Goal: Task Accomplishment & Management: Manage account settings

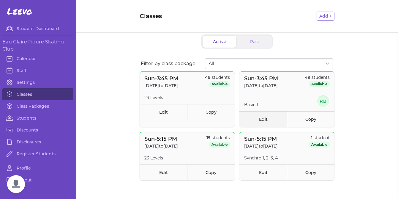
click at [262, 118] on link "Edit" at bounding box center [264, 119] width 48 height 16
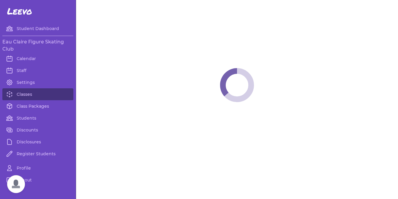
select select "0"
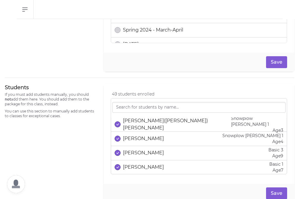
scroll to position [344, 0]
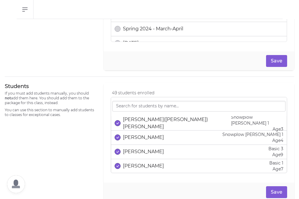
click at [118, 134] on div "[PERSON_NAME]" at bounding box center [139, 137] width 49 height 7
click at [135, 126] on p "[PERSON_NAME]([PERSON_NAME]) [PERSON_NAME]" at bounding box center [177, 123] width 108 height 14
click at [134, 152] on p "[PERSON_NAME]" at bounding box center [143, 151] width 41 height 7
click at [135, 166] on p "[PERSON_NAME]" at bounding box center [143, 165] width 41 height 7
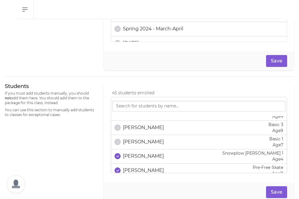
scroll to position [28, 0]
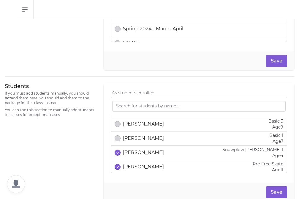
click at [135, 151] on p "[PERSON_NAME]" at bounding box center [143, 152] width 41 height 7
click at [135, 171] on div "[PERSON_NAME] Pre-Free Skate Age [DEMOGRAPHIC_DATA]" at bounding box center [199, 167] width 169 height 12
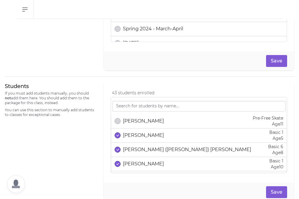
scroll to position [76, 0]
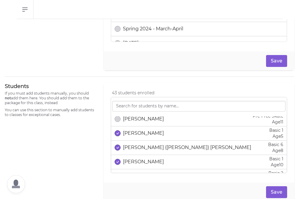
click at [135, 136] on p "[PERSON_NAME]" at bounding box center [143, 133] width 41 height 7
click at [135, 145] on p "[PERSON_NAME] ([PERSON_NAME]) [PERSON_NAME]" at bounding box center [187, 147] width 128 height 7
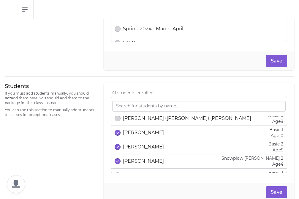
scroll to position [106, 0]
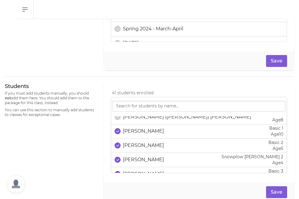
click at [135, 131] on p "[PERSON_NAME]" at bounding box center [143, 131] width 41 height 7
click at [135, 148] on p "[PERSON_NAME]" at bounding box center [143, 145] width 41 height 7
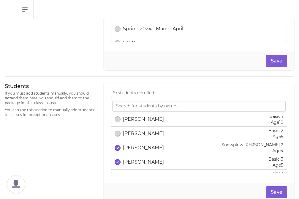
click at [135, 148] on p "[PERSON_NAME]" at bounding box center [143, 147] width 41 height 7
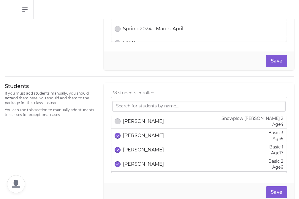
scroll to position [150, 0]
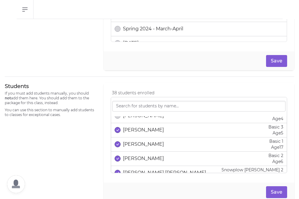
click at [136, 131] on p "[PERSON_NAME]" at bounding box center [143, 129] width 41 height 7
click at [136, 145] on p "[PERSON_NAME]" at bounding box center [143, 144] width 41 height 7
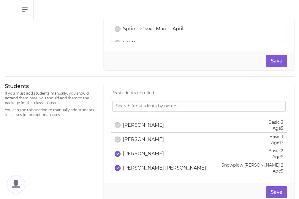
click at [140, 160] on li "[PERSON_NAME] Basic 2 Age [DEMOGRAPHIC_DATA]" at bounding box center [199, 154] width 176 height 14
click at [139, 155] on p "[PERSON_NAME]" at bounding box center [143, 153] width 41 height 7
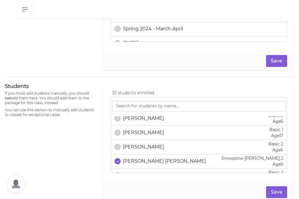
click at [139, 161] on p "[PERSON_NAME] [PERSON_NAME]" at bounding box center [164, 161] width 83 height 7
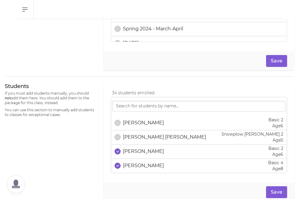
scroll to position [186, 0]
click at [138, 150] on p "[PERSON_NAME]" at bounding box center [143, 150] width 41 height 7
click at [138, 167] on p "[PERSON_NAME]" at bounding box center [143, 164] width 41 height 7
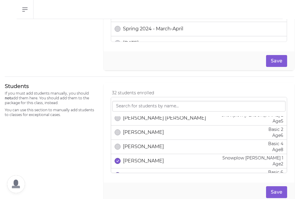
click at [138, 161] on p "[PERSON_NAME]" at bounding box center [143, 160] width 41 height 7
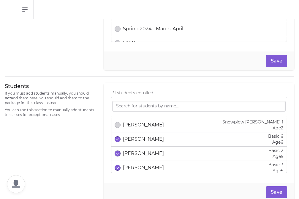
scroll to position [241, 0]
click at [136, 137] on p "[PERSON_NAME]" at bounding box center [143, 138] width 41 height 7
click at [136, 148] on div "[PERSON_NAME] Basic 2 Age [DEMOGRAPHIC_DATA]" at bounding box center [199, 153] width 169 height 12
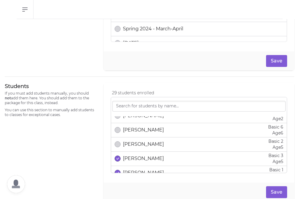
click at [137, 156] on p "[PERSON_NAME]" at bounding box center [143, 158] width 41 height 7
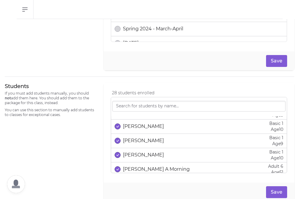
click at [136, 126] on p "[PERSON_NAME]" at bounding box center [143, 126] width 41 height 7
click at [136, 138] on p "[PERSON_NAME]" at bounding box center [143, 140] width 41 height 7
click at [135, 151] on p "[PERSON_NAME]" at bounding box center [143, 154] width 41 height 7
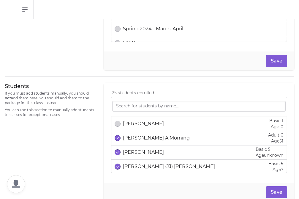
scroll to position [328, 0]
click at [136, 140] on p "[PERSON_NAME] A Morning" at bounding box center [156, 137] width 67 height 7
click at [136, 155] on p "[PERSON_NAME]" at bounding box center [143, 151] width 41 height 7
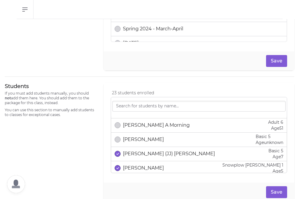
click at [136, 155] on p "[PERSON_NAME] (JJ) [PERSON_NAME]" at bounding box center [169, 153] width 92 height 7
click at [137, 166] on p "[PERSON_NAME]" at bounding box center [143, 167] width 41 height 7
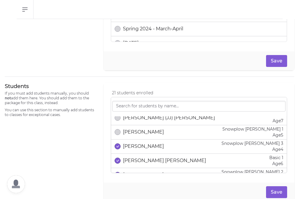
scroll to position [378, 0]
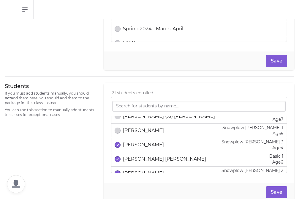
click at [133, 142] on p "[PERSON_NAME]" at bounding box center [143, 144] width 41 height 7
click at [133, 155] on div "[PERSON_NAME] [PERSON_NAME] Basic 1 Age [DEMOGRAPHIC_DATA]" at bounding box center [199, 159] width 169 height 12
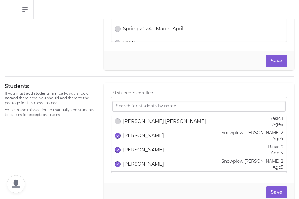
scroll to position [416, 0]
click at [135, 135] on p "[PERSON_NAME]" at bounding box center [143, 135] width 41 height 7
click at [136, 148] on p "[PERSON_NAME]" at bounding box center [143, 149] width 41 height 7
click at [136, 162] on p "[PERSON_NAME]" at bounding box center [143, 163] width 41 height 7
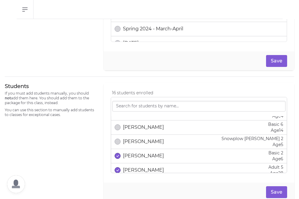
scroll to position [446, 0]
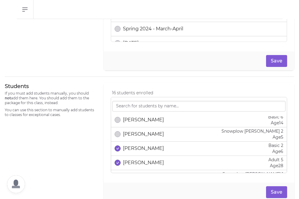
click at [136, 146] on p "[PERSON_NAME]" at bounding box center [143, 148] width 41 height 7
click at [136, 159] on div "[PERSON_NAME] Adult 5 Age [DEMOGRAPHIC_DATA]" at bounding box center [199, 163] width 169 height 12
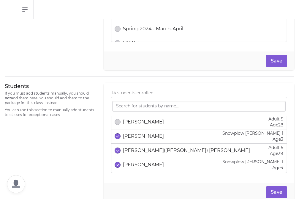
scroll to position [487, 0]
click at [137, 134] on p "[PERSON_NAME]" at bounding box center [143, 135] width 41 height 7
click at [138, 153] on p "[PERSON_NAME]([PERSON_NAME]) [PERSON_NAME]" at bounding box center [186, 149] width 127 height 7
click at [139, 159] on div "[PERSON_NAME] Snowplow [PERSON_NAME] 1 Age [DEMOGRAPHIC_DATA]" at bounding box center [199, 164] width 169 height 12
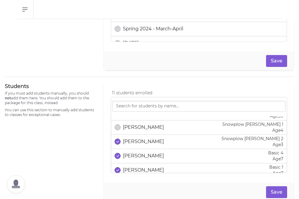
scroll to position [524, 0]
click at [138, 144] on p "[PERSON_NAME]" at bounding box center [143, 140] width 41 height 7
click at [139, 150] on div "[PERSON_NAME] Basic 4 Age [DEMOGRAPHIC_DATA]" at bounding box center [199, 155] width 169 height 12
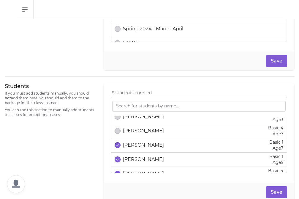
scroll to position [549, 0]
click at [139, 150] on div "[PERSON_NAME] Basic 1 Age [DEMOGRAPHIC_DATA]" at bounding box center [199, 145] width 169 height 12
click at [139, 157] on p "[PERSON_NAME]" at bounding box center [143, 158] width 41 height 7
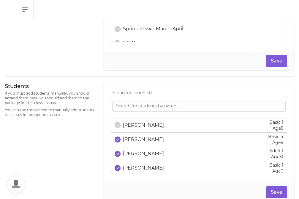
scroll to position [586, 0]
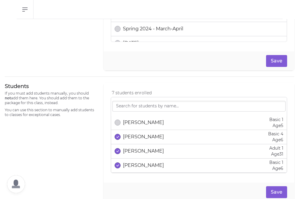
click at [136, 134] on p "[PERSON_NAME]" at bounding box center [143, 136] width 41 height 7
click at [138, 157] on div "[PERSON_NAME] Adult 1 Age [DEMOGRAPHIC_DATA]" at bounding box center [199, 151] width 169 height 12
click at [138, 162] on p "[PERSON_NAME]" at bounding box center [143, 165] width 41 height 7
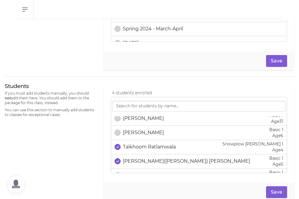
scroll to position [628, 0]
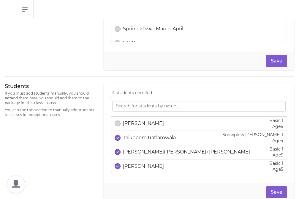
click at [137, 137] on p "Taikhoom Ratlamwala" at bounding box center [149, 137] width 53 height 7
click at [137, 156] on div "[PERSON_NAME]([PERSON_NAME]) [PERSON_NAME] Basic 1 Age [DEMOGRAPHIC_DATA]" at bounding box center [199, 152] width 169 height 12
click at [137, 163] on p "[PERSON_NAME]" at bounding box center [143, 166] width 41 height 7
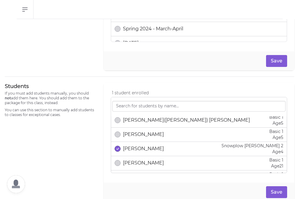
click at [137, 150] on p "[PERSON_NAME]" at bounding box center [143, 148] width 41 height 7
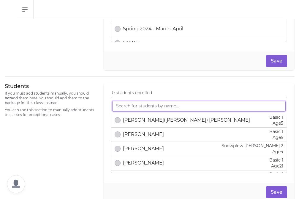
click at [125, 107] on input "search" at bounding box center [199, 106] width 174 height 11
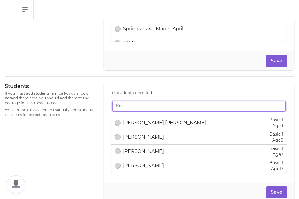
scroll to position [0, 0]
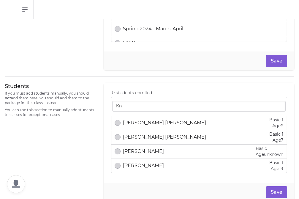
click at [141, 122] on p "[PERSON_NAME] [PERSON_NAME]" at bounding box center [164, 122] width 83 height 7
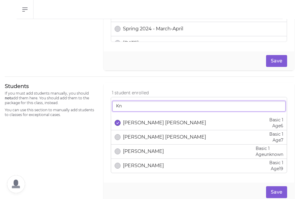
click at [131, 104] on input "Kn" at bounding box center [199, 106] width 174 height 11
type input "K"
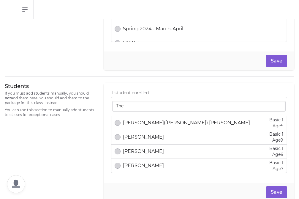
click at [131, 121] on p "[PERSON_NAME]([PERSON_NAME]) [PERSON_NAME]" at bounding box center [186, 122] width 127 height 7
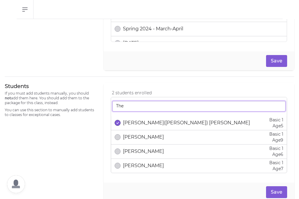
click at [127, 106] on input "The" at bounding box center [199, 106] width 174 height 11
type input "T"
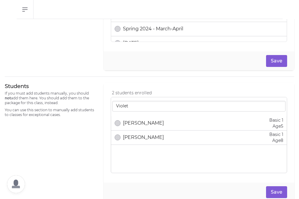
click at [145, 124] on p "[PERSON_NAME]" at bounding box center [143, 123] width 41 height 7
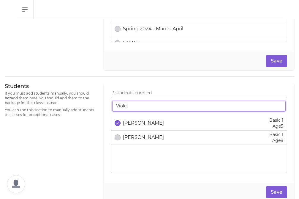
click at [136, 104] on input "Violet" at bounding box center [199, 106] width 174 height 11
drag, startPoint x: 136, startPoint y: 105, endPoint x: 89, endPoint y: 106, distance: 47.3
click at [89, 106] on div "Students If you must add students manually, you should not add them here. You s…" at bounding box center [150, 142] width 290 height 119
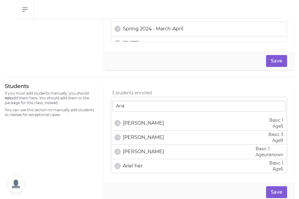
click at [136, 120] on p "[PERSON_NAME]" at bounding box center [143, 123] width 41 height 7
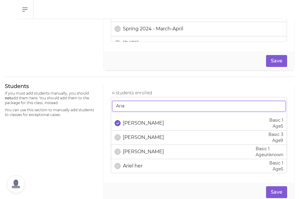
click at [126, 105] on input "Aria" at bounding box center [199, 106] width 174 height 11
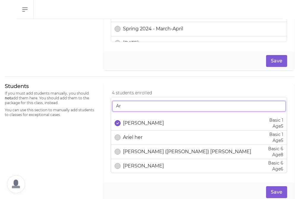
type input "A"
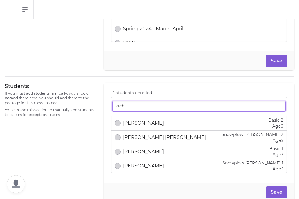
type input "zich"
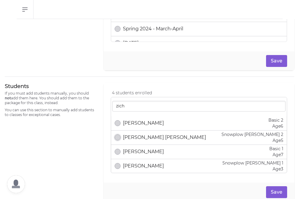
click at [118, 139] on button "select date" at bounding box center [118, 137] width 6 height 6
click at [278, 188] on button "Save" at bounding box center [276, 192] width 21 height 12
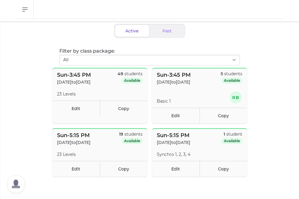
scroll to position [30, 0]
click at [120, 110] on link "Copy" at bounding box center [124, 108] width 48 height 16
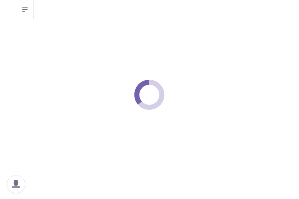
select select "0"
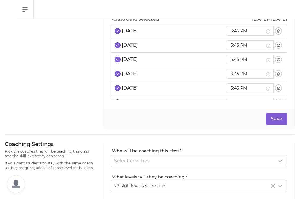
scroll to position [38, 0]
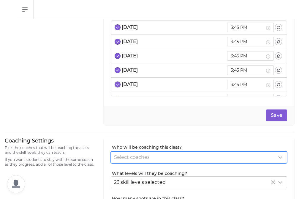
click at [122, 159] on span "Select coaches" at bounding box center [132, 157] width 36 height 6
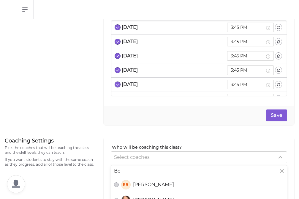
type input "B"
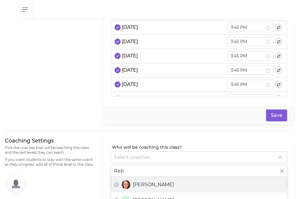
type input "Reb"
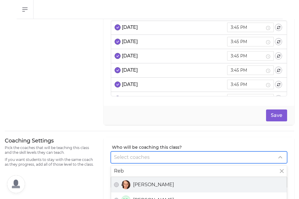
click at [131, 187] on div "[PERSON_NAME]" at bounding box center [199, 185] width 170 height 10
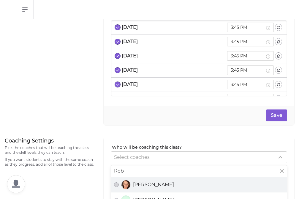
click at [119, 187] on button "[PERSON_NAME]" at bounding box center [116, 184] width 5 height 5
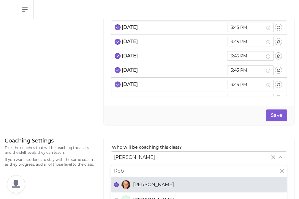
click at [77, 181] on div "Coaching Settings Pick the coaches that will be teaching this class and the ski…" at bounding box center [51, 191] width 92 height 108
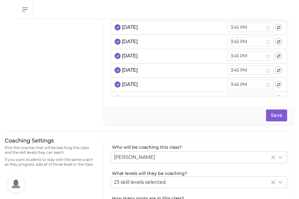
scroll to position [49, 0]
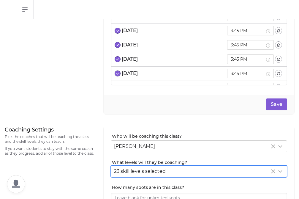
click at [136, 172] on span "23 skill levels selected" at bounding box center [140, 171] width 52 height 6
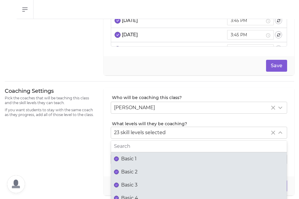
scroll to position [91, 0]
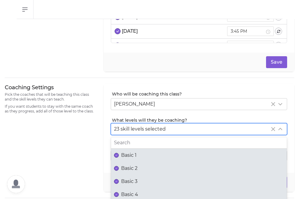
click at [129, 153] on span "Basic 1" at bounding box center [128, 155] width 15 height 7
click at [119, 153] on button "Basic 1" at bounding box center [116, 155] width 5 height 5
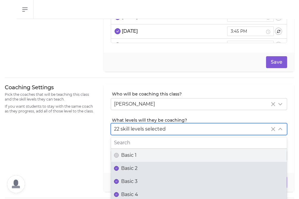
click at [129, 166] on span "Basic 2" at bounding box center [129, 168] width 16 height 7
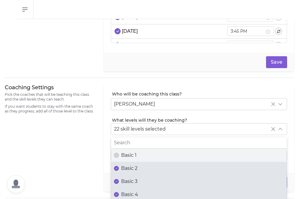
click at [119, 166] on button "Basic 2" at bounding box center [116, 168] width 5 height 5
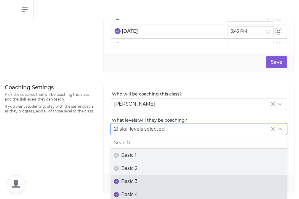
scroll to position [15, 0]
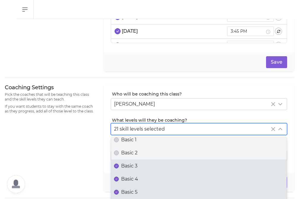
click at [129, 166] on span "Basic 3" at bounding box center [129, 165] width 16 height 7
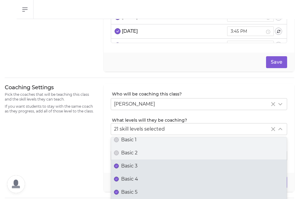
click at [119, 166] on button "Basic 3" at bounding box center [116, 165] width 5 height 5
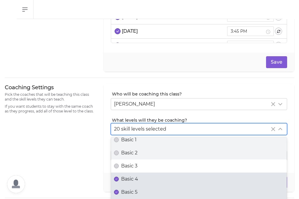
click at [131, 175] on span "Basic 4" at bounding box center [129, 178] width 17 height 7
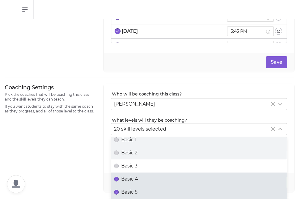
click at [119, 177] on button "Basic 4" at bounding box center [116, 179] width 5 height 5
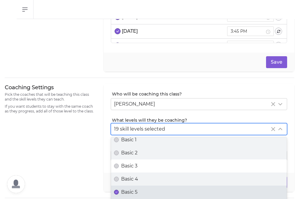
scroll to position [32, 0]
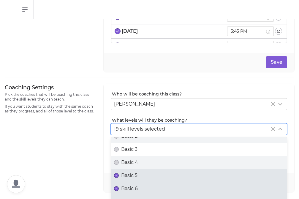
click at [131, 175] on span "Basic 5" at bounding box center [129, 175] width 16 height 7
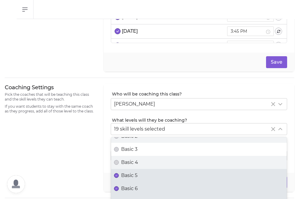
click at [119, 175] on button "Basic 5" at bounding box center [116, 175] width 5 height 5
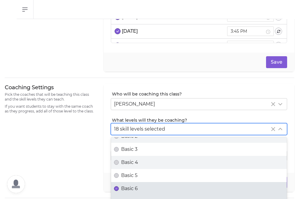
click at [131, 187] on span "Basic 6" at bounding box center [129, 188] width 17 height 7
click at [119, 187] on button "Basic 6" at bounding box center [116, 188] width 5 height 5
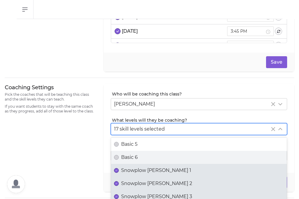
scroll to position [67, 0]
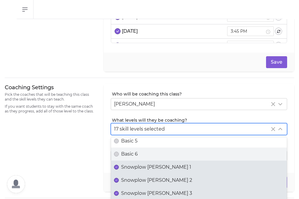
click at [131, 168] on span "Snowplow [PERSON_NAME] 1" at bounding box center [156, 166] width 70 height 7
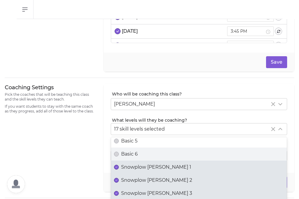
click at [119, 168] on button "Snowplow [PERSON_NAME] 1" at bounding box center [116, 167] width 5 height 5
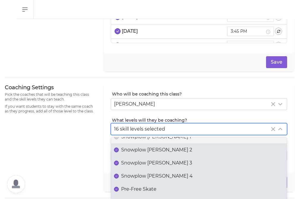
scroll to position [99, 0]
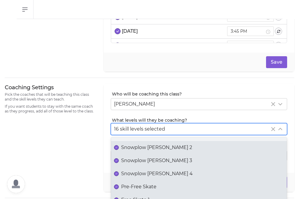
click at [131, 187] on span "Pre-Free Skate" at bounding box center [138, 186] width 35 height 7
click at [119, 187] on button "Pre-Free Skate" at bounding box center [116, 186] width 5 height 5
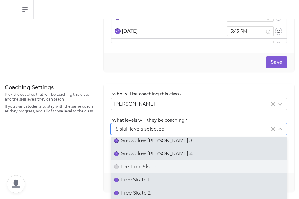
click at [131, 180] on span "Free Skate 1" at bounding box center [135, 179] width 29 height 7
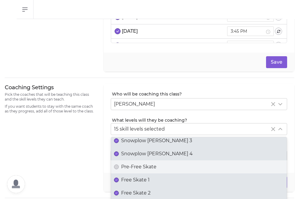
click at [119, 180] on button "Free Skate 1" at bounding box center [116, 179] width 5 height 5
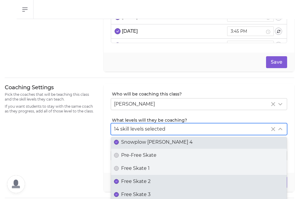
click at [131, 183] on span "Free Skate 2" at bounding box center [135, 181] width 29 height 7
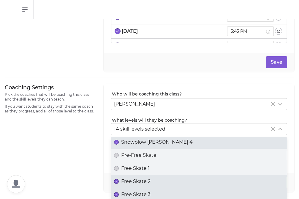
click at [119, 183] on button "Free Skate 2" at bounding box center [116, 181] width 5 height 5
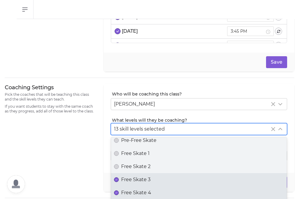
click at [131, 183] on label "Free Skate 3" at bounding box center [199, 179] width 176 height 13
click at [119, 182] on button "Free Skate 3" at bounding box center [116, 179] width 5 height 5
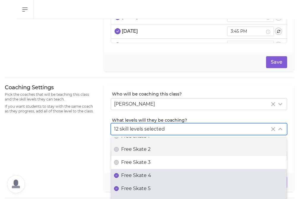
click at [131, 177] on span "Free Skate 4" at bounding box center [136, 175] width 30 height 7
click at [119, 177] on button "Free Skate 4" at bounding box center [116, 175] width 5 height 5
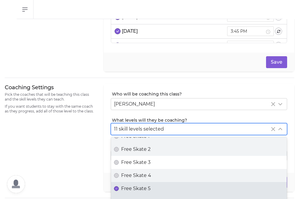
click at [131, 189] on span "Free Skate 5" at bounding box center [135, 188] width 29 height 7
click at [119, 189] on button "Free Skate 5" at bounding box center [116, 188] width 5 height 5
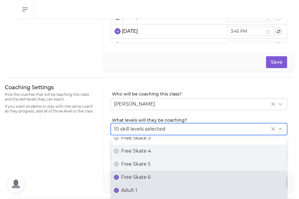
click at [130, 177] on span "Free Skate 6" at bounding box center [136, 177] width 30 height 7
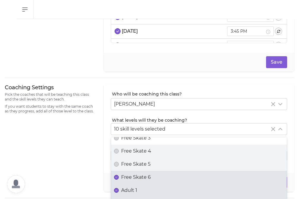
click at [119, 177] on button "Free Skate 6" at bounding box center [116, 177] width 5 height 5
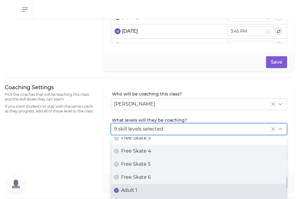
scroll to position [207, 0]
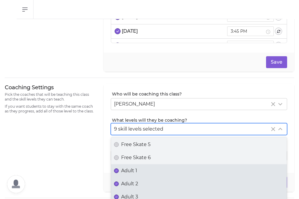
click at [130, 177] on label "Adult 2" at bounding box center [199, 183] width 176 height 13
click at [119, 181] on button "Adult 2" at bounding box center [116, 183] width 5 height 5
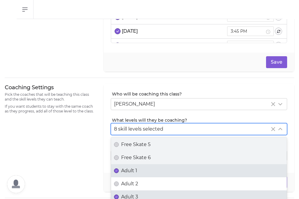
click at [130, 170] on span "Adult 1" at bounding box center [129, 170] width 16 height 7
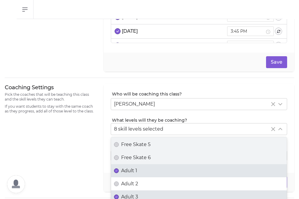
click at [119, 170] on button "Adult 1" at bounding box center [116, 170] width 5 height 5
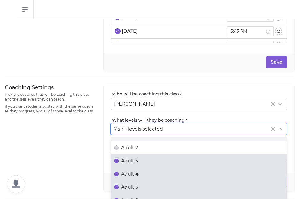
click at [130, 163] on span "Adult 3" at bounding box center [129, 160] width 17 height 7
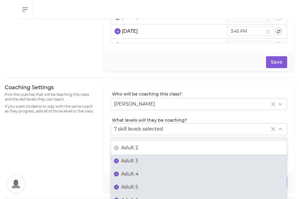
click at [119, 163] on button "Adult 3" at bounding box center [116, 160] width 5 height 5
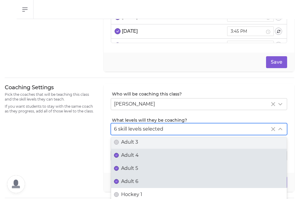
scroll to position [262, 0]
click at [130, 164] on span "Adult 5" at bounding box center [129, 167] width 17 height 7
click at [119, 165] on button "Adult 5" at bounding box center [116, 167] width 5 height 5
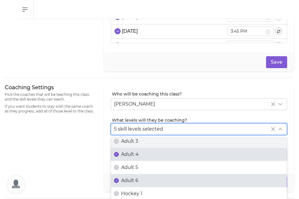
click at [131, 156] on span "Adult 4" at bounding box center [130, 154] width 18 height 7
click at [119, 156] on button "Adult 4" at bounding box center [116, 154] width 5 height 5
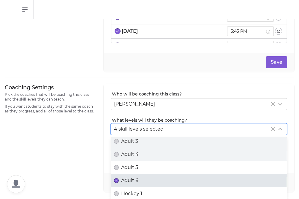
click at [130, 180] on span "Adult 6" at bounding box center [129, 180] width 17 height 7
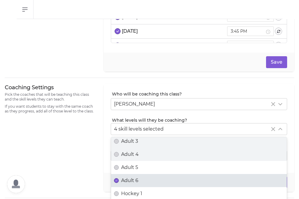
click at [119, 180] on button "Adult 6" at bounding box center [116, 180] width 5 height 5
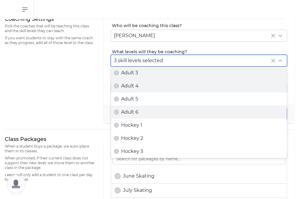
scroll to position [170, 0]
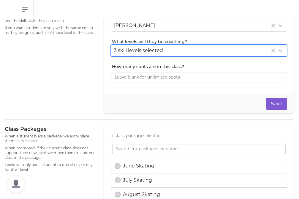
click at [81, 103] on div "Coaching Settings Pick the coaches that will be teaching this class and the ski…" at bounding box center [51, 59] width 92 height 108
click at [273, 104] on button "Save" at bounding box center [276, 104] width 21 height 12
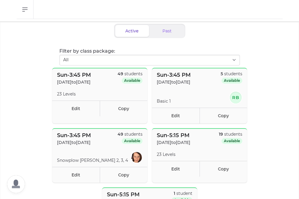
scroll to position [31, 0]
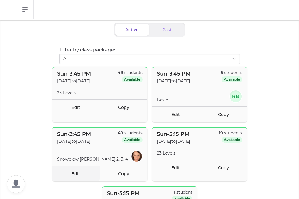
click at [85, 172] on link "Edit" at bounding box center [76, 174] width 48 height 16
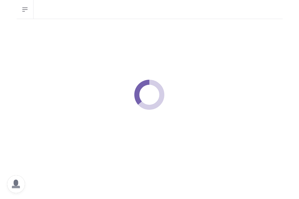
select select "0"
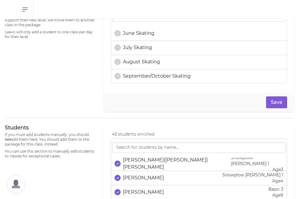
scroll to position [1, 0]
click at [122, 166] on div "[PERSON_NAME]([PERSON_NAME]) [PERSON_NAME]" at bounding box center [173, 163] width 117 height 14
click at [125, 176] on p "[PERSON_NAME]" at bounding box center [143, 177] width 41 height 7
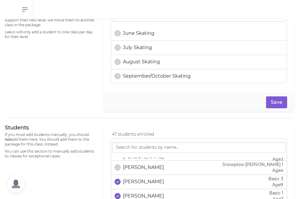
click at [127, 181] on p "[PERSON_NAME]" at bounding box center [143, 181] width 41 height 7
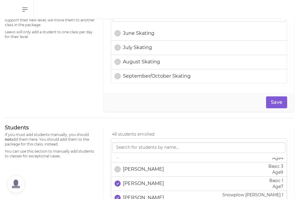
click at [127, 181] on p "[PERSON_NAME]" at bounding box center [143, 183] width 41 height 7
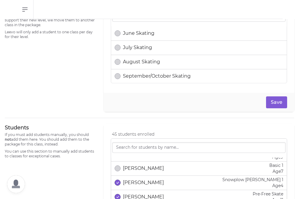
click at [127, 181] on p "[PERSON_NAME]" at bounding box center [143, 182] width 41 height 7
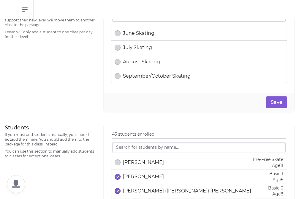
click at [127, 181] on div "[PERSON_NAME] Basic 1 Age [DEMOGRAPHIC_DATA]" at bounding box center [199, 177] width 169 height 12
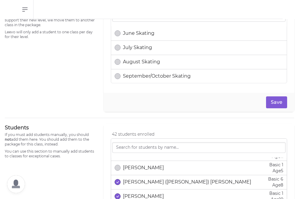
click at [127, 181] on p "[PERSON_NAME] ([PERSON_NAME]) [PERSON_NAME]" at bounding box center [187, 181] width 128 height 7
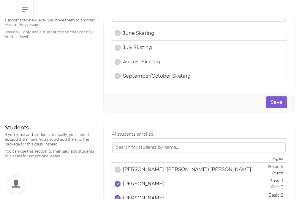
click at [127, 181] on p "[PERSON_NAME]" at bounding box center [143, 183] width 41 height 7
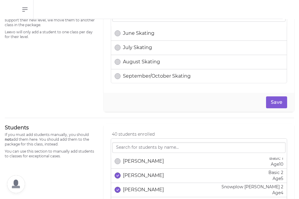
click at [130, 177] on p "[PERSON_NAME]" at bounding box center [143, 175] width 41 height 7
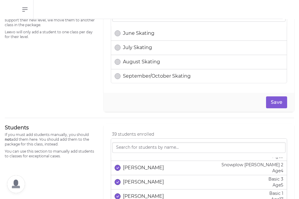
scroll to position [141, 0]
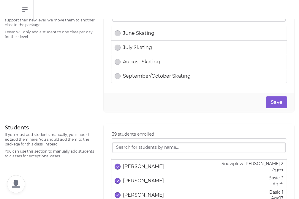
click at [133, 180] on p "[PERSON_NAME]" at bounding box center [143, 180] width 41 height 7
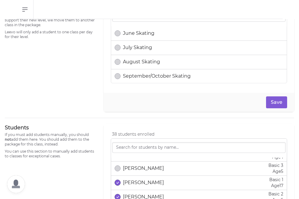
click at [133, 180] on p "[PERSON_NAME]" at bounding box center [143, 182] width 41 height 7
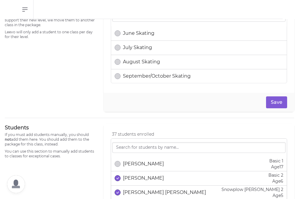
click at [133, 180] on p "[PERSON_NAME]" at bounding box center [143, 177] width 41 height 7
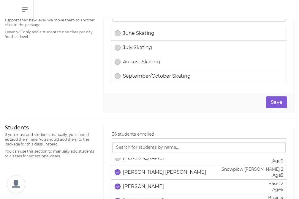
scroll to position [196, 0]
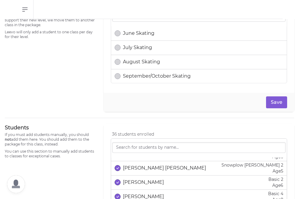
click at [133, 181] on p "[PERSON_NAME]" at bounding box center [143, 182] width 41 height 7
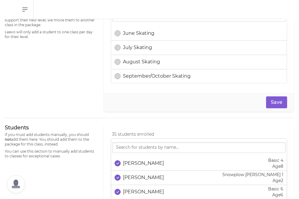
scroll to position [233, 0]
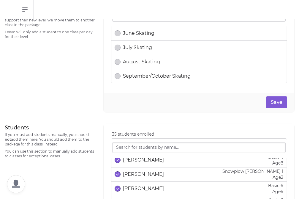
click at [136, 177] on p "[PERSON_NAME]" at bounding box center [143, 174] width 41 height 7
click at [136, 161] on p "[PERSON_NAME]" at bounding box center [143, 159] width 41 height 7
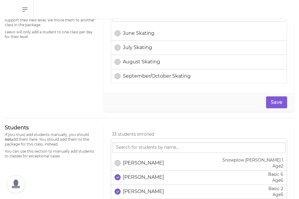
scroll to position [246, 0]
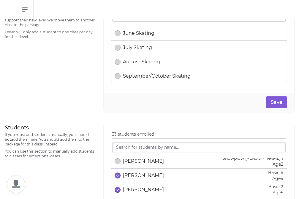
click at [138, 174] on p "[PERSON_NAME]" at bounding box center [143, 175] width 41 height 7
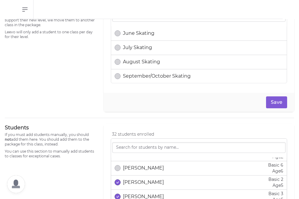
click at [139, 181] on p "[PERSON_NAME]" at bounding box center [143, 182] width 41 height 7
click at [139, 181] on p "[PERSON_NAME]" at bounding box center [143, 181] width 41 height 7
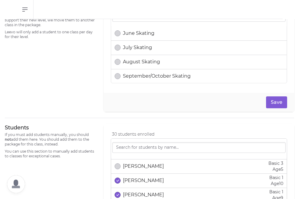
click at [139, 181] on p "[PERSON_NAME]" at bounding box center [143, 180] width 41 height 7
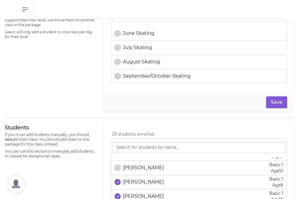
click at [139, 181] on p "[PERSON_NAME]" at bounding box center [143, 181] width 41 height 7
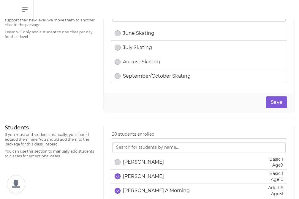
click at [139, 182] on div "[PERSON_NAME] Basic 1 Age [DEMOGRAPHIC_DATA]" at bounding box center [199, 176] width 169 height 12
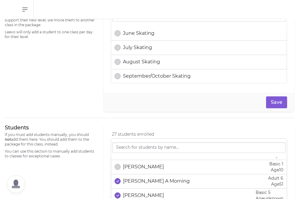
click at [138, 182] on p "[PERSON_NAME] A Morning" at bounding box center [156, 180] width 67 height 7
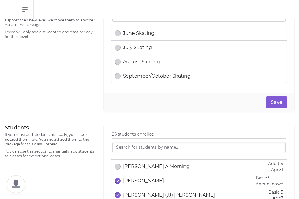
click at [138, 182] on p "[PERSON_NAME]" at bounding box center [143, 180] width 41 height 7
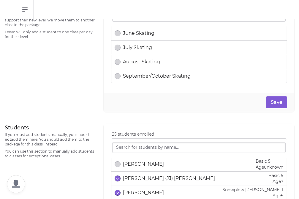
scroll to position [357, 0]
click at [138, 180] on p "[PERSON_NAME] (JJ) [PERSON_NAME]" at bounding box center [169, 177] width 92 height 7
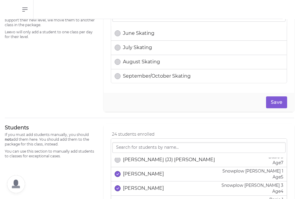
click at [139, 177] on p "[PERSON_NAME]" at bounding box center [143, 173] width 41 height 7
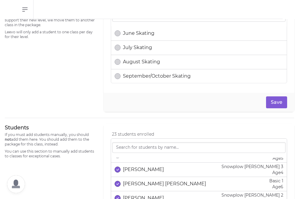
click at [139, 183] on p "[PERSON_NAME] [PERSON_NAME]" at bounding box center [164, 183] width 83 height 7
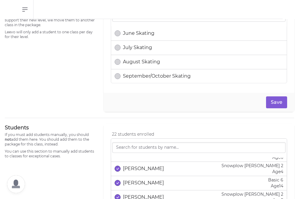
scroll to position [427, 0]
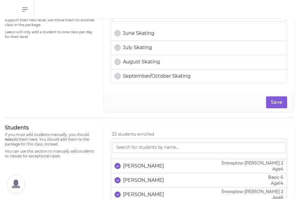
click at [140, 180] on p "[PERSON_NAME]" at bounding box center [143, 180] width 41 height 7
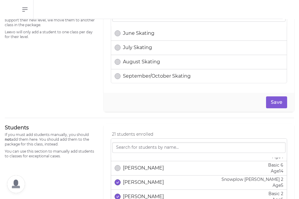
click at [140, 180] on p "[PERSON_NAME]" at bounding box center [143, 182] width 41 height 7
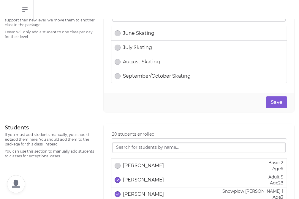
click at [140, 180] on p "[PERSON_NAME]" at bounding box center [143, 179] width 41 height 7
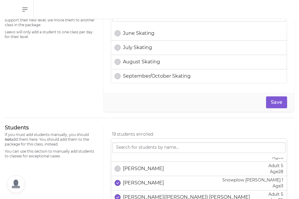
click at [140, 180] on p "[PERSON_NAME]" at bounding box center [143, 182] width 41 height 7
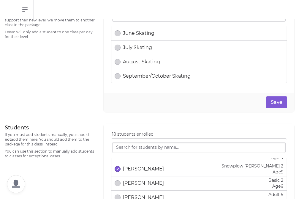
scroll to position [448, 0]
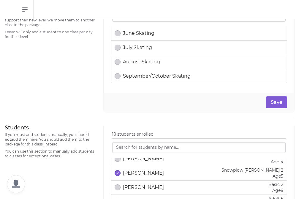
click at [139, 174] on p "[PERSON_NAME]" at bounding box center [143, 172] width 41 height 7
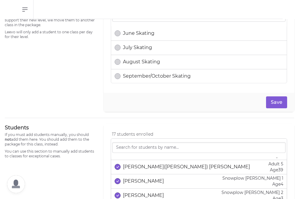
scroll to position [512, 0]
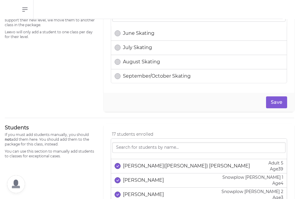
click at [151, 168] on p "[PERSON_NAME]([PERSON_NAME]) [PERSON_NAME]" at bounding box center [186, 165] width 127 height 7
click at [151, 178] on p "[PERSON_NAME]" at bounding box center [143, 180] width 41 height 7
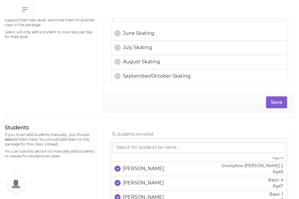
click at [151, 183] on p "[PERSON_NAME]" at bounding box center [143, 182] width 41 height 7
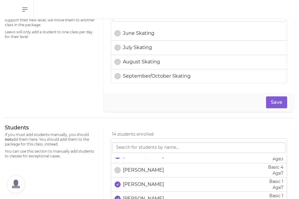
click at [151, 183] on p "[PERSON_NAME]" at bounding box center [143, 184] width 41 height 7
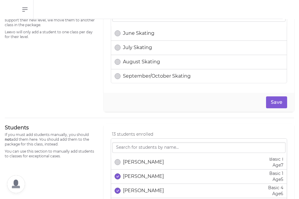
scroll to position [574, 0]
click at [151, 177] on p "[PERSON_NAME]" at bounding box center [143, 175] width 41 height 7
click at [151, 185] on div "[PERSON_NAME] Basic 4 Age [DEMOGRAPHIC_DATA]" at bounding box center [199, 190] width 169 height 12
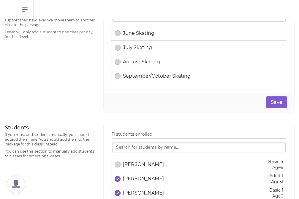
click at [150, 179] on p "[PERSON_NAME]" at bounding box center [143, 178] width 41 height 7
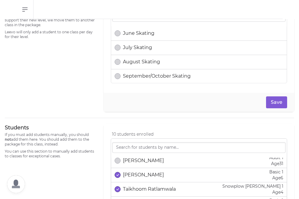
click at [150, 174] on p "[PERSON_NAME]" at bounding box center [143, 174] width 41 height 7
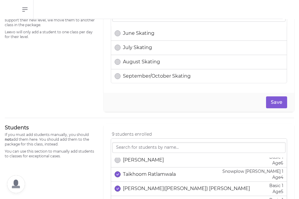
scroll to position [633, 0]
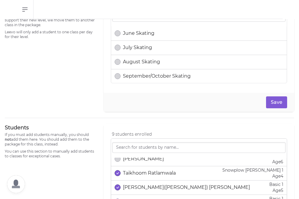
click at [150, 176] on p "Taikhoom Ratlamwala" at bounding box center [149, 172] width 53 height 7
click at [150, 184] on p "[PERSON_NAME]([PERSON_NAME]) [PERSON_NAME]" at bounding box center [186, 187] width 127 height 7
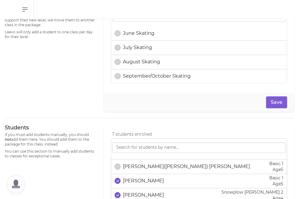
click at [150, 182] on p "[PERSON_NAME]" at bounding box center [143, 180] width 41 height 7
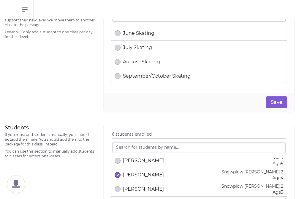
click at [150, 176] on p "[PERSON_NAME]" at bounding box center [143, 174] width 41 height 7
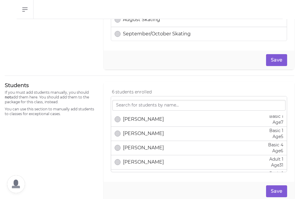
scroll to position [345, 0]
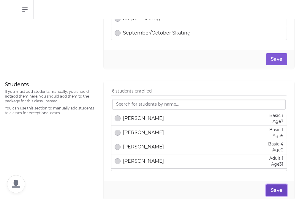
click at [275, 193] on button "Save" at bounding box center [276, 190] width 21 height 12
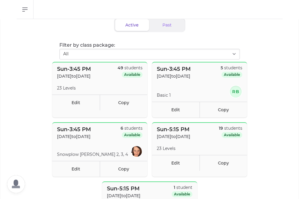
scroll to position [38, 0]
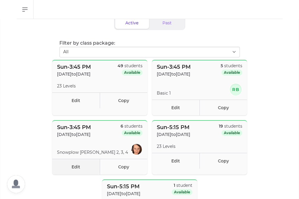
click at [80, 164] on link "Edit" at bounding box center [76, 167] width 48 height 16
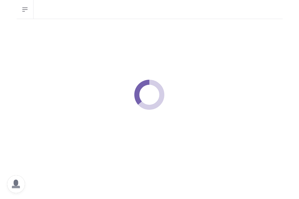
select select "0"
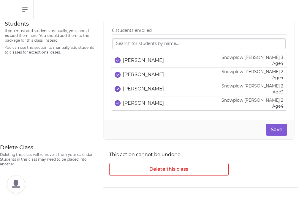
scroll to position [423, 0]
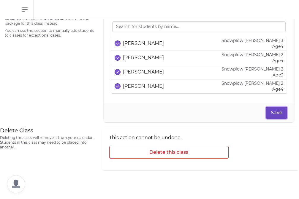
click at [273, 115] on button "Save" at bounding box center [276, 113] width 21 height 12
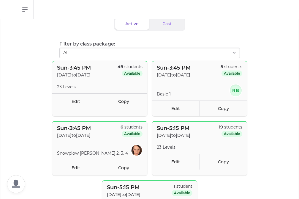
scroll to position [40, 0]
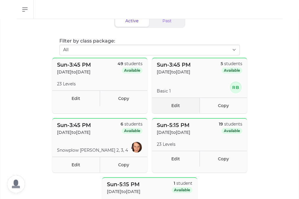
click at [172, 108] on link "Edit" at bounding box center [176, 106] width 48 height 16
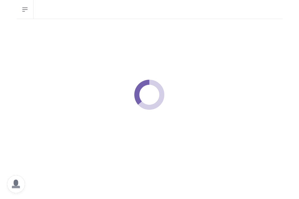
select select "0"
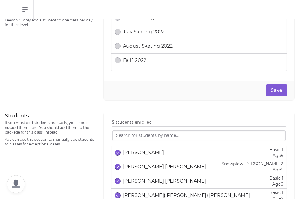
scroll to position [314, 0]
click at [120, 166] on button "select date" at bounding box center [118, 167] width 6 height 6
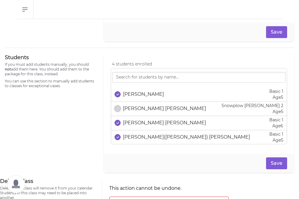
scroll to position [373, 0]
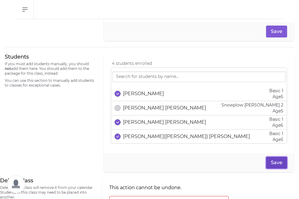
click at [277, 160] on button "Save" at bounding box center [276, 163] width 21 height 12
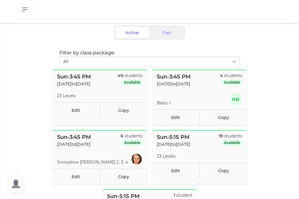
scroll to position [28, 0]
click at [112, 111] on link "Copy" at bounding box center [124, 110] width 48 height 16
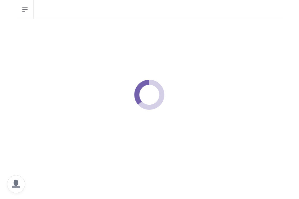
select select "0"
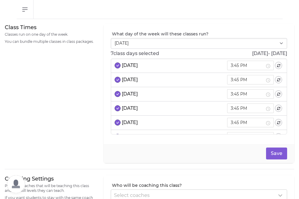
scroll to position [38, 0]
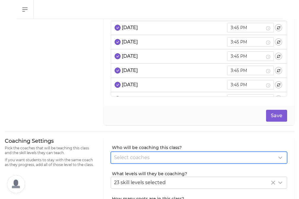
click at [130, 161] on div "Select coaches" at bounding box center [195, 157] width 163 height 7
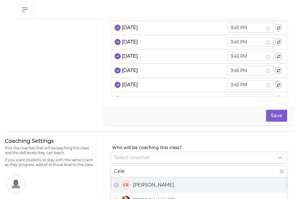
type input "Cele"
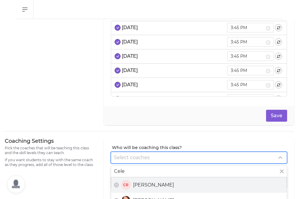
click at [145, 184] on span "[PERSON_NAME]" at bounding box center [153, 184] width 41 height 7
click at [119, 184] on button "CR [PERSON_NAME]" at bounding box center [116, 185] width 5 height 5
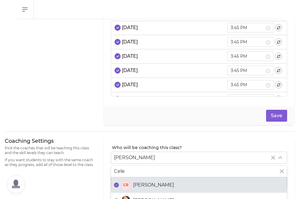
click at [72, 189] on div "Coaching Settings Pick the coaches that will be teaching this class and the ski…" at bounding box center [51, 191] width 92 height 108
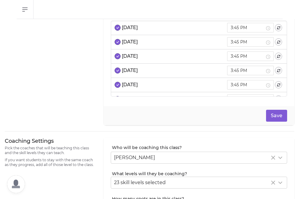
scroll to position [56, 0]
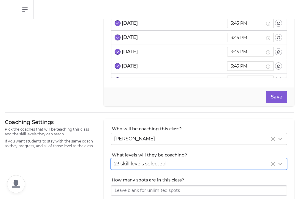
click at [141, 164] on span "23 skill levels selected" at bounding box center [140, 164] width 52 height 6
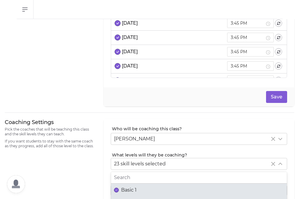
scroll to position [79, 0]
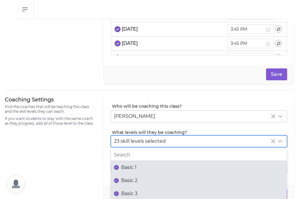
click at [137, 164] on span "Basic 1" at bounding box center [128, 167] width 15 height 7
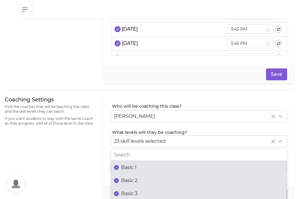
click at [119, 165] on button "Basic 1" at bounding box center [116, 167] width 5 height 5
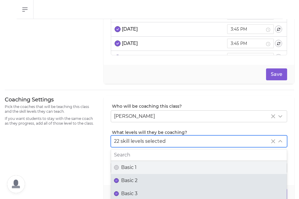
scroll to position [19, 0]
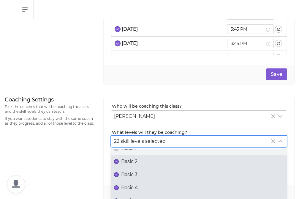
click at [134, 176] on span "Basic 3" at bounding box center [129, 174] width 16 height 7
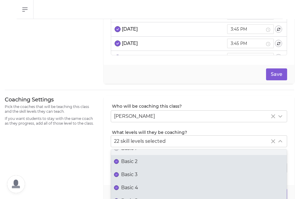
click at [119, 176] on button "Basic 3" at bounding box center [116, 174] width 5 height 5
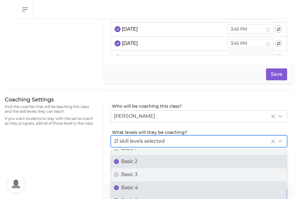
click at [134, 185] on span "Basic 4" at bounding box center [129, 187] width 17 height 7
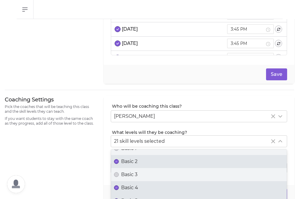
click at [119, 185] on button "Basic 4" at bounding box center [116, 187] width 5 height 5
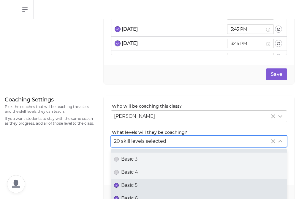
click at [135, 189] on label "Basic 5" at bounding box center [199, 185] width 176 height 13
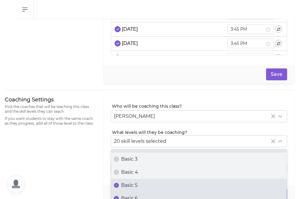
click at [119, 188] on button "Basic 5" at bounding box center [116, 185] width 5 height 5
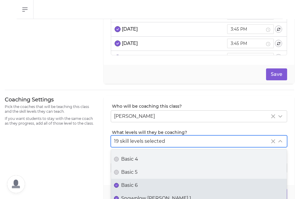
click at [135, 190] on label "Basic 6" at bounding box center [199, 185] width 176 height 13
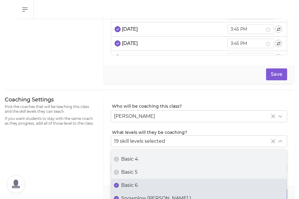
click at [119, 188] on button "Basic 6" at bounding box center [116, 185] width 5 height 5
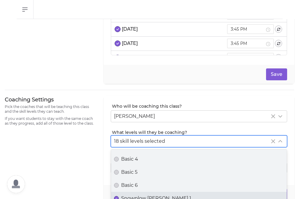
scroll to position [69, 0]
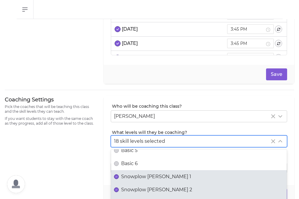
click at [135, 181] on label "Snowplow [PERSON_NAME] 1" at bounding box center [199, 176] width 176 height 13
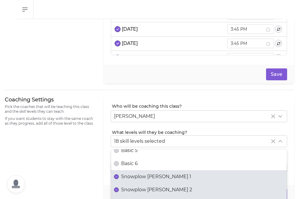
click at [119, 179] on button "Snowplow [PERSON_NAME] 1" at bounding box center [116, 176] width 5 height 5
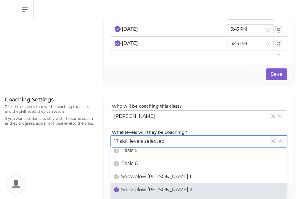
click at [135, 187] on span "Snowplow [PERSON_NAME] 2" at bounding box center [156, 189] width 71 height 7
click at [119, 187] on button "Snowplow [PERSON_NAME] 2" at bounding box center [116, 189] width 5 height 5
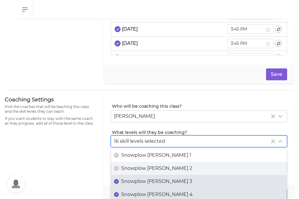
click at [135, 183] on span "Snowplow [PERSON_NAME] 3" at bounding box center [156, 181] width 71 height 7
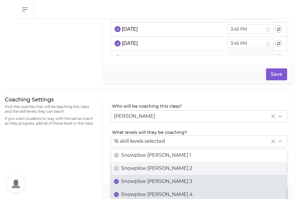
click at [119, 183] on button "Snowplow [PERSON_NAME] 3" at bounding box center [116, 181] width 5 height 5
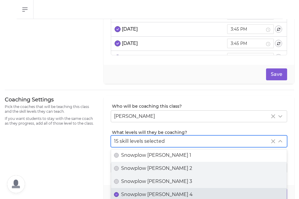
scroll to position [106, 0]
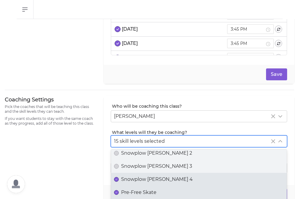
click at [135, 183] on label "Snowplow [PERSON_NAME] 4" at bounding box center [199, 179] width 176 height 13
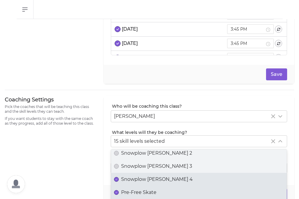
click at [119, 182] on button "Snowplow [PERSON_NAME] 4" at bounding box center [116, 179] width 5 height 5
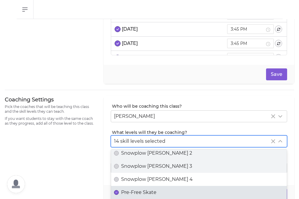
click at [135, 189] on span "Pre-Free Skate" at bounding box center [138, 192] width 35 height 7
click at [119, 190] on button "Pre-Free Skate" at bounding box center [116, 192] width 5 height 5
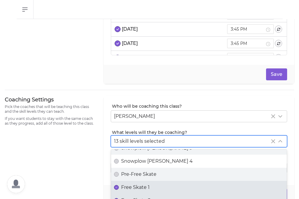
click at [135, 188] on span "Free Skate 1" at bounding box center [135, 187] width 29 height 7
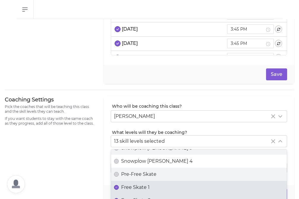
click at [119, 188] on button "Free Skate 1" at bounding box center [116, 187] width 5 height 5
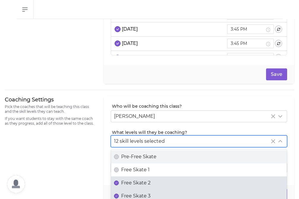
click at [135, 188] on label "Free Skate 2" at bounding box center [199, 182] width 176 height 13
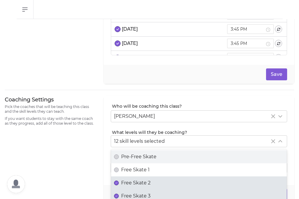
click at [119, 185] on button "Free Skate 2" at bounding box center [116, 182] width 5 height 5
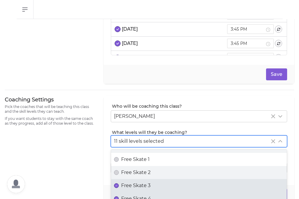
scroll to position [158, 0]
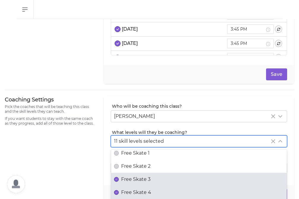
click at [136, 181] on span "Free Skate 3" at bounding box center [135, 179] width 29 height 7
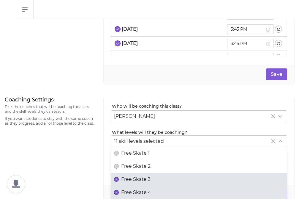
click at [119, 181] on button "Free Skate 3" at bounding box center [116, 179] width 5 height 5
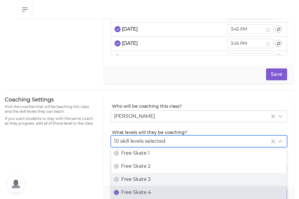
click at [136, 188] on label "Free Skate 4" at bounding box center [199, 192] width 176 height 13
click at [119, 190] on button "Free Skate 4" at bounding box center [116, 192] width 5 height 5
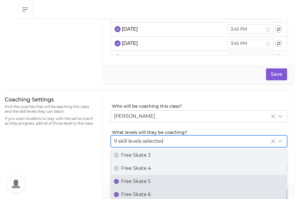
scroll to position [183, 0]
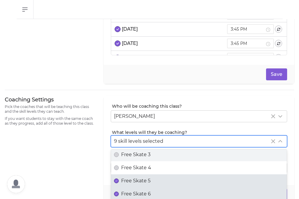
click at [136, 181] on span "Free Skate 5" at bounding box center [135, 180] width 29 height 7
click at [119, 181] on button "Free Skate 5" at bounding box center [116, 180] width 5 height 5
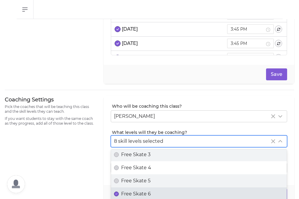
click at [139, 194] on span "Free Skate 6" at bounding box center [136, 193] width 30 height 7
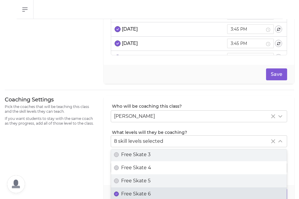
click at [119, 194] on button "Free Skate 6" at bounding box center [116, 193] width 5 height 5
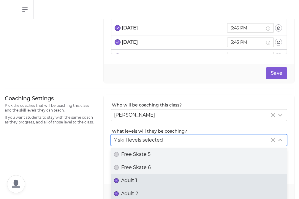
scroll to position [213, 0]
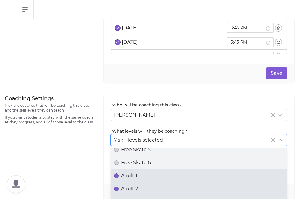
click at [132, 167] on label "Free Skate 6" at bounding box center [199, 162] width 176 height 13
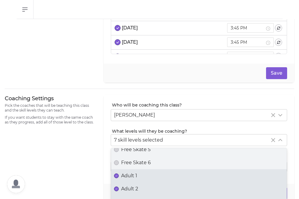
click at [119, 165] on button "Free Skate 6" at bounding box center [116, 162] width 5 height 5
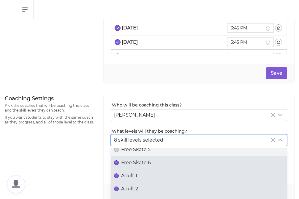
click at [132, 172] on span "Adult 1" at bounding box center [129, 175] width 16 height 7
click at [119, 173] on button "Adult 1" at bounding box center [116, 175] width 5 height 5
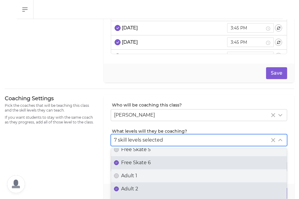
click at [132, 161] on span "Free Skate 6" at bounding box center [136, 162] width 30 height 7
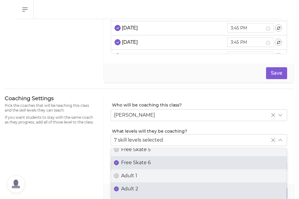
click at [119, 161] on button "Free Skate 6" at bounding box center [116, 162] width 5 height 5
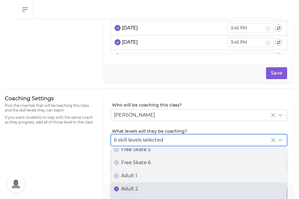
click at [133, 187] on span "Adult 2" at bounding box center [129, 188] width 17 height 7
click at [119, 187] on button "Adult 2" at bounding box center [116, 188] width 5 height 5
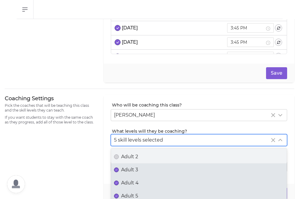
scroll to position [247, 0]
click at [134, 167] on span "Adult 3" at bounding box center [129, 167] width 17 height 7
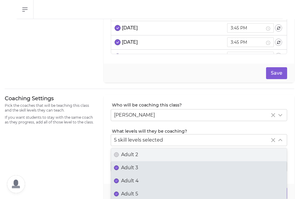
click at [119, 167] on button "Adult 3" at bounding box center [116, 167] width 5 height 5
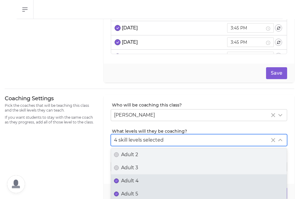
click at [134, 177] on span "Adult 4" at bounding box center [130, 180] width 18 height 7
click at [119, 178] on button "Adult 4" at bounding box center [116, 180] width 5 height 5
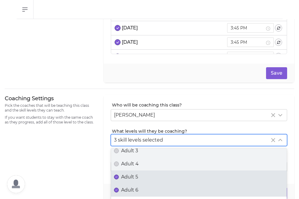
click at [134, 177] on span "Adult 5" at bounding box center [129, 176] width 17 height 7
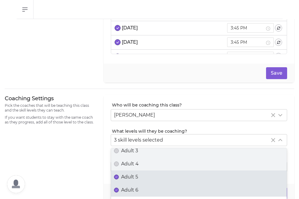
click at [119, 177] on button "Adult 5" at bounding box center [116, 176] width 5 height 5
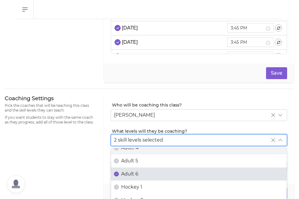
click at [134, 177] on label "Adult 6" at bounding box center [199, 173] width 176 height 13
click at [119, 176] on button "Adult 6" at bounding box center [116, 174] width 5 height 5
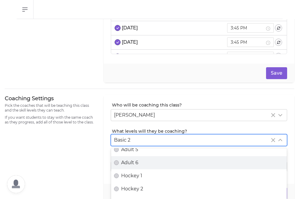
scroll to position [286, 0]
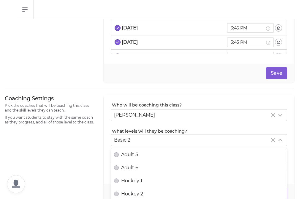
click at [60, 164] on div "Coaching Settings Pick the coaches that will be teaching this class and the ski…" at bounding box center [51, 149] width 92 height 108
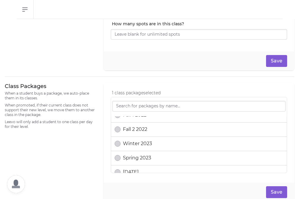
scroll to position [190, 0]
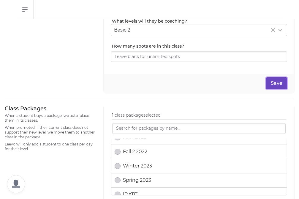
click at [281, 85] on button "Save" at bounding box center [276, 83] width 21 height 12
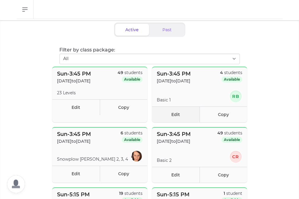
scroll to position [31, 0]
click at [175, 174] on link "Edit" at bounding box center [176, 174] width 48 height 16
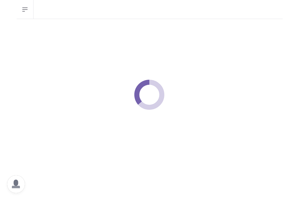
select select "0"
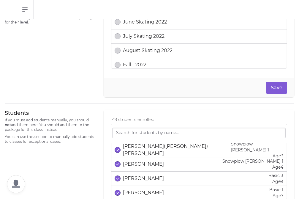
scroll to position [318, 0]
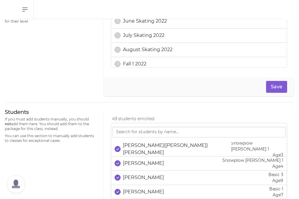
click at [135, 152] on p "[PERSON_NAME]([PERSON_NAME]) [PERSON_NAME]" at bounding box center [177, 149] width 108 height 14
click at [135, 161] on p "[PERSON_NAME]" at bounding box center [143, 163] width 41 height 7
click at [135, 174] on p "[PERSON_NAME]" at bounding box center [143, 177] width 41 height 7
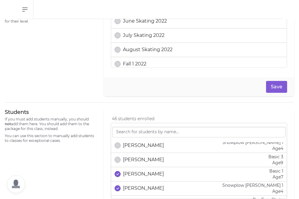
scroll to position [21, 0]
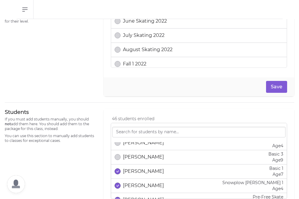
click at [135, 174] on p "[PERSON_NAME]" at bounding box center [143, 171] width 41 height 7
click at [135, 185] on p "[PERSON_NAME]" at bounding box center [143, 185] width 41 height 7
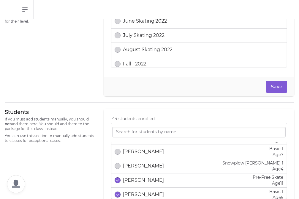
click at [135, 180] on p "[PERSON_NAME]" at bounding box center [143, 180] width 41 height 7
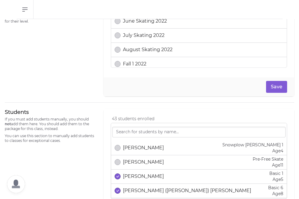
click at [135, 180] on div "[PERSON_NAME] Basic 1 Age [DEMOGRAPHIC_DATA]" at bounding box center [199, 176] width 169 height 12
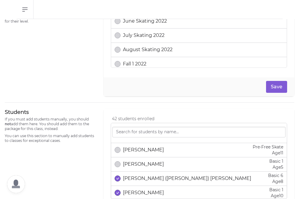
click at [135, 180] on p "[PERSON_NAME] ([PERSON_NAME]) [PERSON_NAME]" at bounding box center [187, 178] width 128 height 7
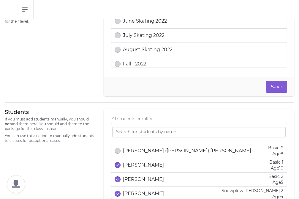
scroll to position [99, 0]
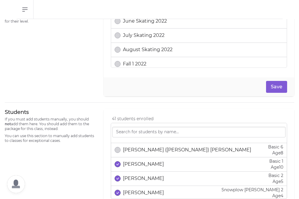
click at [133, 165] on p "[PERSON_NAME]" at bounding box center [143, 164] width 41 height 7
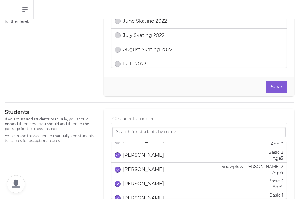
scroll to position [122, 0]
click at [134, 171] on p "[PERSON_NAME]" at bounding box center [143, 169] width 41 height 7
click at [134, 184] on p "[PERSON_NAME]" at bounding box center [143, 183] width 41 height 7
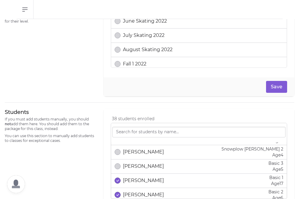
scroll to position [142, 0]
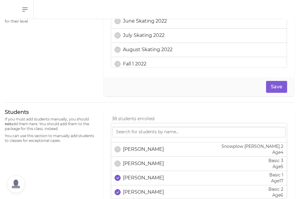
click at [135, 176] on p "[PERSON_NAME]" at bounding box center [143, 177] width 41 height 7
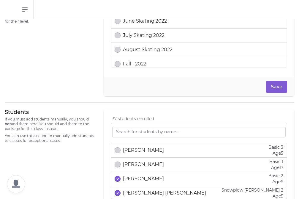
scroll to position [169, 0]
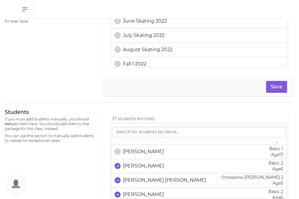
click at [136, 183] on p "[PERSON_NAME] [PERSON_NAME]" at bounding box center [164, 180] width 83 height 7
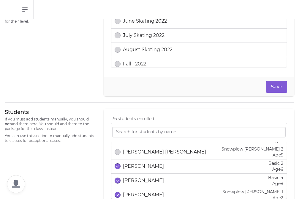
scroll to position [198, 0]
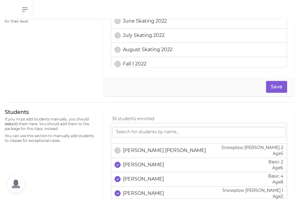
click at [135, 177] on p "[PERSON_NAME]" at bounding box center [143, 178] width 41 height 7
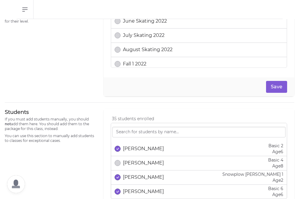
click at [135, 177] on p "[PERSON_NAME]" at bounding box center [143, 177] width 41 height 7
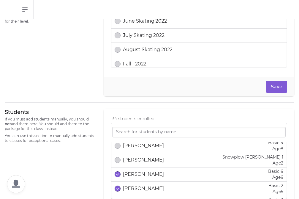
click at [135, 177] on p "[PERSON_NAME]" at bounding box center [143, 174] width 41 height 7
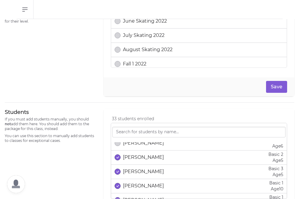
scroll to position [263, 0]
click at [138, 172] on p "[PERSON_NAME]" at bounding box center [143, 170] width 41 height 7
click at [138, 184] on p "[PERSON_NAME]" at bounding box center [143, 185] width 41 height 7
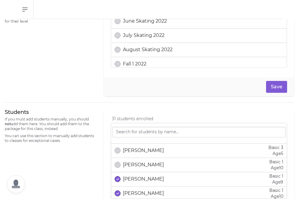
click at [138, 180] on p "[PERSON_NAME]" at bounding box center [143, 178] width 41 height 7
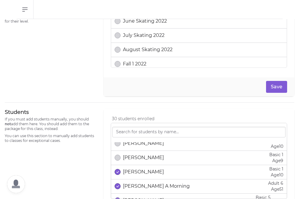
scroll to position [307, 0]
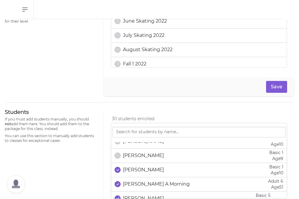
click at [139, 170] on p "[PERSON_NAME]" at bounding box center [143, 169] width 41 height 7
click at [139, 185] on p "[PERSON_NAME] A Morning" at bounding box center [156, 183] width 67 height 7
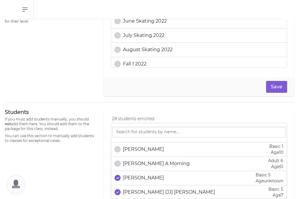
scroll to position [329, 0]
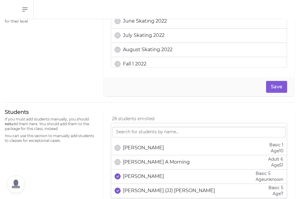
click at [139, 177] on p "[PERSON_NAME]" at bounding box center [143, 176] width 41 height 7
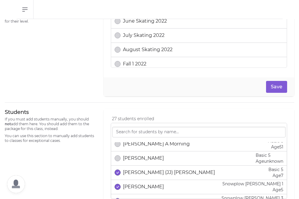
scroll to position [349, 0]
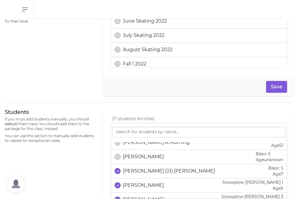
click at [139, 177] on div "[PERSON_NAME] (JJ) [PERSON_NAME] Basic 5 Age [DEMOGRAPHIC_DATA]" at bounding box center [199, 171] width 169 height 12
click at [139, 185] on p "[PERSON_NAME]" at bounding box center [143, 185] width 41 height 7
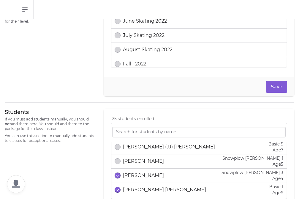
click at [139, 176] on p "[PERSON_NAME]" at bounding box center [143, 175] width 41 height 7
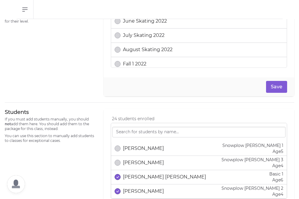
click at [139, 176] on p "[PERSON_NAME] [PERSON_NAME]" at bounding box center [164, 176] width 83 height 7
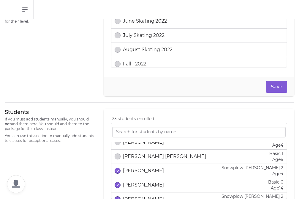
click at [139, 173] on p "[PERSON_NAME]" at bounding box center [143, 170] width 41 height 7
click at [140, 183] on p "[PERSON_NAME]" at bounding box center [143, 184] width 41 height 7
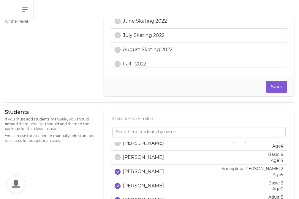
scroll to position [435, 0]
click at [140, 174] on p "[PERSON_NAME]" at bounding box center [143, 170] width 41 height 7
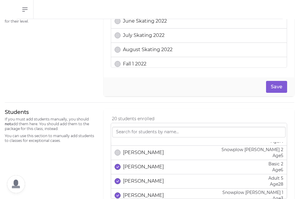
scroll to position [454, 0]
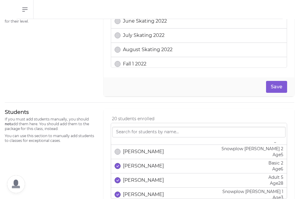
click at [140, 181] on p "[PERSON_NAME]" at bounding box center [143, 180] width 41 height 7
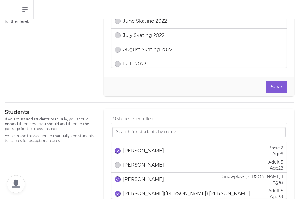
scroll to position [469, 0]
click at [140, 181] on p "[PERSON_NAME]" at bounding box center [143, 178] width 41 height 7
click at [140, 191] on p "[PERSON_NAME]([PERSON_NAME]) [PERSON_NAME]" at bounding box center [186, 193] width 127 height 7
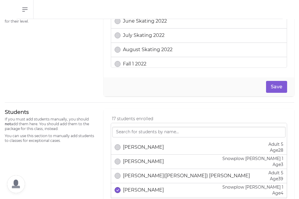
scroll to position [490, 0]
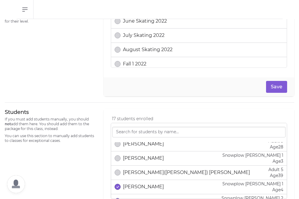
click at [140, 188] on p "[PERSON_NAME]" at bounding box center [143, 186] width 41 height 7
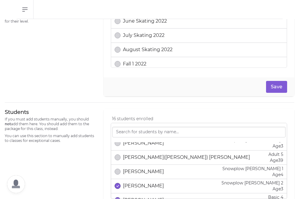
click at [140, 188] on p "[PERSON_NAME]" at bounding box center [143, 185] width 41 height 7
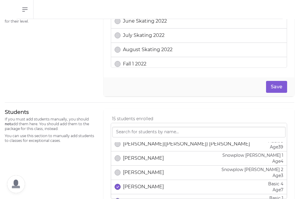
click at [140, 188] on p "[PERSON_NAME]" at bounding box center [143, 186] width 41 height 7
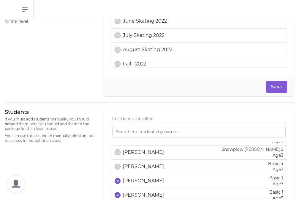
click at [140, 182] on p "[PERSON_NAME]" at bounding box center [143, 180] width 41 height 7
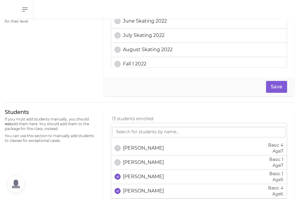
click at [140, 179] on p "[PERSON_NAME]" at bounding box center [143, 176] width 41 height 7
click at [140, 179] on p "[PERSON_NAME]" at bounding box center [143, 175] width 41 height 7
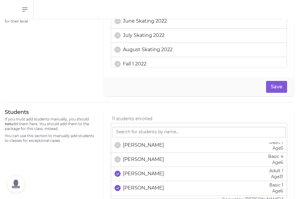
scroll to position [591, 0]
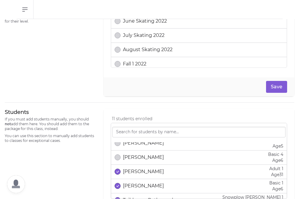
click at [140, 173] on p "[PERSON_NAME]" at bounding box center [143, 171] width 41 height 7
click at [140, 187] on p "[PERSON_NAME]" at bounding box center [143, 185] width 41 height 7
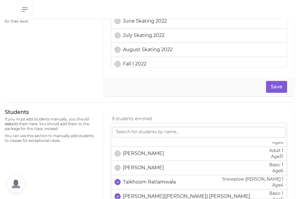
scroll to position [610, 0]
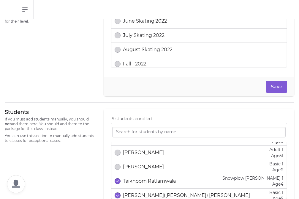
click at [141, 181] on p "Taikhoom Ratlamwala" at bounding box center [149, 180] width 53 height 7
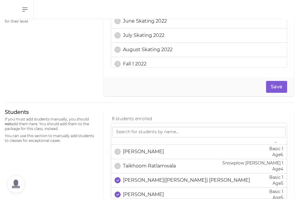
scroll to position [626, 0]
click at [141, 181] on p "[PERSON_NAME]([PERSON_NAME]) [PERSON_NAME]" at bounding box center [186, 179] width 127 height 7
click at [141, 194] on p "[PERSON_NAME]" at bounding box center [143, 193] width 41 height 7
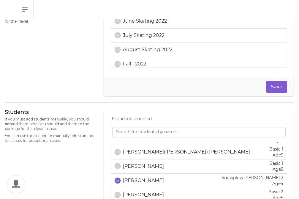
scroll to position [654, 0]
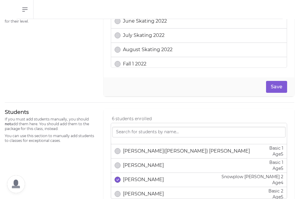
click at [141, 181] on p "[PERSON_NAME]" at bounding box center [143, 179] width 41 height 7
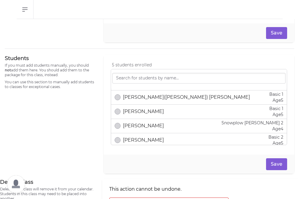
scroll to position [381, 0]
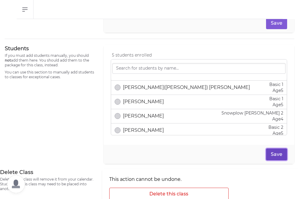
click at [276, 152] on button "Save" at bounding box center [276, 154] width 21 height 12
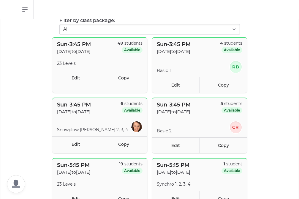
scroll to position [61, 0]
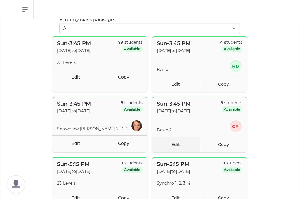
click at [192, 146] on link "Edit" at bounding box center [176, 144] width 48 height 16
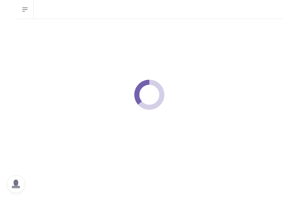
select select "0"
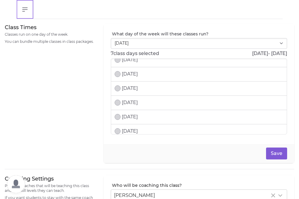
click at [26, 9] on icon "button" at bounding box center [24, 9] width 7 height 7
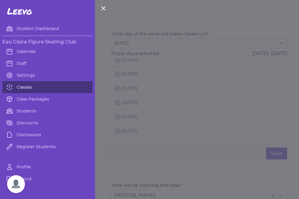
click at [42, 82] on link "Classes" at bounding box center [47, 87] width 90 height 12
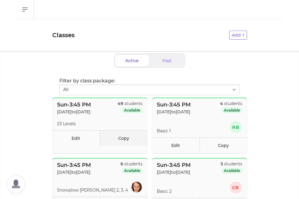
click at [116, 138] on link "Copy" at bounding box center [124, 138] width 48 height 16
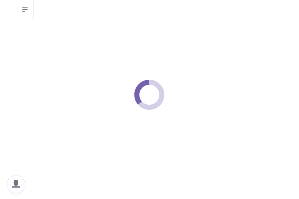
select select "0"
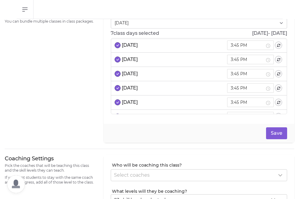
scroll to position [21, 0]
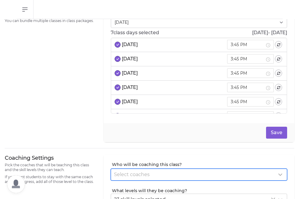
click at [119, 175] on span "Select coaches" at bounding box center [132, 175] width 36 height 6
click at [120, 175] on span "Select coaches" at bounding box center [132, 175] width 36 height 6
click at [120, 174] on span "Select coaches" at bounding box center [132, 175] width 36 height 6
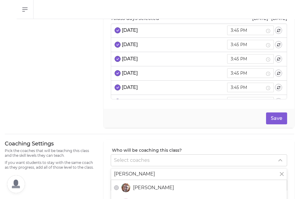
scroll to position [36, 0]
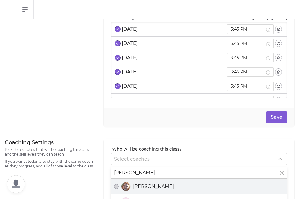
type input "[PERSON_NAME]"
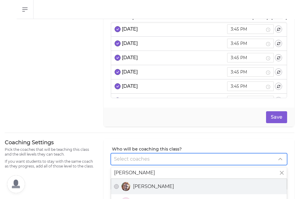
click at [134, 186] on span "[PERSON_NAME]" at bounding box center [153, 186] width 41 height 7
click at [119, 186] on button "[PERSON_NAME]" at bounding box center [116, 186] width 5 height 5
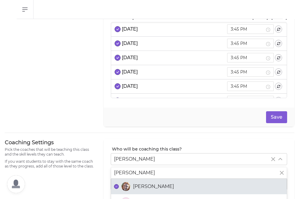
click at [94, 179] on div "Coaching Settings Pick the coaches that will be teaching this class and the ski…" at bounding box center [51, 193] width 92 height 108
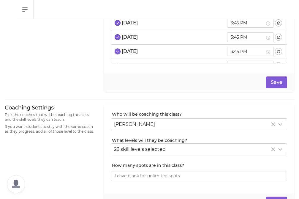
scroll to position [72, 0]
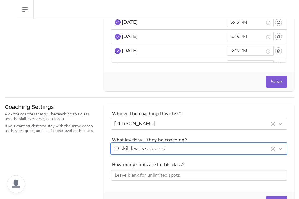
click at [128, 153] on div "23 skill levels selected" at bounding box center [199, 148] width 176 height 11
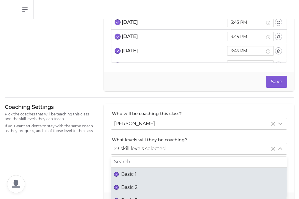
scroll to position [0, 0]
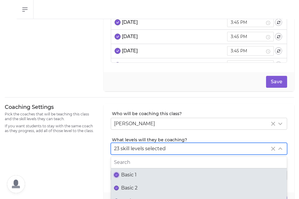
click at [117, 172] on button "Basic 1" at bounding box center [116, 174] width 5 height 5
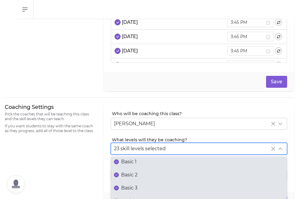
click at [128, 163] on span "Basic 1" at bounding box center [128, 161] width 15 height 7
click at [119, 163] on button "Basic 1" at bounding box center [116, 161] width 5 height 5
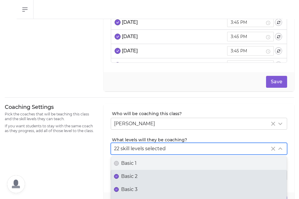
click at [128, 172] on label "Basic 2" at bounding box center [199, 176] width 176 height 13
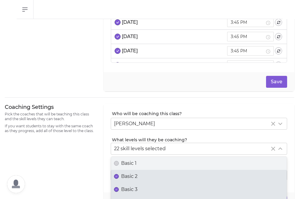
click at [119, 174] on button "Basic 2" at bounding box center [116, 176] width 5 height 5
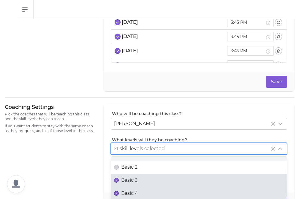
click at [128, 176] on label "Basic 3" at bounding box center [199, 180] width 176 height 13
click at [119, 178] on button "Basic 3" at bounding box center [116, 180] width 5 height 5
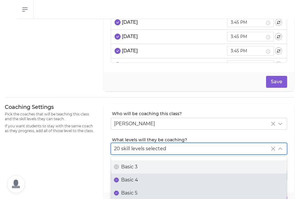
click at [128, 176] on span "Basic 4" at bounding box center [129, 179] width 17 height 7
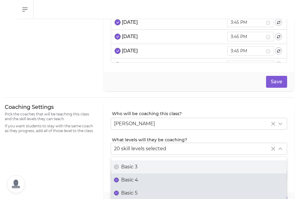
click at [119, 177] on button "Basic 4" at bounding box center [116, 179] width 5 height 5
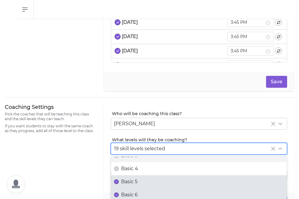
click at [128, 176] on label "Basic 5" at bounding box center [199, 181] width 176 height 13
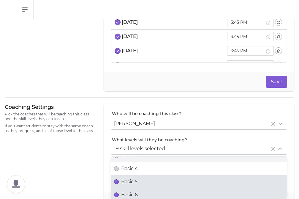
click at [119, 179] on button "Basic 5" at bounding box center [116, 181] width 5 height 5
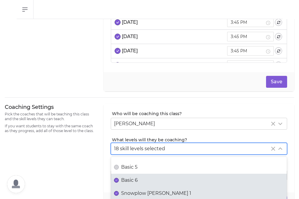
click at [128, 176] on label "Basic 6" at bounding box center [199, 180] width 176 height 13
click at [119, 178] on button "Basic 6" at bounding box center [116, 180] width 5 height 5
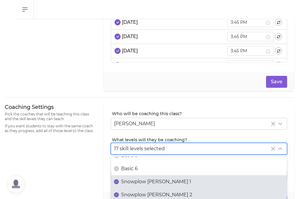
click at [128, 179] on span "Snowplow [PERSON_NAME] 1" at bounding box center [156, 181] width 70 height 7
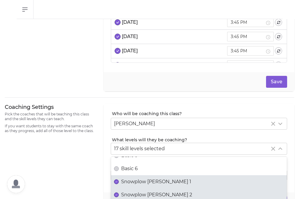
click at [119, 179] on button "Snowplow [PERSON_NAME] 1" at bounding box center [116, 181] width 5 height 5
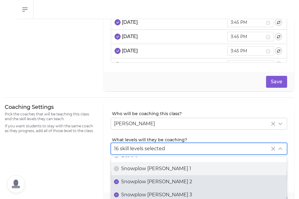
click at [128, 180] on span "Snowplow [PERSON_NAME] 2" at bounding box center [156, 181] width 71 height 7
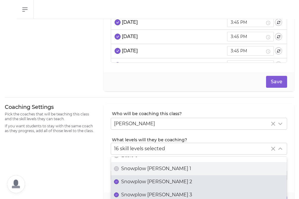
click at [119, 180] on button "Snowplow [PERSON_NAME] 2" at bounding box center [116, 181] width 5 height 5
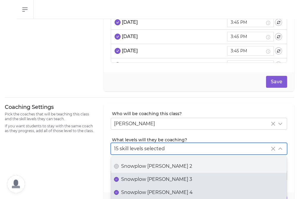
click at [128, 180] on span "Snowplow [PERSON_NAME] 3" at bounding box center [156, 179] width 71 height 7
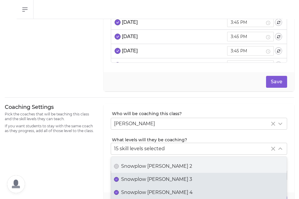
click at [119, 180] on button "Snowplow [PERSON_NAME] 3" at bounding box center [116, 179] width 5 height 5
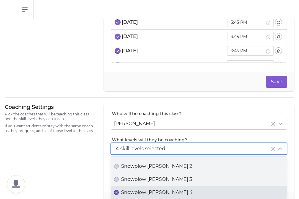
scroll to position [116, 0]
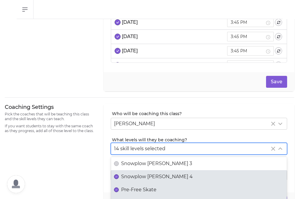
click at [128, 180] on span "Snowplow [PERSON_NAME] 4" at bounding box center [157, 176] width 72 height 7
click at [119, 179] on button "Snowplow [PERSON_NAME] 4" at bounding box center [116, 176] width 5 height 5
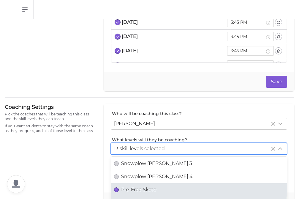
click at [128, 184] on label "Pre-Free Skate" at bounding box center [199, 189] width 176 height 13
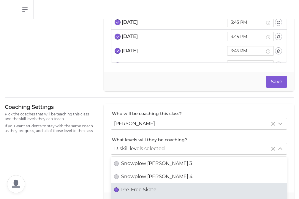
click at [119, 187] on button "Pre-Free Skate" at bounding box center [116, 189] width 5 height 5
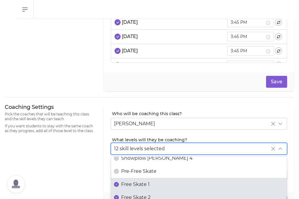
click at [128, 184] on span "Free Skate 1" at bounding box center [135, 184] width 29 height 7
click at [119, 184] on button "Free Skate 1" at bounding box center [116, 184] width 5 height 5
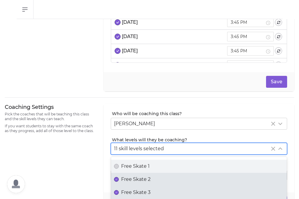
scroll to position [153, 0]
click at [128, 185] on label "Free Skate 2" at bounding box center [199, 178] width 176 height 13
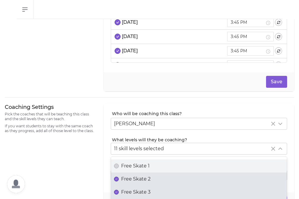
click at [119, 181] on button "Free Skate 2" at bounding box center [116, 179] width 5 height 5
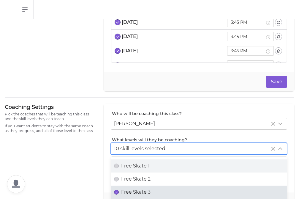
click at [128, 188] on span "Free Skate 3" at bounding box center [135, 191] width 29 height 7
click at [119, 190] on button "Free Skate 3" at bounding box center [116, 192] width 5 height 5
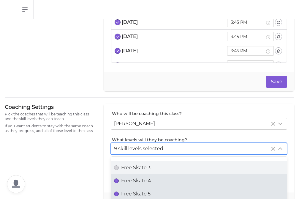
click at [129, 184] on span "Free Skate 4" at bounding box center [136, 180] width 30 height 7
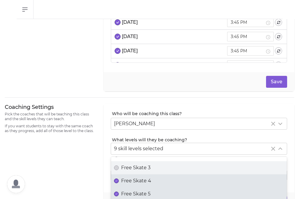
click at [119, 183] on button "Free Skate 4" at bounding box center [116, 180] width 5 height 5
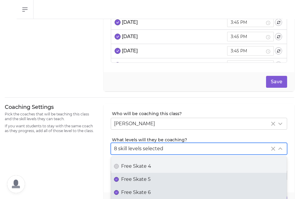
click at [129, 184] on label "Free Skate 5" at bounding box center [199, 179] width 176 height 13
click at [119, 182] on button "Free Skate 5" at bounding box center [116, 179] width 5 height 5
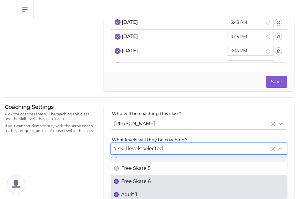
click at [129, 184] on span "Free Skate 6" at bounding box center [136, 181] width 30 height 7
click at [119, 184] on button "Free Skate 6" at bounding box center [116, 181] width 5 height 5
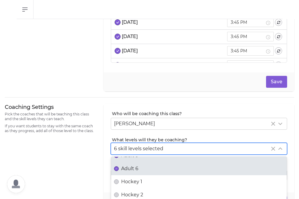
scroll to position [295, 0]
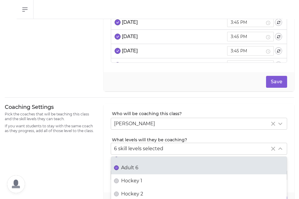
click at [75, 172] on div "Coaching Settings Pick the coaches that will be teaching this class and the ski…" at bounding box center [51, 157] width 92 height 108
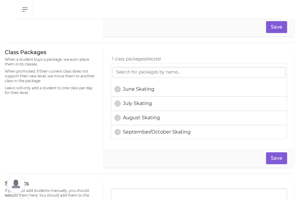
scroll to position [219, 0]
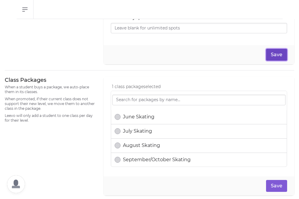
click at [278, 55] on button "Save" at bounding box center [276, 55] width 21 height 12
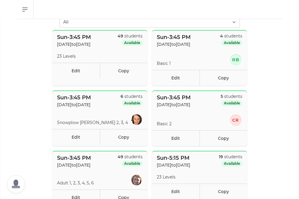
scroll to position [106, 0]
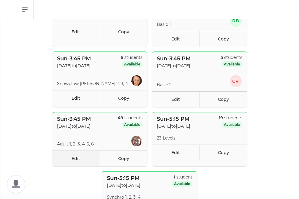
click at [76, 160] on link "Edit" at bounding box center [76, 158] width 48 height 16
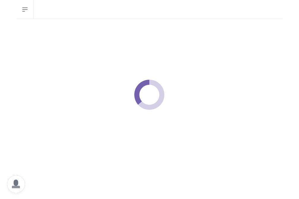
select select "0"
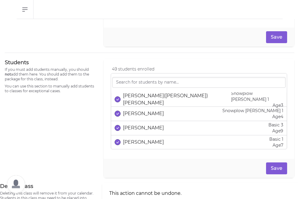
scroll to position [372, 0]
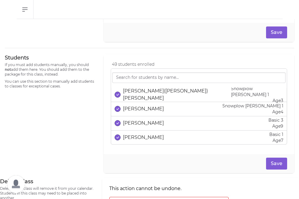
click at [139, 92] on p "[PERSON_NAME]([PERSON_NAME]) [PERSON_NAME]" at bounding box center [177, 94] width 108 height 14
click at [139, 107] on p "[PERSON_NAME]" at bounding box center [143, 108] width 41 height 7
click at [139, 122] on p "[PERSON_NAME]" at bounding box center [143, 123] width 41 height 7
click at [139, 133] on div "[PERSON_NAME] Basic 1 Age [DEMOGRAPHIC_DATA]" at bounding box center [199, 137] width 169 height 12
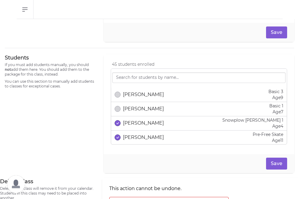
scroll to position [30, 0]
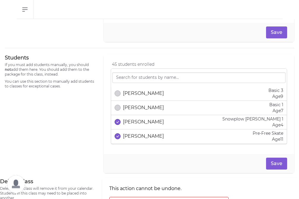
click at [139, 125] on p "[PERSON_NAME]" at bounding box center [143, 121] width 41 height 7
click at [141, 142] on div "[PERSON_NAME] Pre-Free Skate Age [DEMOGRAPHIC_DATA]" at bounding box center [199, 136] width 169 height 12
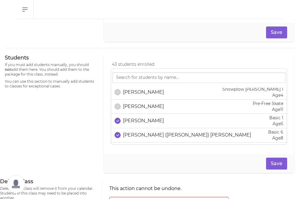
scroll to position [60, 0]
click at [140, 120] on p "[PERSON_NAME]" at bounding box center [143, 120] width 41 height 7
click at [142, 132] on p "[PERSON_NAME] ([PERSON_NAME]) [PERSON_NAME]" at bounding box center [187, 134] width 128 height 7
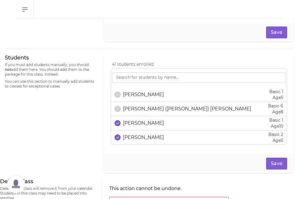
scroll to position [86, 0]
click at [142, 124] on p "[PERSON_NAME]" at bounding box center [143, 122] width 41 height 7
click at [142, 133] on p "[PERSON_NAME]" at bounding box center [143, 136] width 41 height 7
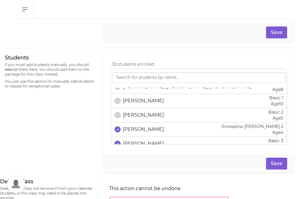
scroll to position [108, 0]
click at [142, 130] on p "[PERSON_NAME]" at bounding box center [143, 128] width 41 height 7
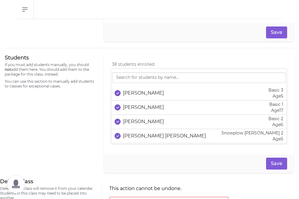
scroll to position [159, 0]
click at [143, 92] on p "[PERSON_NAME]" at bounding box center [143, 92] width 41 height 7
click at [142, 109] on p "[PERSON_NAME]" at bounding box center [143, 106] width 41 height 7
click at [142, 119] on p "[PERSON_NAME]" at bounding box center [143, 121] width 41 height 7
click at [143, 135] on p "[PERSON_NAME] [PERSON_NAME]" at bounding box center [164, 135] width 83 height 7
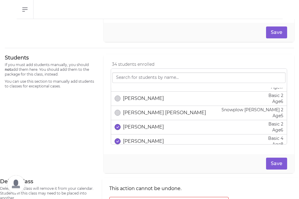
scroll to position [183, 0]
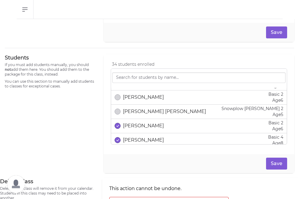
click at [142, 128] on p "[PERSON_NAME]" at bounding box center [143, 125] width 41 height 7
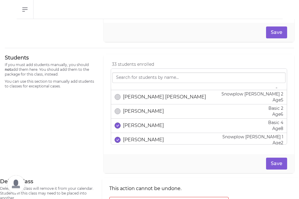
scroll to position [199, 0]
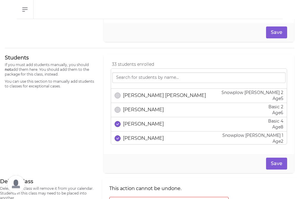
click at [142, 128] on div "[PERSON_NAME] Basic 4 Age [DEMOGRAPHIC_DATA]" at bounding box center [199, 124] width 169 height 12
click at [142, 141] on p "[PERSON_NAME]" at bounding box center [143, 138] width 41 height 7
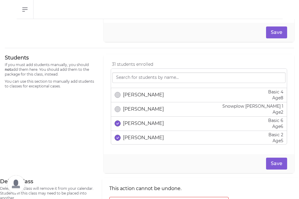
scroll to position [232, 0]
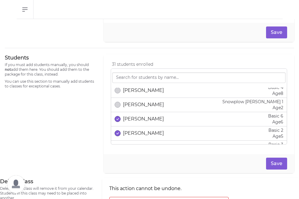
click at [144, 123] on div "[PERSON_NAME] Basic 6 Age [DEMOGRAPHIC_DATA]" at bounding box center [199, 119] width 169 height 12
click at [144, 129] on div "[PERSON_NAME] Basic 2 Age [DEMOGRAPHIC_DATA]" at bounding box center [199, 133] width 169 height 12
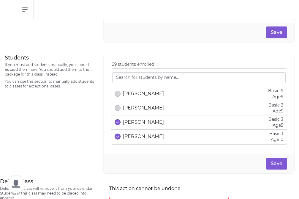
scroll to position [260, 0]
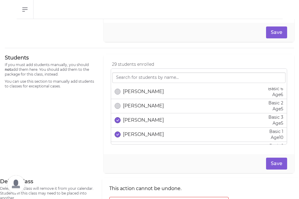
click at [143, 121] on p "[PERSON_NAME]" at bounding box center [143, 120] width 41 height 7
click at [143, 134] on p "[PERSON_NAME]" at bounding box center [143, 134] width 41 height 7
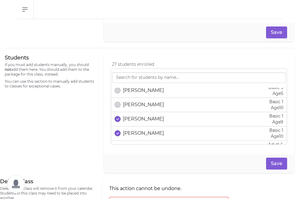
scroll to position [291, 0]
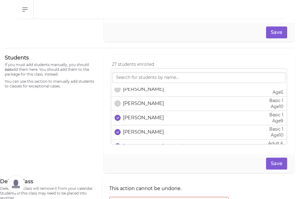
click at [143, 118] on p "[PERSON_NAME]" at bounding box center [143, 117] width 41 height 7
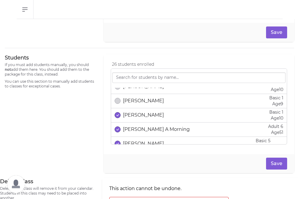
click at [143, 118] on p "[PERSON_NAME]" at bounding box center [143, 114] width 41 height 7
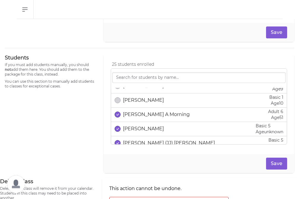
click at [142, 132] on p "[PERSON_NAME]" at bounding box center [143, 128] width 41 height 7
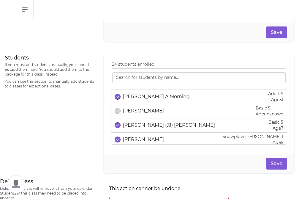
scroll to position [340, 0]
click at [142, 128] on p "[PERSON_NAME] (JJ) [PERSON_NAME]" at bounding box center [169, 125] width 92 height 7
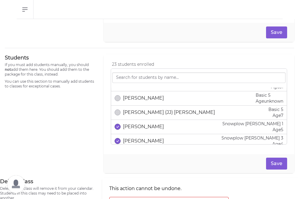
click at [142, 128] on p "[PERSON_NAME]" at bounding box center [143, 126] width 41 height 7
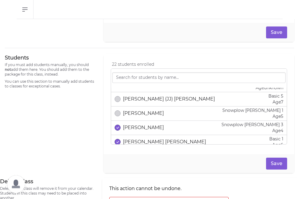
click at [142, 128] on p "[PERSON_NAME]" at bounding box center [143, 127] width 41 height 7
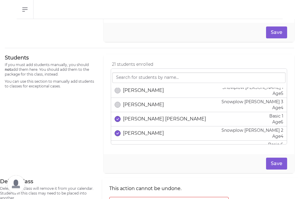
scroll to position [390, 0]
click at [142, 128] on div "[PERSON_NAME] Snowplow [PERSON_NAME] 2 Age [DEMOGRAPHIC_DATA]" at bounding box center [199, 133] width 169 height 12
click at [142, 121] on p "[PERSON_NAME] [PERSON_NAME]" at bounding box center [164, 118] width 83 height 7
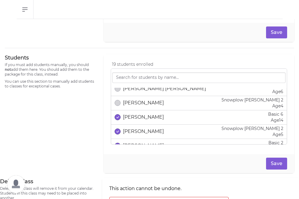
scroll to position [421, 0]
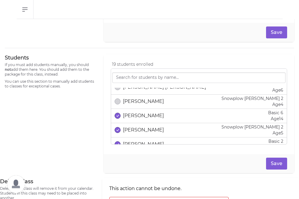
click at [142, 114] on p "[PERSON_NAME]" at bounding box center [143, 115] width 41 height 7
click at [142, 124] on div "[PERSON_NAME] Snowplow [PERSON_NAME] 2 Age [DEMOGRAPHIC_DATA]" at bounding box center [199, 130] width 169 height 12
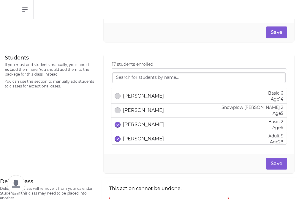
click at [142, 124] on p "[PERSON_NAME]" at bounding box center [143, 124] width 41 height 7
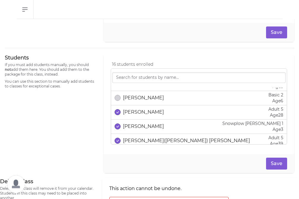
scroll to position [468, 0]
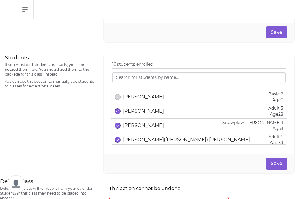
click at [142, 124] on p "[PERSON_NAME]" at bounding box center [143, 125] width 41 height 7
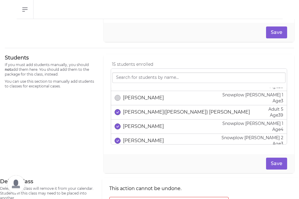
click at [142, 124] on p "[PERSON_NAME]" at bounding box center [143, 126] width 41 height 7
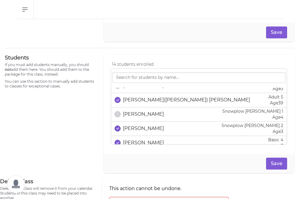
click at [142, 124] on div "[PERSON_NAME] Snowplow [PERSON_NAME] 2 Age [DEMOGRAPHIC_DATA]" at bounding box center [199, 128] width 169 height 12
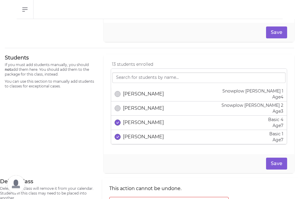
click at [142, 124] on p "[PERSON_NAME]" at bounding box center [143, 122] width 41 height 7
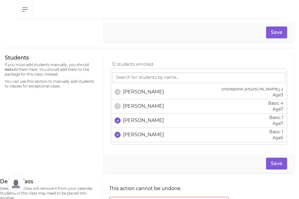
click at [142, 124] on p "[PERSON_NAME]" at bounding box center [143, 120] width 41 height 7
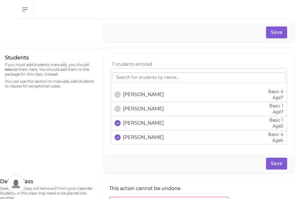
click at [142, 124] on p "[PERSON_NAME]" at bounding box center [143, 123] width 41 height 7
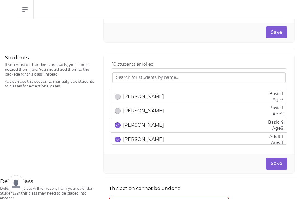
scroll to position [572, 0]
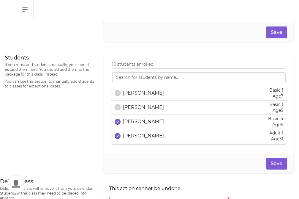
click at [142, 124] on p "[PERSON_NAME]" at bounding box center [143, 121] width 41 height 7
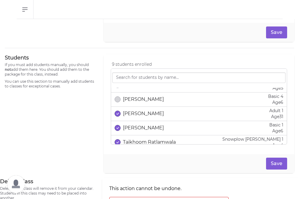
scroll to position [595, 0]
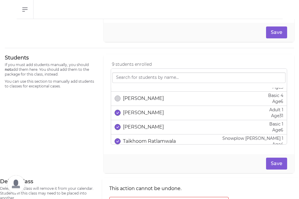
click at [143, 127] on p "[PERSON_NAME]" at bounding box center [143, 126] width 41 height 7
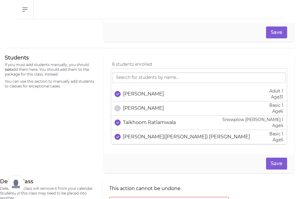
scroll to position [615, 0]
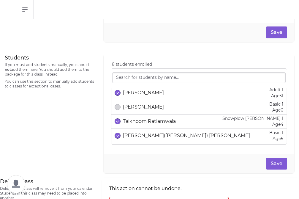
click at [143, 123] on p "Taikhoom Ratlamwala" at bounding box center [149, 121] width 53 height 7
click at [144, 139] on p "[PERSON_NAME]([PERSON_NAME]) [PERSON_NAME]" at bounding box center [186, 135] width 127 height 7
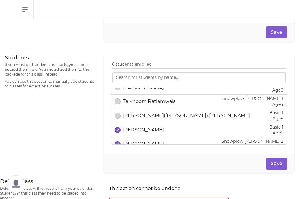
scroll to position [637, 0]
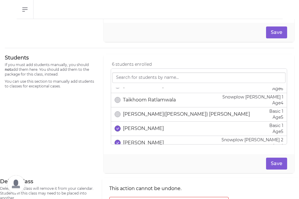
click at [144, 129] on p "[PERSON_NAME]" at bounding box center [143, 128] width 41 height 7
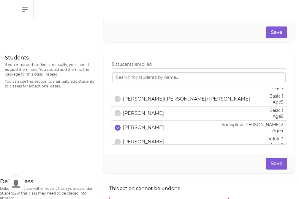
click at [144, 129] on p "[PERSON_NAME]" at bounding box center [143, 127] width 41 height 7
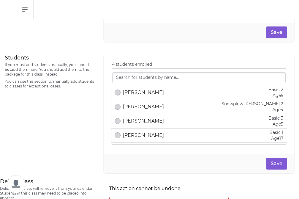
scroll to position [130, 0]
click at [127, 135] on p "[PERSON_NAME]" at bounding box center [143, 135] width 41 height 7
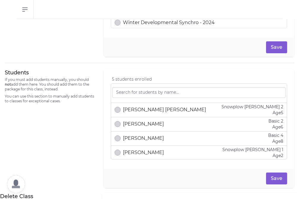
scroll to position [363, 0]
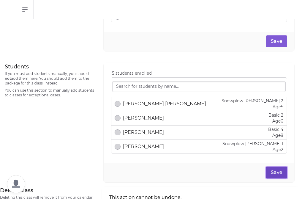
click at [272, 170] on button "Save" at bounding box center [276, 172] width 21 height 12
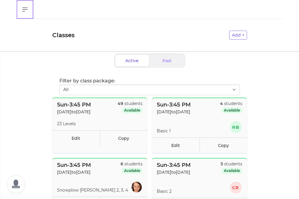
click at [27, 6] on icon "button" at bounding box center [24, 9] width 7 height 7
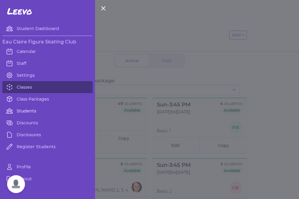
click at [26, 112] on link "Students" at bounding box center [47, 111] width 90 height 12
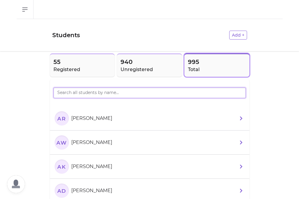
click at [71, 94] on input "search" at bounding box center [150, 92] width 193 height 11
type input "[DEMOGRAPHIC_DATA]"
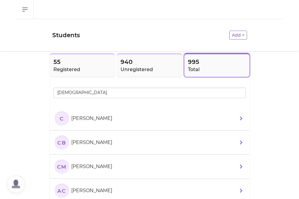
click at [104, 114] on li "[PERSON_NAME]" at bounding box center [150, 118] width 200 height 24
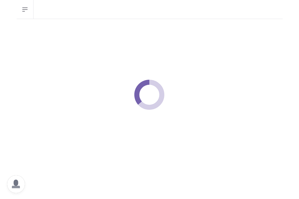
select select "WI"
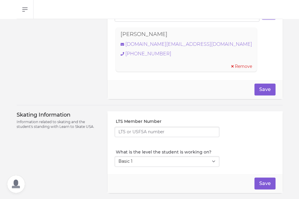
scroll to position [465, 0]
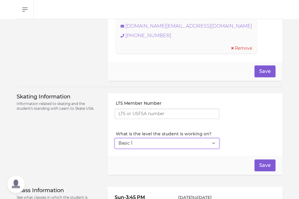
click at [142, 142] on select "Select Level I don't know Basic 1 Basic 2 Basic 3 Basic 4 Basic 5 Basic 6 Snowp…" at bounding box center [167, 143] width 105 height 11
select select "18"
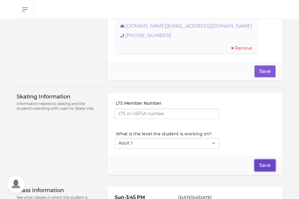
click at [265, 165] on button "Save" at bounding box center [265, 165] width 21 height 12
click at [256, 165] on button "Save" at bounding box center [265, 165] width 21 height 12
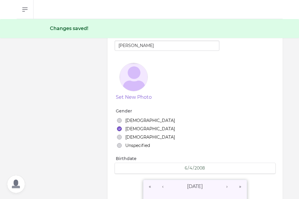
scroll to position [0, 0]
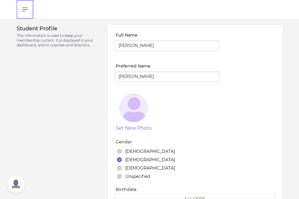
click at [26, 8] on icon "button" at bounding box center [24, 9] width 7 height 7
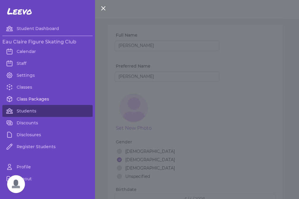
click at [40, 100] on link "Class Packages" at bounding box center [47, 99] width 90 height 12
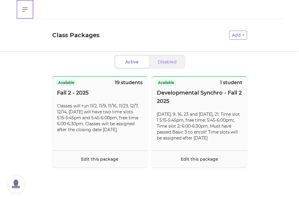
click at [22, 15] on button "Open sidebar" at bounding box center [25, 9] width 17 height 19
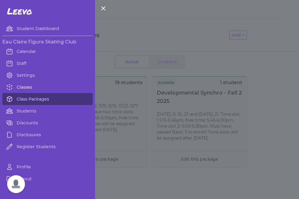
click at [39, 86] on link "Classes" at bounding box center [47, 87] width 90 height 12
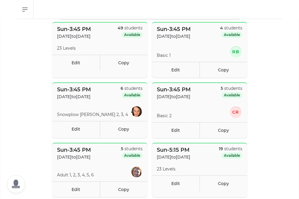
scroll to position [74, 0]
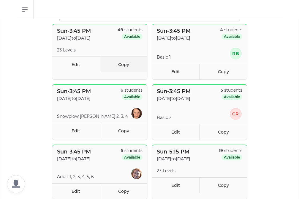
click at [127, 70] on link "Copy" at bounding box center [124, 64] width 48 height 16
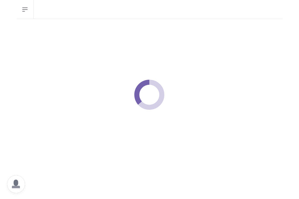
select select "0"
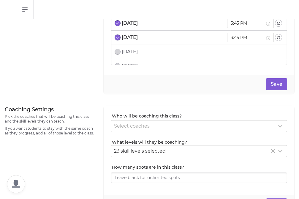
scroll to position [75, 0]
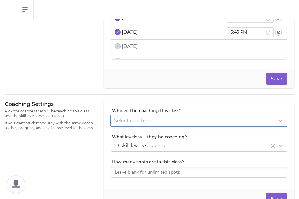
click at [128, 121] on span "Select coaches" at bounding box center [132, 121] width 36 height 6
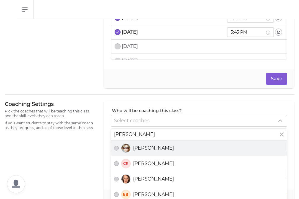
type input "[PERSON_NAME]"
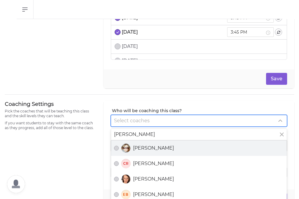
click at [146, 153] on label "[PERSON_NAME]" at bounding box center [199, 147] width 176 height 15
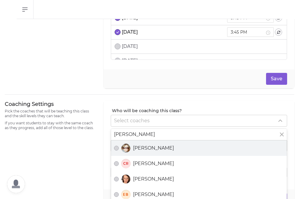
click at [119, 150] on button "[PERSON_NAME]" at bounding box center [116, 148] width 5 height 5
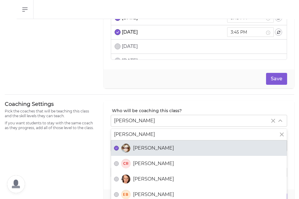
click at [97, 152] on div "Coaching Settings Pick the coaches that will be teaching this class and the ski…" at bounding box center [150, 154] width 290 height 108
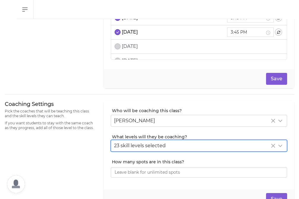
click at [145, 143] on span "23 skill levels selected" at bounding box center [140, 146] width 52 height 6
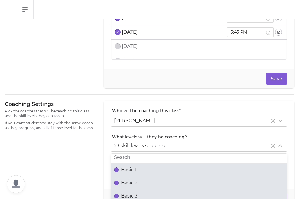
scroll to position [0, 0]
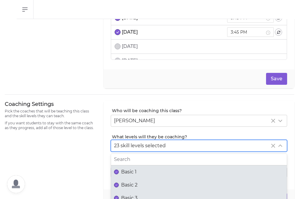
click at [135, 172] on span "Basic 1" at bounding box center [128, 171] width 15 height 7
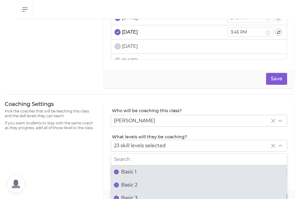
click at [119, 172] on button "Basic 1" at bounding box center [116, 171] width 5 height 5
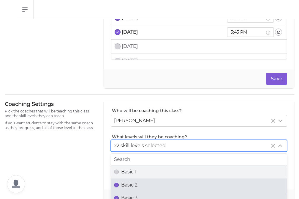
click at [135, 183] on span "Basic 2" at bounding box center [129, 184] width 16 height 7
click at [119, 183] on button "Basic 2" at bounding box center [116, 185] width 5 height 5
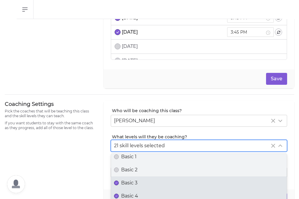
click at [135, 183] on span "Basic 3" at bounding box center [129, 182] width 16 height 7
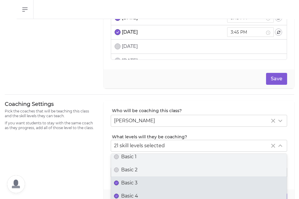
click at [119, 183] on button "Basic 3" at bounding box center [116, 182] width 5 height 5
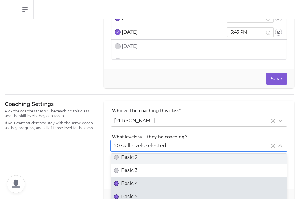
click at [135, 183] on span "Basic 4" at bounding box center [129, 183] width 17 height 7
click at [119, 183] on button "Basic 4" at bounding box center [116, 183] width 5 height 5
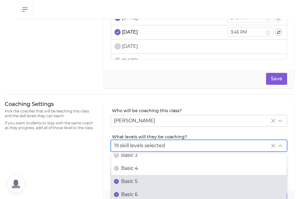
click at [135, 183] on span "Basic 5" at bounding box center [129, 181] width 16 height 7
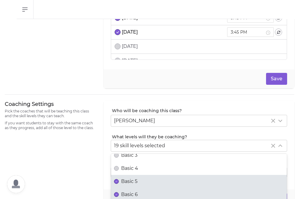
click at [119, 183] on button "Basic 5" at bounding box center [116, 181] width 5 height 5
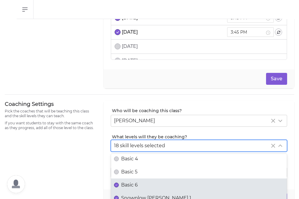
click at [135, 183] on span "Basic 6" at bounding box center [129, 184] width 17 height 7
click at [119, 183] on button "Basic 6" at bounding box center [116, 185] width 5 height 5
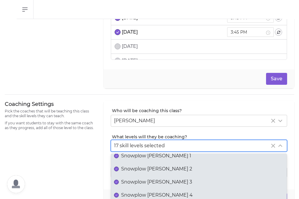
scroll to position [96, 0]
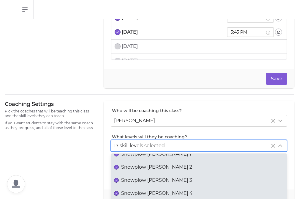
click at [136, 166] on span "Snowplow [PERSON_NAME] 2" at bounding box center [156, 166] width 71 height 7
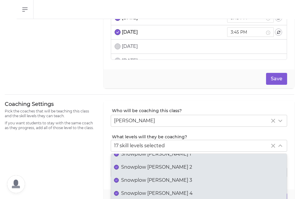
click at [119, 166] on button "Snowplow [PERSON_NAME] 2" at bounding box center [116, 167] width 5 height 5
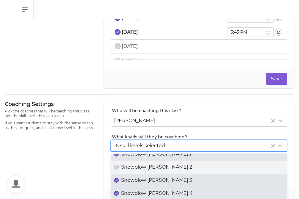
click at [136, 179] on span "Snowplow [PERSON_NAME] 3" at bounding box center [156, 180] width 71 height 7
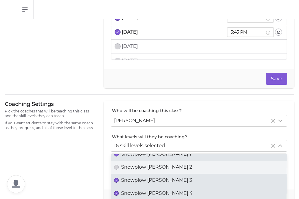
click at [119, 179] on button "Snowplow [PERSON_NAME] 3" at bounding box center [116, 180] width 5 height 5
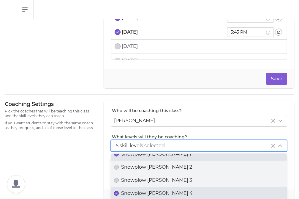
click at [140, 190] on span "Snowplow [PERSON_NAME] 4" at bounding box center [157, 193] width 72 height 7
click at [119, 191] on button "Snowplow [PERSON_NAME] 4" at bounding box center [116, 193] width 5 height 5
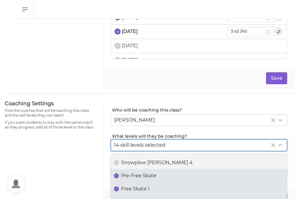
scroll to position [128, 0]
click at [141, 174] on span "Pre-Free Skate" at bounding box center [138, 174] width 35 height 7
click at [119, 174] on button "Pre-Free Skate" at bounding box center [116, 174] width 5 height 5
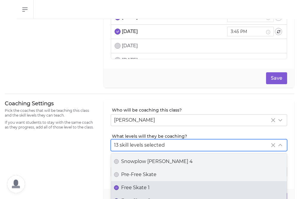
click at [141, 185] on span "Free Skate 1" at bounding box center [135, 187] width 29 height 7
click at [119, 185] on button "Free Skate 1" at bounding box center [116, 187] width 5 height 5
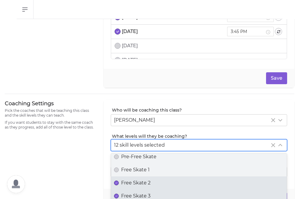
click at [141, 185] on span "Free Skate 2" at bounding box center [135, 182] width 29 height 7
click at [119, 185] on button "Free Skate 2" at bounding box center [116, 182] width 5 height 5
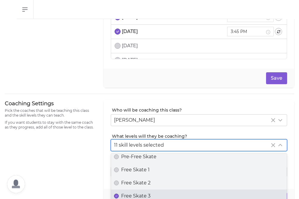
scroll to position [163, 0]
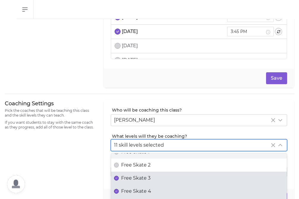
click at [141, 185] on label "Free Skate 4" at bounding box center [199, 191] width 176 height 13
click at [119, 189] on button "Free Skate 4" at bounding box center [116, 191] width 5 height 5
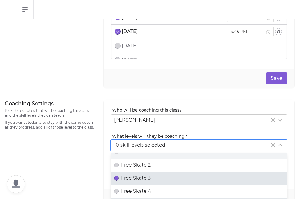
click at [141, 178] on span "Free Skate 3" at bounding box center [135, 177] width 29 height 7
click at [119, 178] on button "Free Skate 3" at bounding box center [116, 178] width 5 height 5
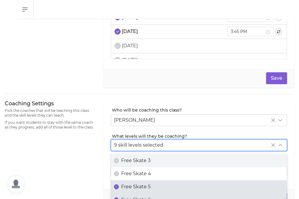
click at [142, 188] on span "Free Skate 5" at bounding box center [135, 186] width 29 height 7
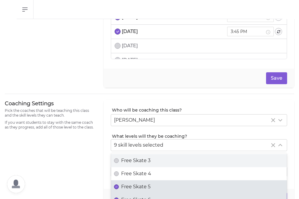
click at [119, 188] on button "Free Skate 5" at bounding box center [116, 186] width 5 height 5
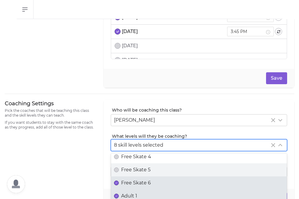
click at [141, 183] on span "Free Skate 6" at bounding box center [136, 182] width 30 height 7
click at [119, 183] on button "Free Skate 6" at bounding box center [116, 182] width 5 height 5
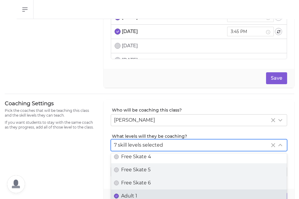
scroll to position [217, 0]
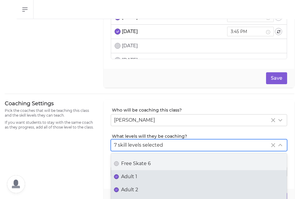
click at [141, 176] on div "Adult 1" at bounding box center [199, 176] width 170 height 7
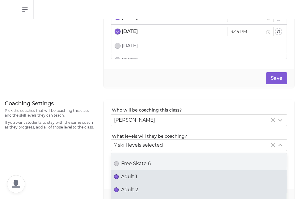
click at [119, 176] on button "Adult 1" at bounding box center [116, 176] width 5 height 5
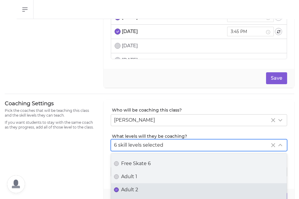
click at [140, 184] on label "Adult 2" at bounding box center [199, 189] width 176 height 13
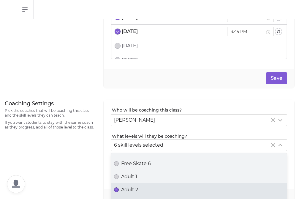
click at [119, 187] on button "Adult 2" at bounding box center [116, 189] width 5 height 5
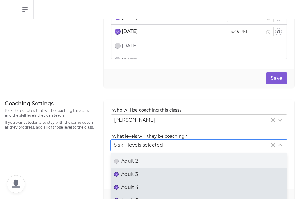
scroll to position [248, 0]
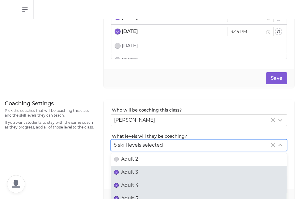
click at [140, 174] on div "Adult 3" at bounding box center [199, 172] width 170 height 7
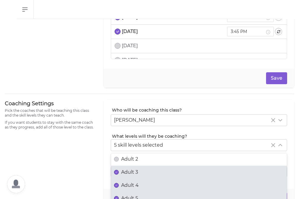
click at [119, 174] on button "Adult 3" at bounding box center [116, 172] width 5 height 5
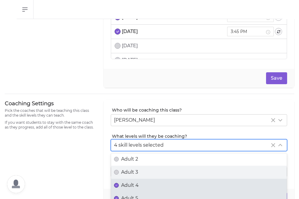
click at [139, 186] on div "Adult 4" at bounding box center [199, 185] width 170 height 7
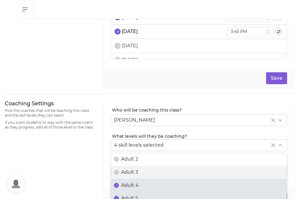
click at [119, 186] on button "Adult 4" at bounding box center [116, 185] width 5 height 5
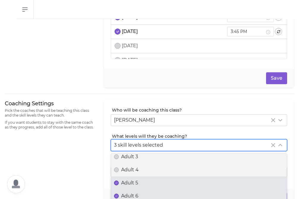
scroll to position [264, 0]
click at [139, 186] on label "Adult 5" at bounding box center [199, 181] width 176 height 13
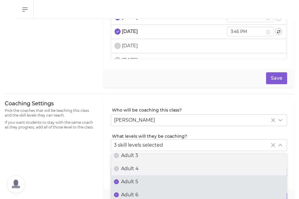
click at [119, 184] on button "Adult 5" at bounding box center [116, 181] width 5 height 5
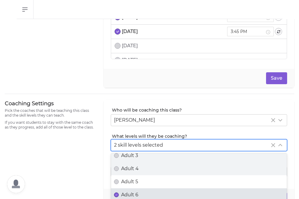
click at [141, 192] on div "Adult 6" at bounding box center [199, 194] width 170 height 7
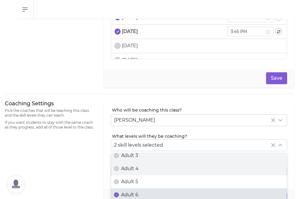
click at [119, 192] on button "Adult 6" at bounding box center [116, 194] width 5 height 5
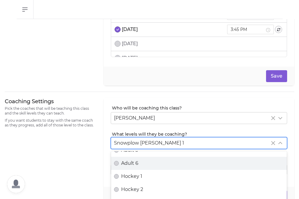
scroll to position [295, 0]
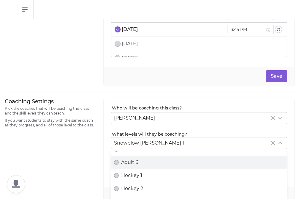
click at [77, 171] on div "Coaching Settings Pick the coaches that will be teaching this class and the ski…" at bounding box center [51, 152] width 92 height 108
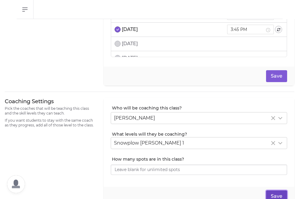
click at [275, 194] on button "Save" at bounding box center [276, 196] width 21 height 12
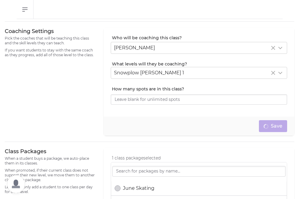
scroll to position [149, 0]
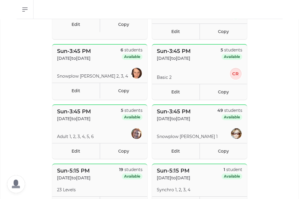
scroll to position [115, 0]
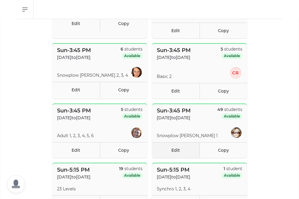
click at [179, 151] on link "Edit" at bounding box center [176, 150] width 48 height 16
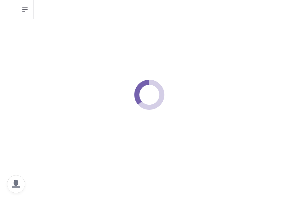
select select "0"
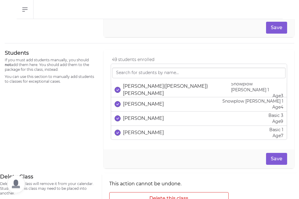
scroll to position [378, 0]
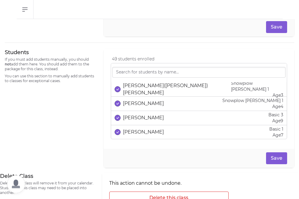
click at [12, 65] on p "If you must add students manually, you should not add them here. You should add…" at bounding box center [51, 64] width 92 height 14
click at [131, 89] on p "[PERSON_NAME]([PERSON_NAME]) [PERSON_NAME]" at bounding box center [177, 89] width 108 height 14
click at [131, 90] on p "[PERSON_NAME]([PERSON_NAME]) [PERSON_NAME]" at bounding box center [177, 89] width 108 height 14
click at [131, 100] on p "[PERSON_NAME]" at bounding box center [143, 103] width 41 height 7
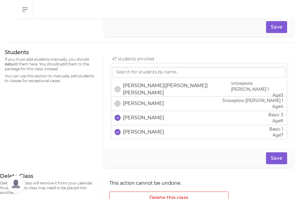
click at [132, 117] on p "[PERSON_NAME]" at bounding box center [143, 117] width 41 height 7
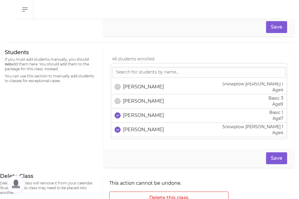
scroll to position [18, 0]
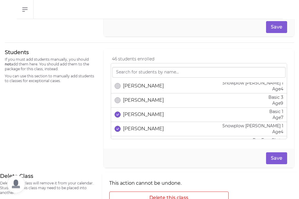
click at [132, 117] on p "[PERSON_NAME]" at bounding box center [143, 114] width 41 height 7
click at [133, 131] on p "[PERSON_NAME]" at bounding box center [143, 128] width 41 height 7
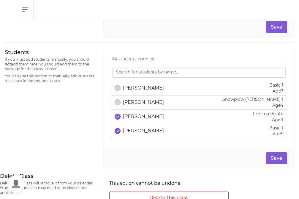
scroll to position [46, 0]
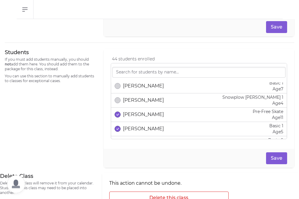
click at [133, 116] on p "[PERSON_NAME]" at bounding box center [143, 114] width 41 height 7
click at [133, 129] on p "[PERSON_NAME]" at bounding box center [143, 128] width 41 height 7
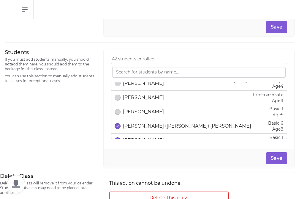
click at [133, 129] on p "[PERSON_NAME] ([PERSON_NAME]) [PERSON_NAME]" at bounding box center [187, 125] width 128 height 7
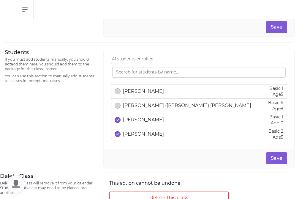
scroll to position [88, 0]
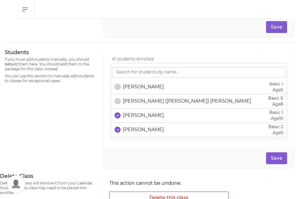
click at [134, 115] on p "[PERSON_NAME]" at bounding box center [143, 115] width 41 height 7
click at [134, 131] on p "[PERSON_NAME]" at bounding box center [143, 129] width 41 height 7
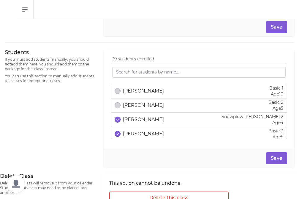
scroll to position [113, 0]
click at [135, 120] on p "[PERSON_NAME]" at bounding box center [143, 119] width 41 height 7
click at [135, 133] on p "[PERSON_NAME]" at bounding box center [143, 133] width 41 height 7
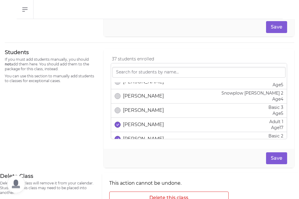
scroll to position [137, 0]
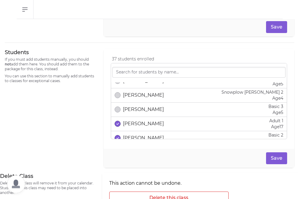
click at [135, 124] on p "[PERSON_NAME]" at bounding box center [143, 123] width 41 height 7
click at [135, 133] on div "[PERSON_NAME] Basic 2 Age [DEMOGRAPHIC_DATA]" at bounding box center [199, 138] width 169 height 12
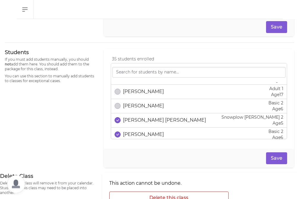
scroll to position [171, 0]
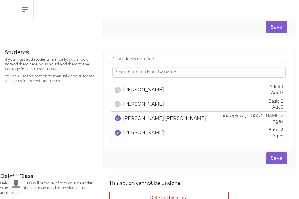
click at [136, 120] on p "[PERSON_NAME] [PERSON_NAME]" at bounding box center [164, 118] width 83 height 7
click at [136, 130] on p "[PERSON_NAME]" at bounding box center [143, 132] width 41 height 7
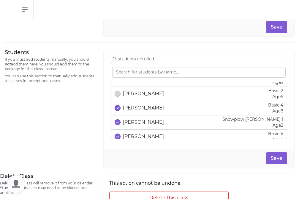
scroll to position [211, 0]
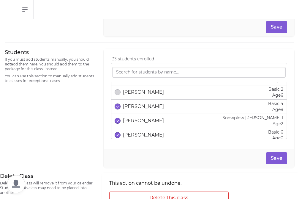
click at [136, 109] on p "[PERSON_NAME]" at bounding box center [143, 106] width 41 height 7
click at [136, 120] on p "[PERSON_NAME]" at bounding box center [143, 120] width 41 height 7
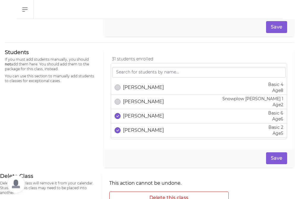
click at [136, 120] on div "[PERSON_NAME] Basic 6 Age [DEMOGRAPHIC_DATA]" at bounding box center [199, 116] width 169 height 12
click at [138, 130] on p "[PERSON_NAME]" at bounding box center [143, 130] width 41 height 7
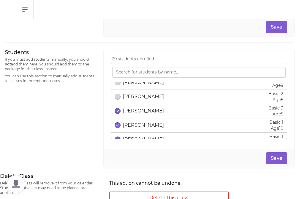
scroll to position [264, 0]
click at [138, 113] on p "[PERSON_NAME]" at bounding box center [143, 110] width 41 height 7
click at [138, 127] on p "[PERSON_NAME]" at bounding box center [143, 124] width 41 height 7
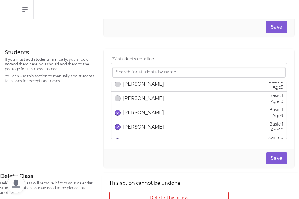
scroll to position [291, 0]
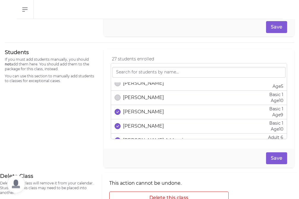
click at [140, 115] on p "[PERSON_NAME]" at bounding box center [143, 111] width 41 height 7
click at [141, 118] on li "[PERSON_NAME] Basic 1 Age [DEMOGRAPHIC_DATA]" at bounding box center [199, 112] width 176 height 14
click at [141, 122] on p "[PERSON_NAME]" at bounding box center [143, 125] width 41 height 7
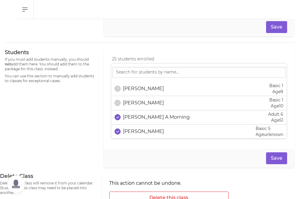
click at [141, 120] on p "[PERSON_NAME] A Morning" at bounding box center [156, 117] width 67 height 7
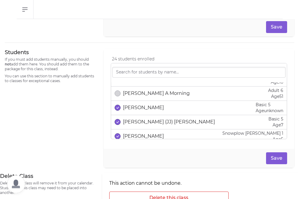
scroll to position [345, 0]
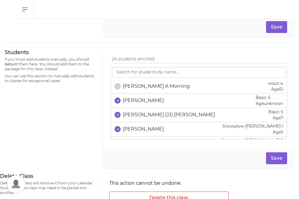
click at [141, 103] on p "[PERSON_NAME]" at bounding box center [143, 100] width 41 height 7
click at [141, 114] on p "[PERSON_NAME] (JJ) [PERSON_NAME]" at bounding box center [169, 114] width 92 height 7
click at [141, 125] on p "[PERSON_NAME]" at bounding box center [143, 128] width 41 height 7
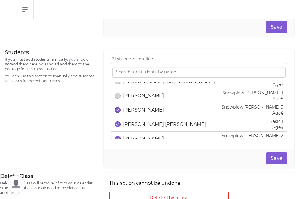
scroll to position [380, 0]
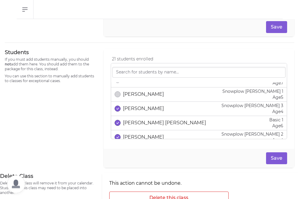
click at [141, 105] on div "[PERSON_NAME] Snowplow [PERSON_NAME] 3 Age [DEMOGRAPHIC_DATA]" at bounding box center [199, 109] width 169 height 12
click at [142, 120] on p "[PERSON_NAME] [PERSON_NAME]" at bounding box center [164, 122] width 83 height 7
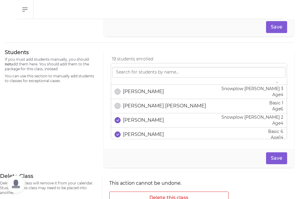
scroll to position [399, 0]
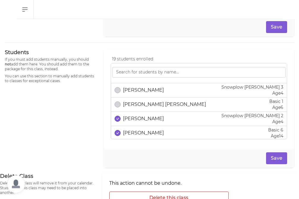
click at [142, 120] on p "[PERSON_NAME]" at bounding box center [143, 118] width 41 height 7
click at [143, 134] on p "[PERSON_NAME]" at bounding box center [143, 132] width 41 height 7
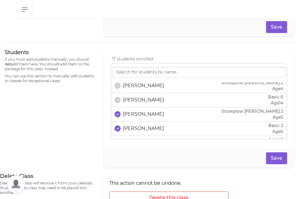
scroll to position [434, 0]
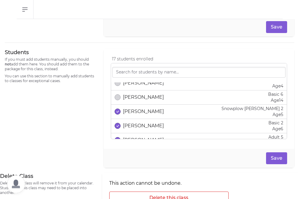
click at [141, 114] on p "[PERSON_NAME]" at bounding box center [143, 111] width 41 height 7
click at [141, 127] on p "[PERSON_NAME]" at bounding box center [143, 125] width 41 height 7
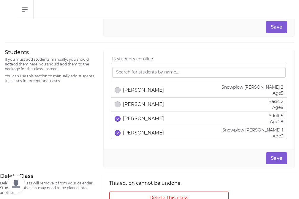
scroll to position [461, 0]
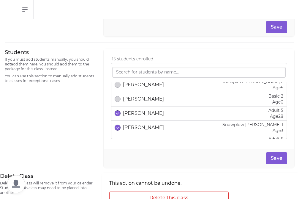
click at [140, 118] on div "[PERSON_NAME] Adult 5 Age [DEMOGRAPHIC_DATA]" at bounding box center [199, 113] width 169 height 12
click at [140, 125] on p "[PERSON_NAME]" at bounding box center [143, 127] width 41 height 7
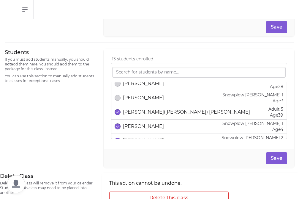
scroll to position [491, 0]
click at [141, 113] on p "[PERSON_NAME]([PERSON_NAME]) [PERSON_NAME]" at bounding box center [186, 111] width 127 height 7
click at [141, 120] on div "[PERSON_NAME] Snowplow [PERSON_NAME] 1 Age [DEMOGRAPHIC_DATA]" at bounding box center [199, 126] width 169 height 12
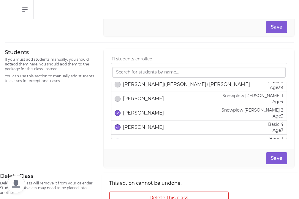
scroll to position [519, 0]
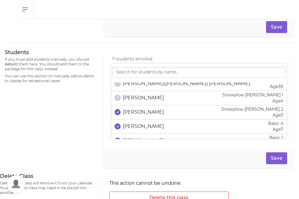
click at [140, 115] on p "[PERSON_NAME]" at bounding box center [143, 112] width 41 height 7
click at [141, 128] on p "[PERSON_NAME]" at bounding box center [143, 126] width 41 height 7
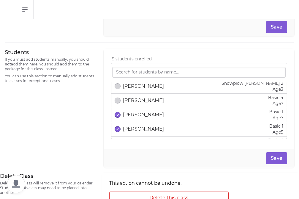
click at [140, 117] on p "[PERSON_NAME]" at bounding box center [143, 114] width 41 height 7
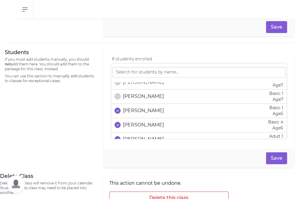
click at [140, 117] on li "[PERSON_NAME] Basic 1 Age [DEMOGRAPHIC_DATA]" at bounding box center [199, 111] width 176 height 14
click at [140, 125] on p "[PERSON_NAME]" at bounding box center [143, 124] width 41 height 7
click at [139, 108] on p "[PERSON_NAME]" at bounding box center [143, 110] width 41 height 7
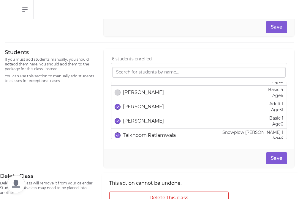
scroll to position [598, 0]
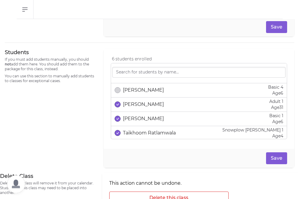
click at [139, 108] on div "[PERSON_NAME] Adult 1 Age [DEMOGRAPHIC_DATA]" at bounding box center [199, 104] width 169 height 12
click at [139, 115] on p "[PERSON_NAME]" at bounding box center [143, 118] width 41 height 7
click at [142, 131] on p "Taikhoom Ratlamwala" at bounding box center [149, 132] width 53 height 7
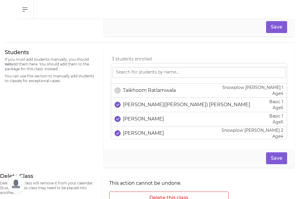
scroll to position [646, 0]
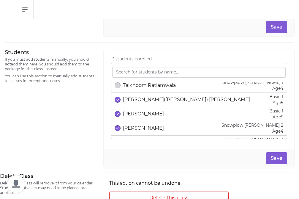
click at [142, 103] on p "[PERSON_NAME]([PERSON_NAME]) [PERSON_NAME]" at bounding box center [186, 99] width 127 height 7
click at [142, 116] on p "[PERSON_NAME]" at bounding box center [143, 113] width 41 height 7
click at [142, 125] on p "[PERSON_NAME]" at bounding box center [143, 128] width 41 height 7
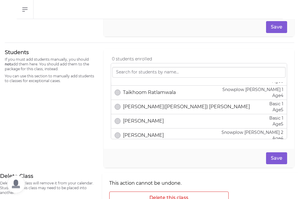
scroll to position [629, 0]
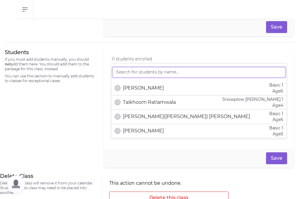
click at [123, 73] on input "search" at bounding box center [199, 72] width 174 height 11
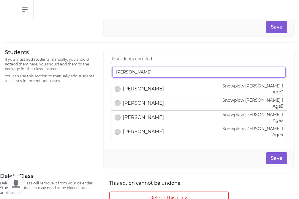
scroll to position [0, 0]
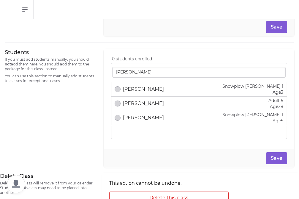
click at [147, 90] on p "[PERSON_NAME]" at bounding box center [143, 89] width 41 height 7
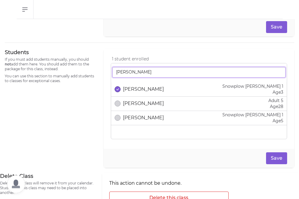
click at [133, 74] on input "[PERSON_NAME]" at bounding box center [199, 72] width 174 height 11
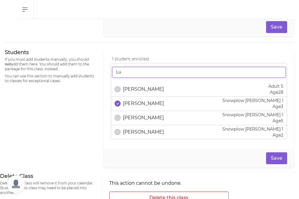
type input "L"
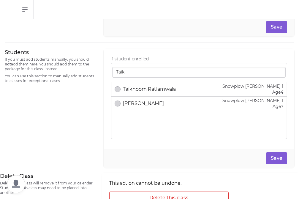
click at [157, 88] on p "Taikhoom Ratlamwala" at bounding box center [149, 89] width 53 height 7
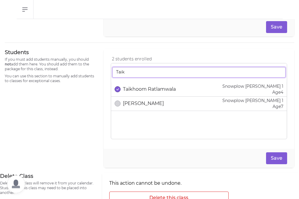
click at [131, 72] on input "Taik" at bounding box center [199, 72] width 174 height 11
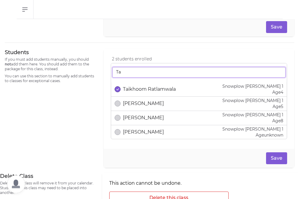
type input "T"
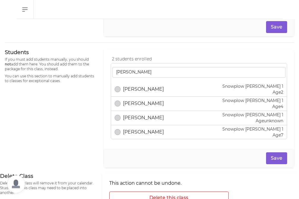
click at [143, 91] on p "[PERSON_NAME]" at bounding box center [143, 89] width 41 height 7
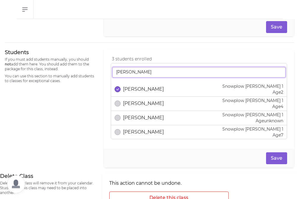
click at [136, 72] on input "[PERSON_NAME]" at bounding box center [199, 72] width 174 height 11
type input "E"
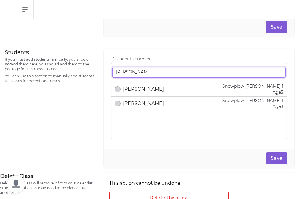
type input "[PERSON_NAME]"
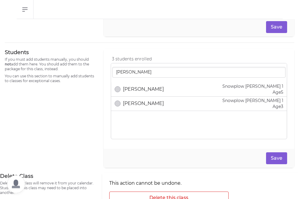
click at [143, 95] on div "[PERSON_NAME] Snowplow [PERSON_NAME] 1 Age [DEMOGRAPHIC_DATA]" at bounding box center [199, 89] width 169 height 12
click at [280, 158] on button "Save" at bounding box center [276, 158] width 21 height 12
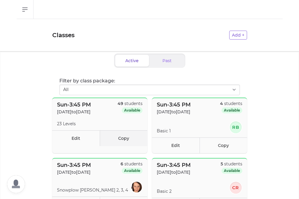
click at [132, 141] on link "Copy" at bounding box center [124, 138] width 48 height 16
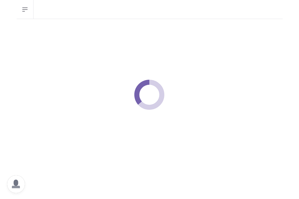
select select "0"
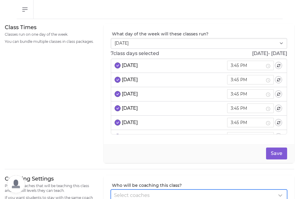
click at [129, 194] on span "Select coaches" at bounding box center [132, 195] width 36 height 6
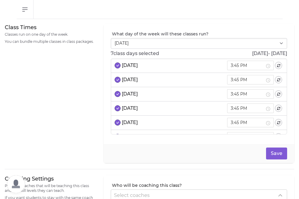
scroll to position [100, 0]
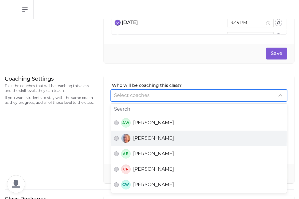
click at [136, 137] on span "[PERSON_NAME]" at bounding box center [153, 138] width 41 height 7
click at [119, 137] on button "[PERSON_NAME]" at bounding box center [116, 138] width 5 height 5
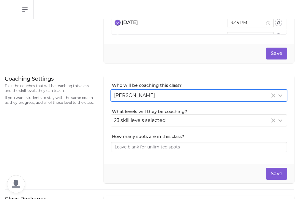
click at [87, 136] on div "Coaching Settings Pick the coaches that will be teaching this class and the ski…" at bounding box center [51, 129] width 92 height 108
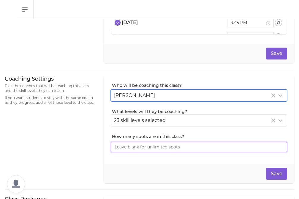
click at [145, 148] on input "How many spots are in this class?" at bounding box center [199, 147] width 177 height 11
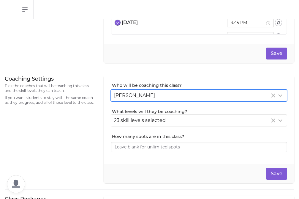
click at [86, 148] on div "Coaching Settings Pick the coaches that will be teaching this class and the ski…" at bounding box center [51, 129] width 92 height 108
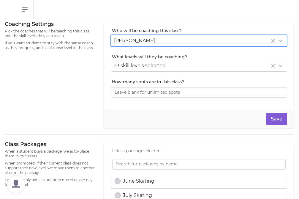
scroll to position [155, 0]
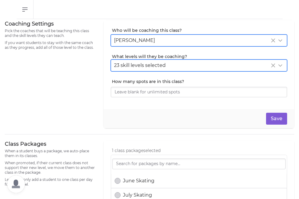
click at [126, 65] on span "23 skill levels selected" at bounding box center [140, 65] width 52 height 6
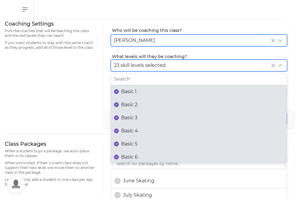
click at [132, 92] on span "Basic 1" at bounding box center [128, 91] width 15 height 7
click at [119, 92] on button "Basic 1" at bounding box center [116, 91] width 5 height 5
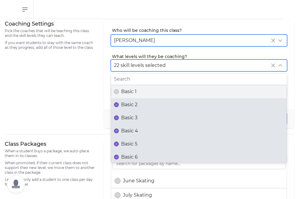
click at [132, 106] on span "Basic 2" at bounding box center [129, 104] width 16 height 7
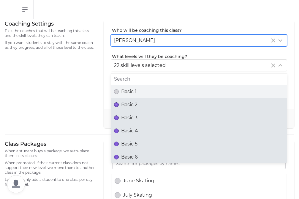
click at [119, 106] on button "Basic 2" at bounding box center [116, 104] width 5 height 5
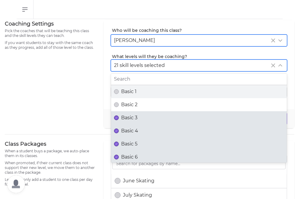
click at [132, 115] on span "Basic 3" at bounding box center [129, 117] width 16 height 7
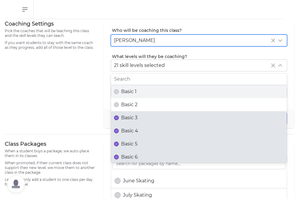
click at [119, 115] on button "Basic 3" at bounding box center [116, 117] width 5 height 5
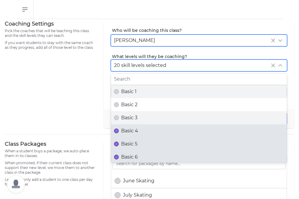
click at [132, 130] on span "Basic 4" at bounding box center [129, 130] width 17 height 7
click at [119, 130] on button "Basic 4" at bounding box center [116, 130] width 5 height 5
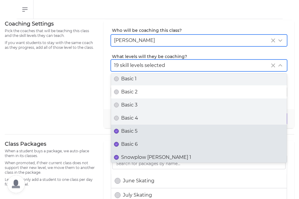
scroll to position [16, 0]
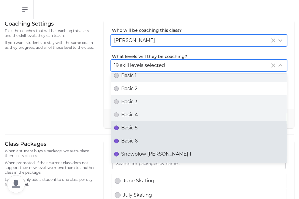
click at [133, 143] on span "Basic 6" at bounding box center [129, 140] width 17 height 7
click at [119, 143] on button "Basic 6" at bounding box center [116, 141] width 5 height 5
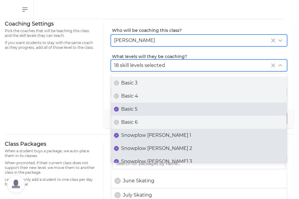
click at [135, 135] on span "Snowplow [PERSON_NAME] 1" at bounding box center [156, 135] width 70 height 7
click at [119, 135] on button "Snowplow [PERSON_NAME] 1" at bounding box center [116, 135] width 5 height 5
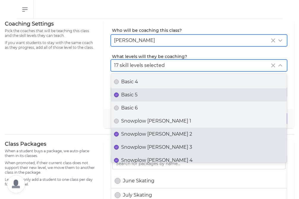
scroll to position [54, 0]
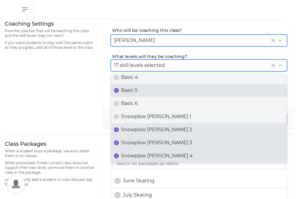
click at [136, 131] on span "Snowplow [PERSON_NAME] 2" at bounding box center [156, 129] width 71 height 7
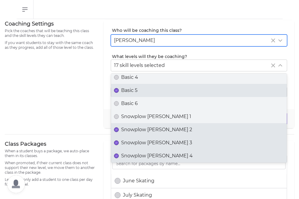
click at [119, 131] on button "Snowplow [PERSON_NAME] 2" at bounding box center [116, 129] width 5 height 5
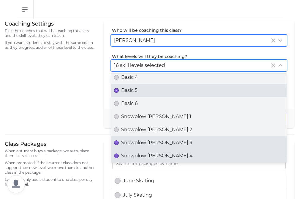
click at [136, 141] on span "Snowplow [PERSON_NAME] 3" at bounding box center [156, 142] width 71 height 7
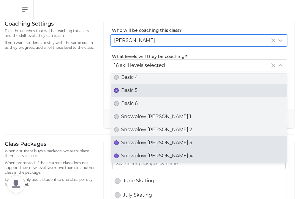
click at [119, 141] on button "Snowplow [PERSON_NAME] 3" at bounding box center [116, 142] width 5 height 5
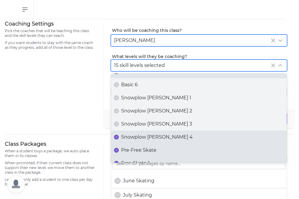
click at [136, 141] on label "Snowplow [PERSON_NAME] 4" at bounding box center [199, 137] width 176 height 13
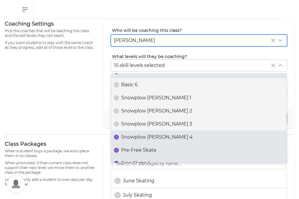
click at [119, 139] on button "Snowplow [PERSON_NAME] 4" at bounding box center [116, 137] width 5 height 5
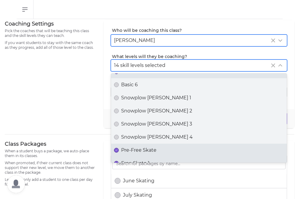
scroll to position [85, 0]
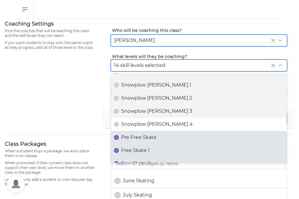
click at [136, 141] on span "Pre-Free Skate" at bounding box center [138, 137] width 35 height 7
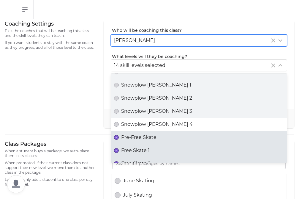
click at [119, 140] on button "Pre-Free Skate" at bounding box center [116, 137] width 5 height 5
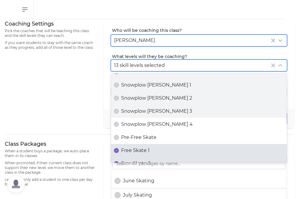
click at [136, 149] on span "Free Skate 1" at bounding box center [135, 150] width 29 height 7
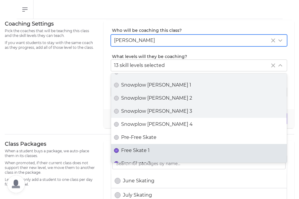
click at [119, 149] on button "Free Skate 1" at bounding box center [116, 150] width 5 height 5
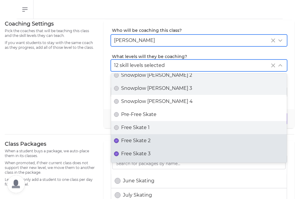
click at [136, 143] on span "Free Skate 2" at bounding box center [135, 140] width 29 height 7
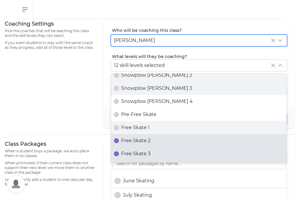
click at [119, 143] on button "Free Skate 2" at bounding box center [116, 140] width 5 height 5
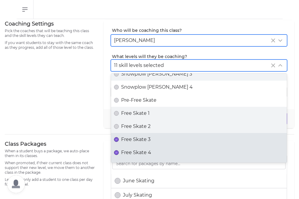
scroll to position [125, 0]
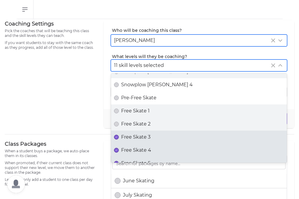
click at [136, 144] on label "Free Skate 4" at bounding box center [199, 150] width 176 height 13
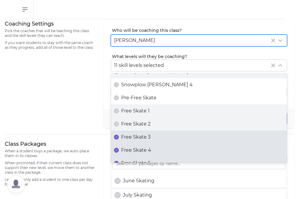
click at [119, 148] on button "Free Skate 4" at bounding box center [116, 150] width 5 height 5
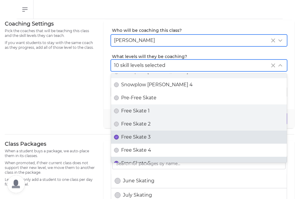
click at [136, 136] on span "Free Skate 3" at bounding box center [135, 136] width 29 height 7
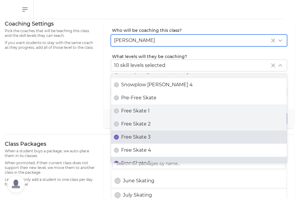
click at [119, 136] on button "Free Skate 3" at bounding box center [116, 137] width 5 height 5
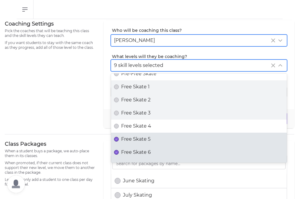
click at [136, 136] on span "Free Skate 5" at bounding box center [135, 139] width 29 height 7
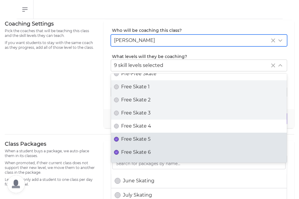
click at [119, 137] on button "Free Skate 5" at bounding box center [116, 139] width 5 height 5
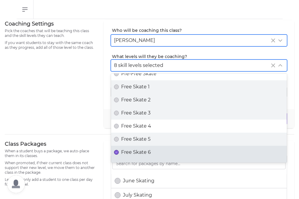
scroll to position [170, 0]
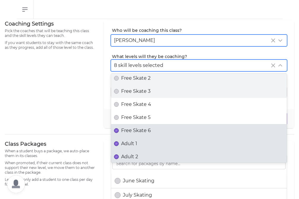
click at [136, 136] on label "Free Skate 6" at bounding box center [199, 130] width 176 height 13
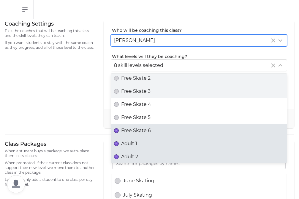
click at [119, 133] on button "Free Skate 6" at bounding box center [116, 130] width 5 height 5
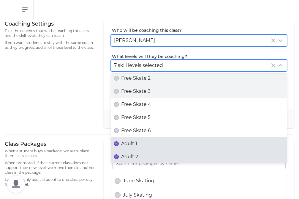
click at [136, 146] on span "Adult 1" at bounding box center [129, 143] width 16 height 7
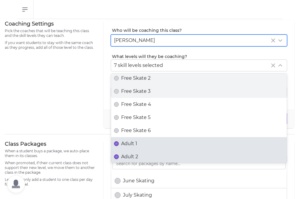
click at [119, 146] on button "Adult 1" at bounding box center [116, 143] width 5 height 5
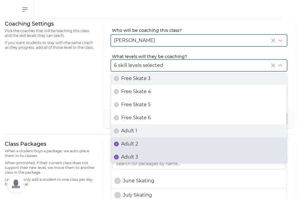
scroll to position [189, 0]
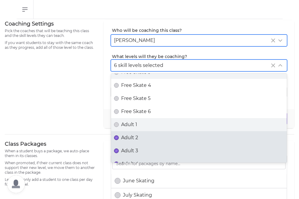
click at [136, 138] on span "Adult 2" at bounding box center [129, 137] width 17 height 7
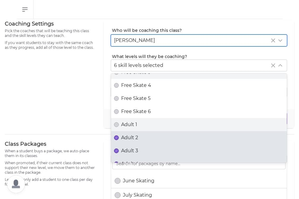
click at [119, 138] on button "Adult 2" at bounding box center [116, 137] width 5 height 5
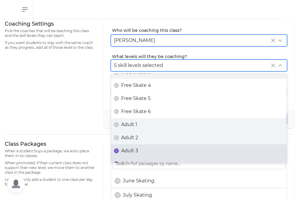
click at [138, 150] on span "Adult 3" at bounding box center [129, 150] width 17 height 7
click at [119, 150] on button "Adult 3" at bounding box center [116, 150] width 5 height 5
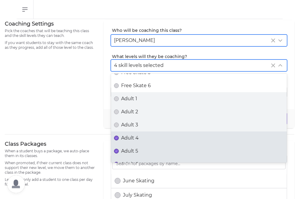
scroll to position [217, 0]
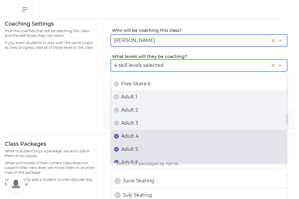
click at [138, 136] on span "Adult 4" at bounding box center [130, 136] width 18 height 7
click at [119, 136] on button "Adult 4" at bounding box center [116, 136] width 5 height 5
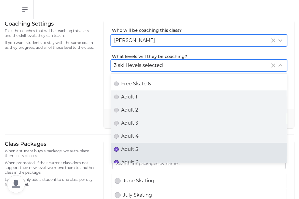
click at [138, 141] on label "Adult 4" at bounding box center [199, 136] width 176 height 13
click at [119, 139] on button "Adult 4" at bounding box center [116, 136] width 5 height 5
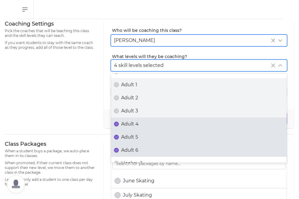
scroll to position [230, 0]
click at [137, 150] on span "Adult 6" at bounding box center [129, 149] width 17 height 7
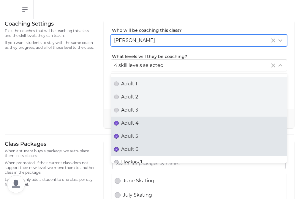
click at [119, 150] on button "Adult 6" at bounding box center [116, 149] width 5 height 5
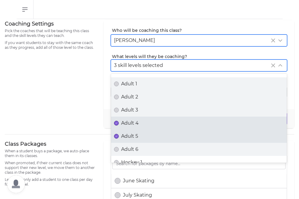
click at [136, 135] on span "Adult 5" at bounding box center [129, 136] width 17 height 7
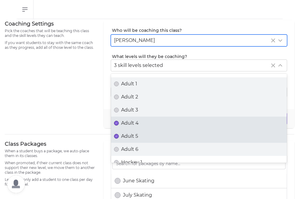
click at [119, 135] on button "Adult 5" at bounding box center [116, 136] width 5 height 5
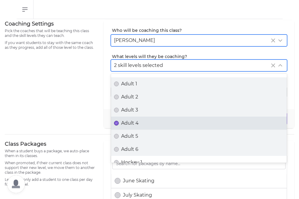
click at [135, 126] on span "Adult 4" at bounding box center [130, 123] width 18 height 7
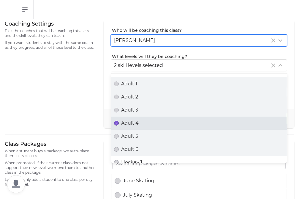
click at [119, 125] on button "Adult 4" at bounding box center [116, 123] width 5 height 5
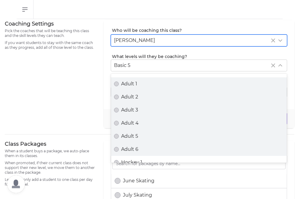
click at [64, 121] on div "Coaching Settings Pick the coaches that will be teaching this class and the ski…" at bounding box center [51, 74] width 92 height 108
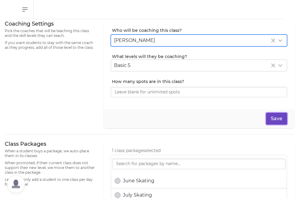
click at [275, 120] on button "Save" at bounding box center [276, 119] width 21 height 12
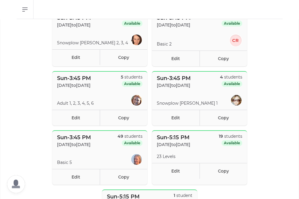
scroll to position [162, 0]
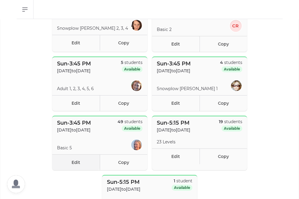
click at [76, 160] on link "Edit" at bounding box center [76, 162] width 48 height 16
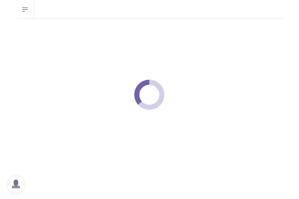
select select "0"
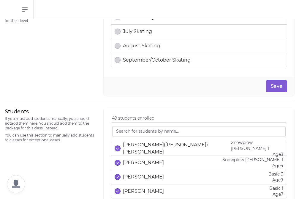
scroll to position [331, 0]
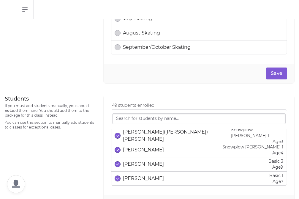
click at [147, 136] on p "[PERSON_NAME]([PERSON_NAME]) [PERSON_NAME]" at bounding box center [177, 135] width 108 height 14
click at [147, 149] on p "[PERSON_NAME]" at bounding box center [143, 149] width 41 height 7
click at [146, 163] on p "[PERSON_NAME]" at bounding box center [143, 164] width 41 height 7
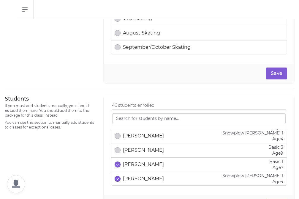
scroll to position [14, 0]
click at [146, 163] on p "[PERSON_NAME]" at bounding box center [143, 164] width 41 height 7
click at [146, 172] on div "[PERSON_NAME] Snowplow [PERSON_NAME] 1 Age [DEMOGRAPHIC_DATA]" at bounding box center [199, 178] width 169 height 12
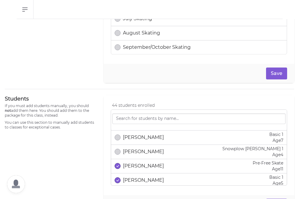
scroll to position [45, 0]
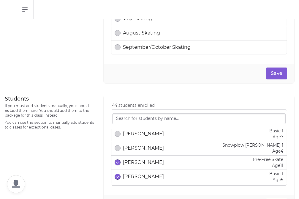
click at [144, 161] on p "[PERSON_NAME]" at bounding box center [143, 162] width 41 height 7
click at [144, 176] on p "[PERSON_NAME]" at bounding box center [143, 176] width 41 height 7
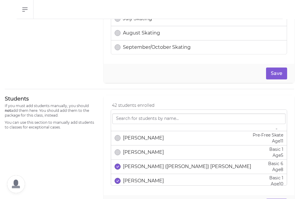
scroll to position [70, 0]
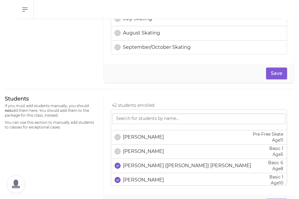
click at [144, 166] on p "[PERSON_NAME] ([PERSON_NAME]) [PERSON_NAME]" at bounding box center [187, 165] width 128 height 7
click at [144, 178] on p "[PERSON_NAME]" at bounding box center [143, 179] width 41 height 7
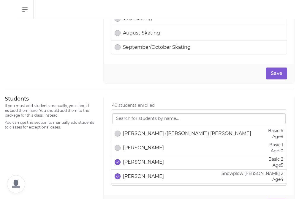
scroll to position [103, 0]
click at [144, 161] on p "[PERSON_NAME]" at bounding box center [143, 161] width 41 height 7
click at [144, 175] on p "[PERSON_NAME]" at bounding box center [143, 175] width 41 height 7
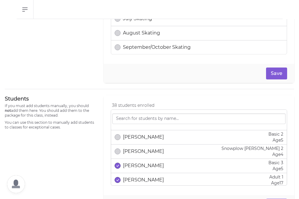
scroll to position [130, 0]
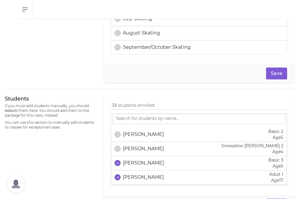
click at [144, 164] on p "[PERSON_NAME]" at bounding box center [143, 162] width 41 height 7
click at [144, 175] on p "[PERSON_NAME]" at bounding box center [143, 177] width 41 height 7
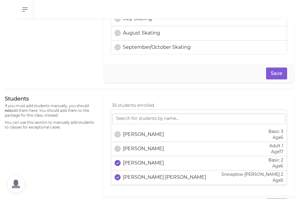
scroll to position [159, 0]
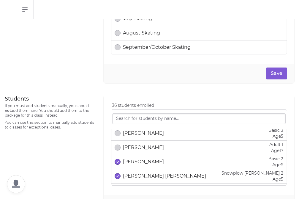
click at [144, 163] on p "[PERSON_NAME]" at bounding box center [143, 161] width 41 height 7
click at [144, 177] on p "[PERSON_NAME] [PERSON_NAME]" at bounding box center [164, 175] width 83 height 7
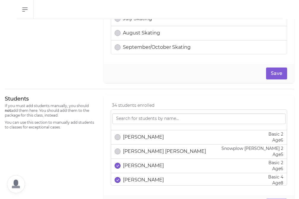
scroll to position [187, 0]
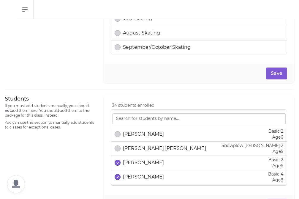
click at [142, 164] on p "[PERSON_NAME]" at bounding box center [143, 162] width 41 height 7
click at [142, 171] on div "[PERSON_NAME] Basic 4 Age [DEMOGRAPHIC_DATA]" at bounding box center [199, 177] width 169 height 12
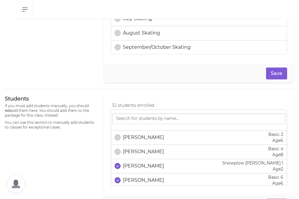
scroll to position [214, 0]
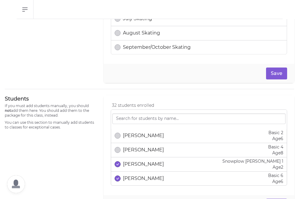
click at [141, 164] on p "[PERSON_NAME]" at bounding box center [143, 164] width 41 height 7
click at [141, 176] on p "[PERSON_NAME]" at bounding box center [143, 178] width 41 height 7
click at [146, 165] on p "[PERSON_NAME]" at bounding box center [143, 163] width 41 height 7
click at [144, 183] on div "[PERSON_NAME] Basic 3 Age [DEMOGRAPHIC_DATA]" at bounding box center [199, 178] width 169 height 12
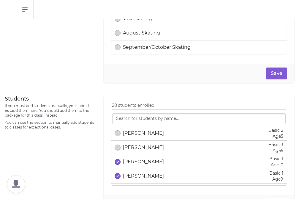
scroll to position [275, 0]
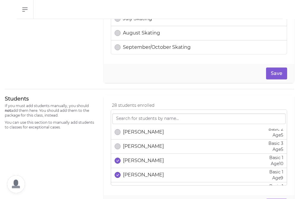
click at [142, 161] on p "[PERSON_NAME]" at bounding box center [143, 160] width 41 height 7
click at [142, 173] on p "[PERSON_NAME]" at bounding box center [143, 174] width 41 height 7
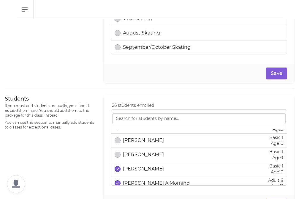
scroll to position [296, 0]
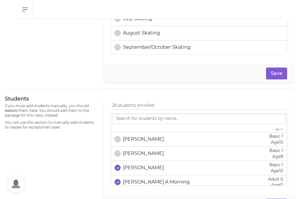
click at [142, 171] on p "[PERSON_NAME]" at bounding box center [143, 167] width 41 height 7
click at [142, 180] on p "[PERSON_NAME] A Morning" at bounding box center [156, 181] width 67 height 7
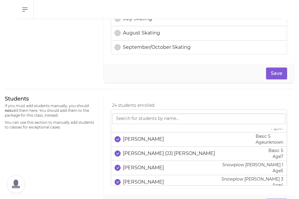
scroll to position [355, 0]
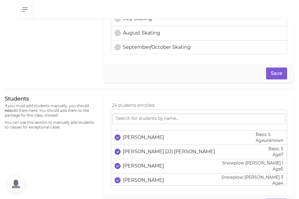
click at [138, 163] on p "[PERSON_NAME]" at bounding box center [143, 165] width 41 height 7
click at [138, 177] on p "[PERSON_NAME]" at bounding box center [143, 180] width 41 height 7
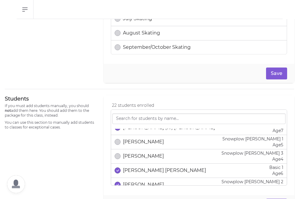
scroll to position [383, 0]
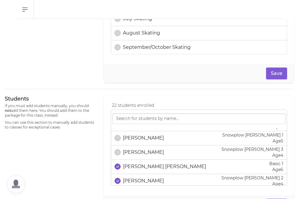
click at [137, 167] on p "[PERSON_NAME] [PERSON_NAME]" at bounding box center [164, 166] width 83 height 7
click at [137, 177] on div "[PERSON_NAME] Snowplow [PERSON_NAME] 2 Age [DEMOGRAPHIC_DATA]" at bounding box center [199, 181] width 169 height 12
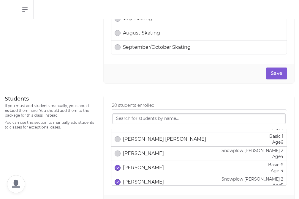
scroll to position [411, 0]
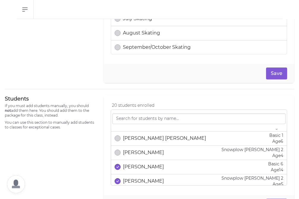
click at [136, 165] on p "[PERSON_NAME]" at bounding box center [143, 166] width 41 height 7
click at [135, 177] on div "[PERSON_NAME] Snowplow [PERSON_NAME] 2 Age [DEMOGRAPHIC_DATA]" at bounding box center [199, 181] width 169 height 12
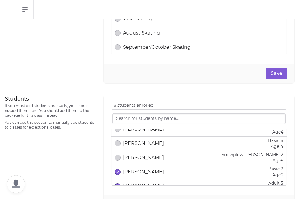
scroll to position [437, 0]
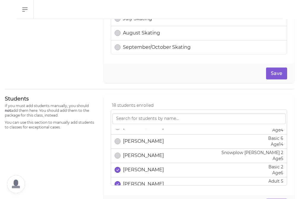
click at [135, 169] on p "[PERSON_NAME]" at bounding box center [143, 169] width 41 height 7
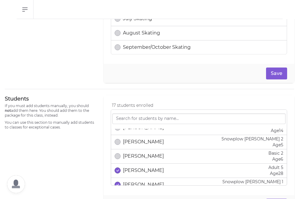
click at [134, 166] on div "[PERSON_NAME] Adult 5 Age [DEMOGRAPHIC_DATA]" at bounding box center [199, 170] width 169 height 12
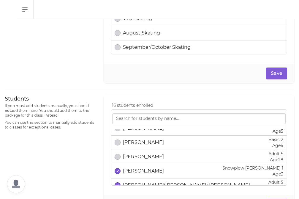
click at [134, 166] on div "[PERSON_NAME] Snowplow [PERSON_NAME] 1 Age [DEMOGRAPHIC_DATA]" at bounding box center [199, 171] width 169 height 12
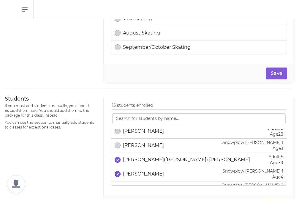
scroll to position [490, 0]
click at [134, 166] on li "[PERSON_NAME]([PERSON_NAME]) [PERSON_NAME] Adult 5 Age [DEMOGRAPHIC_DATA]" at bounding box center [199, 159] width 176 height 14
click at [133, 158] on p "[PERSON_NAME]([PERSON_NAME]) [PERSON_NAME]" at bounding box center [186, 158] width 127 height 7
click at [134, 169] on div "[PERSON_NAME] Snowplow [PERSON_NAME] 1 Age [DEMOGRAPHIC_DATA]" at bounding box center [199, 173] width 169 height 12
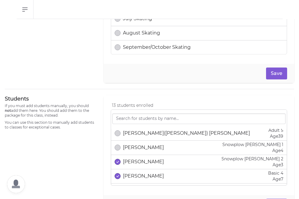
click at [134, 169] on li "[PERSON_NAME] Snowplow [PERSON_NAME] 2 Age [DEMOGRAPHIC_DATA]" at bounding box center [199, 162] width 176 height 14
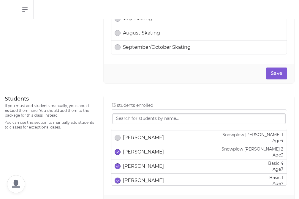
scroll to position [530, 0]
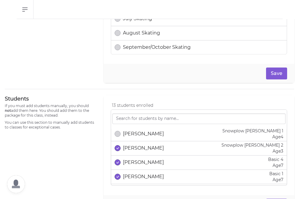
click at [133, 149] on p "[PERSON_NAME]" at bounding box center [143, 147] width 41 height 7
click at [133, 162] on p "[PERSON_NAME]" at bounding box center [143, 162] width 41 height 7
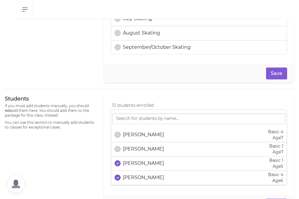
click at [133, 162] on p "[PERSON_NAME]" at bounding box center [143, 163] width 41 height 7
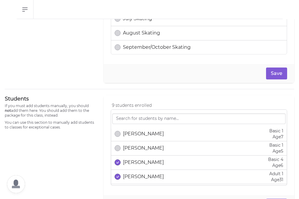
click at [133, 162] on p "[PERSON_NAME]" at bounding box center [143, 162] width 41 height 7
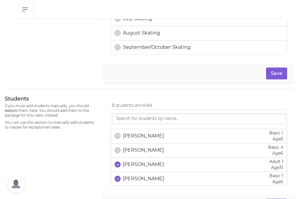
scroll to position [591, 0]
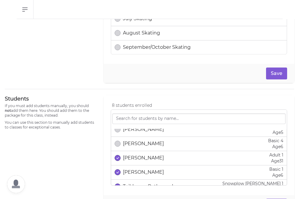
click at [133, 162] on div "[PERSON_NAME] Adult 1 Age [DEMOGRAPHIC_DATA]" at bounding box center [199, 158] width 169 height 12
click at [135, 169] on p "[PERSON_NAME]" at bounding box center [143, 172] width 41 height 7
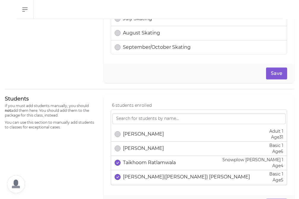
scroll to position [617, 0]
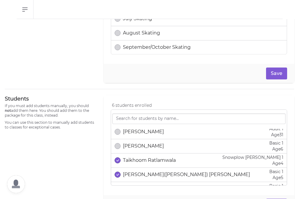
click at [135, 168] on li "[PERSON_NAME]([PERSON_NAME]) [PERSON_NAME] Basic 1 Age [DEMOGRAPHIC_DATA]" at bounding box center [199, 175] width 176 height 14
click at [135, 162] on p "Taikhoom Ratlamwala" at bounding box center [149, 160] width 53 height 7
click at [135, 173] on p "[PERSON_NAME]([PERSON_NAME]) [PERSON_NAME]" at bounding box center [186, 174] width 127 height 7
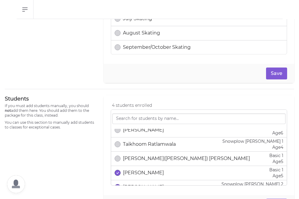
click at [135, 173] on p "[PERSON_NAME]" at bounding box center [143, 172] width 41 height 7
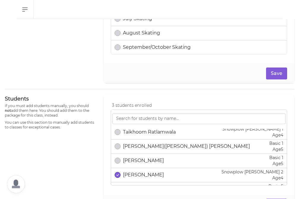
scroll to position [650, 0]
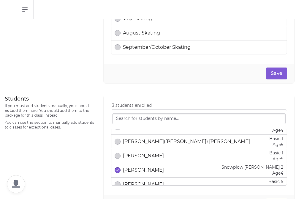
click at [135, 170] on p "[PERSON_NAME]" at bounding box center [143, 169] width 41 height 7
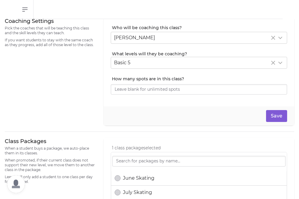
scroll to position [138, 0]
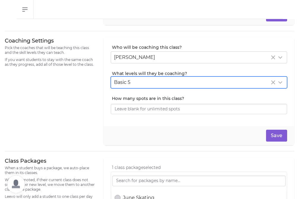
click at [136, 77] on div "Basic 5" at bounding box center [199, 82] width 176 height 11
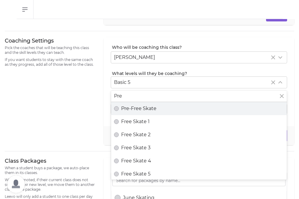
type input "Pre"
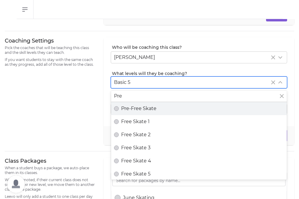
click at [136, 109] on span "Pre-Free Skate" at bounding box center [138, 108] width 35 height 7
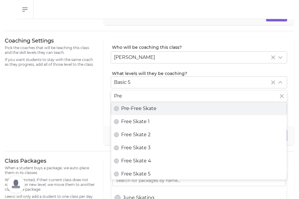
click at [119, 109] on button "Pre-Free Skate" at bounding box center [116, 108] width 5 height 5
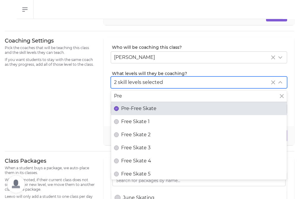
scroll to position [0, 0]
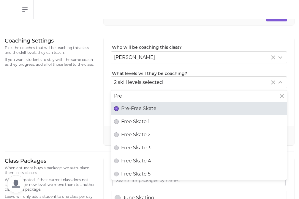
click at [68, 117] on div "Coaching Settings Pick the coaches that will be teaching this class and the ski…" at bounding box center [51, 91] width 92 height 108
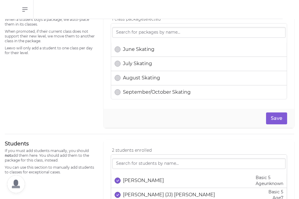
scroll to position [288, 0]
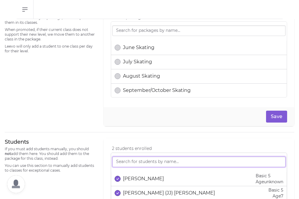
click at [150, 161] on input "search" at bounding box center [199, 161] width 174 height 11
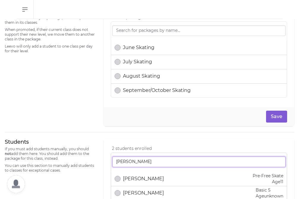
type input "[PERSON_NAME]"
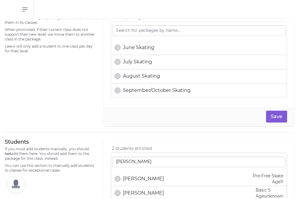
click at [129, 180] on p "[PERSON_NAME]" at bounding box center [143, 178] width 41 height 7
click at [92, 184] on div "Students If you must add students manually, you should not add them here. You s…" at bounding box center [51, 197] width 92 height 119
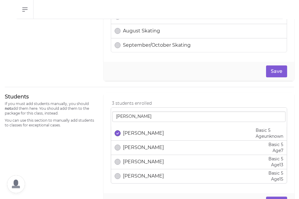
scroll to position [356, 0]
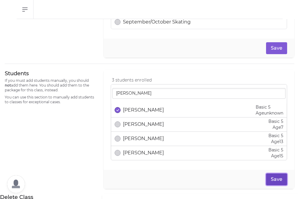
click at [280, 178] on button "Save" at bounding box center [276, 179] width 21 height 12
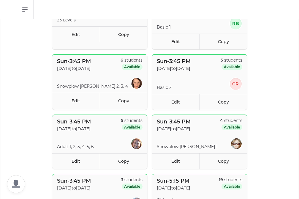
scroll to position [104, 0]
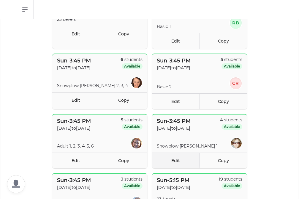
click at [173, 161] on link "Edit" at bounding box center [176, 160] width 48 height 16
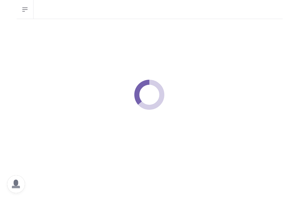
select select "0"
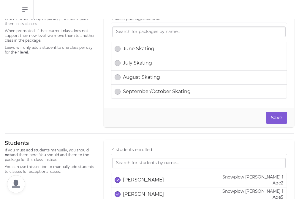
scroll to position [301, 0]
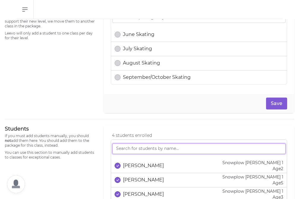
click at [123, 150] on input "search" at bounding box center [199, 148] width 174 height 11
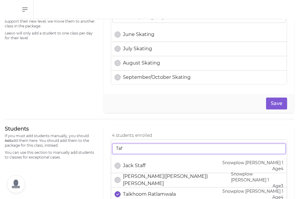
type input "Taf"
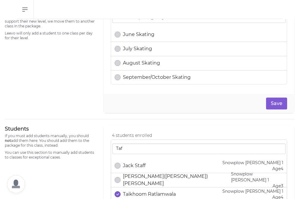
click at [139, 177] on p "[PERSON_NAME]([PERSON_NAME]) [PERSON_NAME]" at bounding box center [177, 180] width 108 height 14
click at [89, 182] on div "Students If you must add students manually, you should not add them here. You s…" at bounding box center [51, 184] width 92 height 119
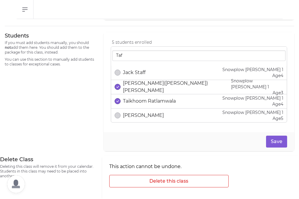
scroll to position [398, 0]
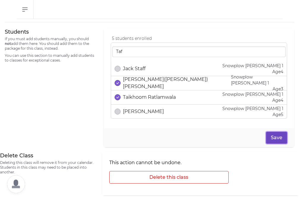
click at [284, 134] on button "Save" at bounding box center [276, 138] width 21 height 12
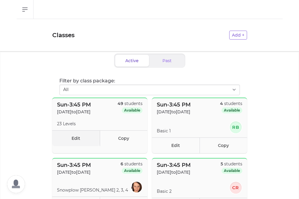
click at [78, 139] on link "Edit" at bounding box center [76, 138] width 48 height 16
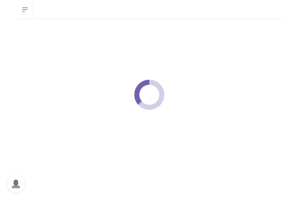
select select "0"
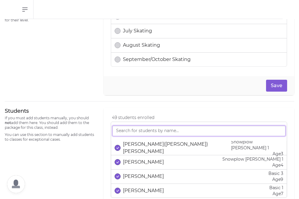
click at [121, 132] on input "search" at bounding box center [199, 130] width 174 height 11
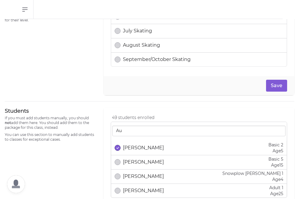
click at [130, 147] on p "[PERSON_NAME]" at bounding box center [143, 147] width 41 height 7
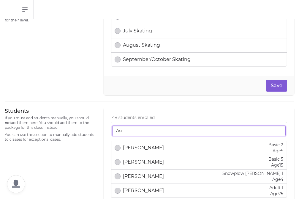
click at [131, 132] on input "Au" at bounding box center [199, 130] width 174 height 11
type input "A"
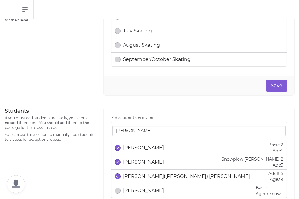
click at [132, 148] on p "[PERSON_NAME]" at bounding box center [143, 147] width 41 height 7
click at [133, 163] on p "[PERSON_NAME]" at bounding box center [143, 161] width 41 height 7
click at [135, 176] on p "[PERSON_NAME]([PERSON_NAME]) [PERSON_NAME]" at bounding box center [186, 176] width 127 height 7
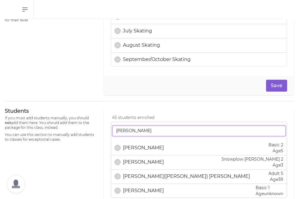
click at [129, 131] on input "[PERSON_NAME]" at bounding box center [199, 130] width 174 height 11
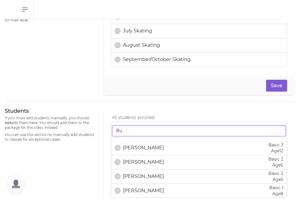
type input "B"
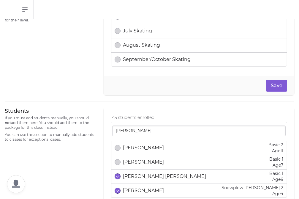
click at [136, 177] on p "[PERSON_NAME] [PERSON_NAME]" at bounding box center [164, 176] width 83 height 7
click at [136, 188] on p "[PERSON_NAME]" at bounding box center [143, 190] width 41 height 7
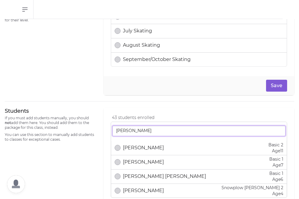
click at [134, 131] on input "[PERSON_NAME]" at bounding box center [199, 130] width 174 height 11
type input "C"
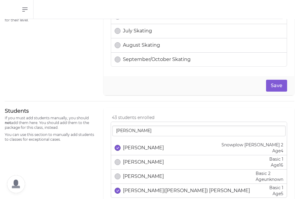
click at [132, 147] on p "[PERSON_NAME]" at bounding box center [143, 147] width 41 height 7
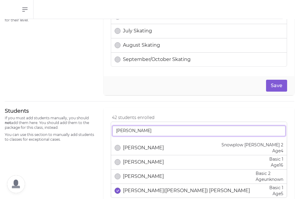
click at [130, 132] on input "[PERSON_NAME]" at bounding box center [199, 130] width 174 height 11
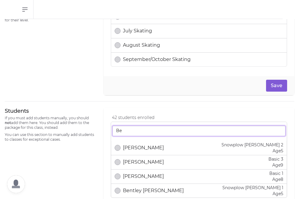
type input "B"
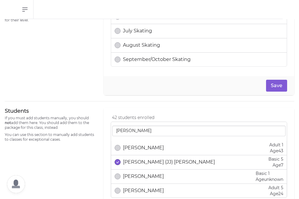
click at [141, 164] on p "[PERSON_NAME] (JJ) [PERSON_NAME]" at bounding box center [169, 161] width 92 height 7
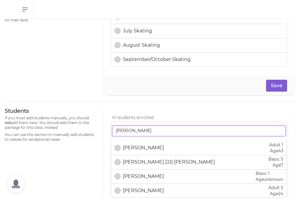
click at [130, 129] on input "[PERSON_NAME]" at bounding box center [199, 130] width 174 height 11
type input "J"
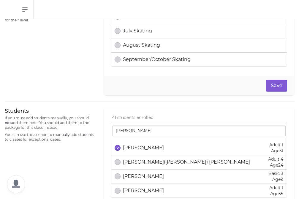
click at [140, 147] on p "[PERSON_NAME]" at bounding box center [143, 147] width 41 height 7
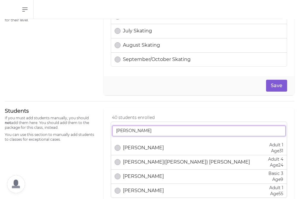
click at [136, 133] on input "[PERSON_NAME]" at bounding box center [199, 130] width 174 height 11
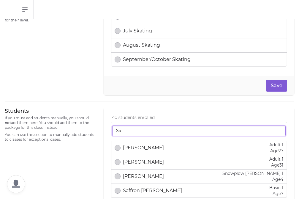
type input "S"
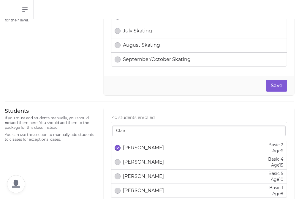
click at [147, 147] on p "[PERSON_NAME]" at bounding box center [143, 147] width 41 height 7
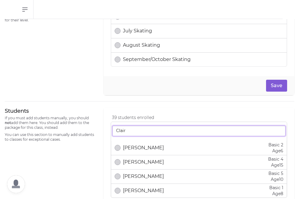
click at [136, 132] on input "Clair" at bounding box center [199, 130] width 174 height 11
type input "C"
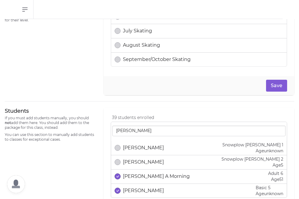
click at [132, 177] on p "[PERSON_NAME] A Morning" at bounding box center [156, 176] width 67 height 7
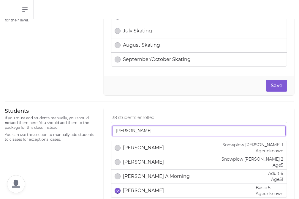
click at [140, 130] on input "[PERSON_NAME]" at bounding box center [199, 130] width 174 height 11
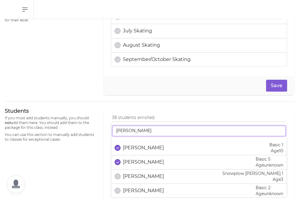
type input "J"
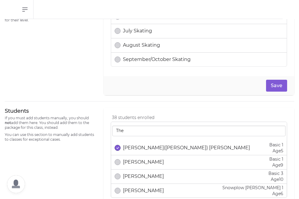
click at [127, 150] on p "[PERSON_NAME]([PERSON_NAME]) [PERSON_NAME]" at bounding box center [186, 147] width 127 height 7
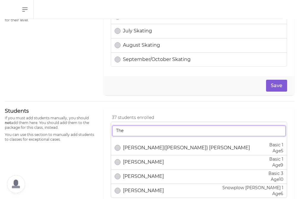
click at [126, 131] on input "The" at bounding box center [199, 130] width 174 height 11
type input "T"
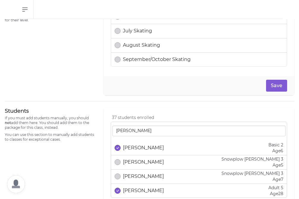
click at [151, 152] on div "[PERSON_NAME] Basic 2 Age [DEMOGRAPHIC_DATA]" at bounding box center [199, 148] width 169 height 12
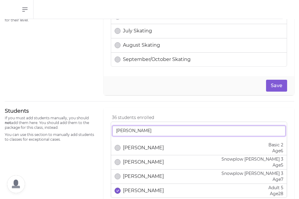
click at [138, 131] on input "[PERSON_NAME]" at bounding box center [199, 130] width 174 height 11
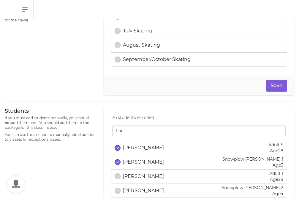
click at [147, 164] on p "[PERSON_NAME]" at bounding box center [143, 161] width 41 height 7
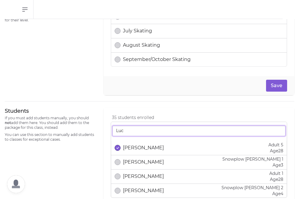
click at [126, 134] on input "Luc" at bounding box center [199, 130] width 174 height 11
type input "L"
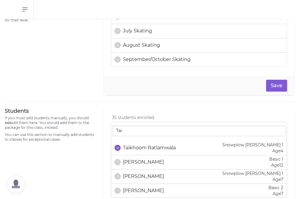
click at [140, 147] on p "Taikhoom Ratlamwala" at bounding box center [149, 147] width 53 height 7
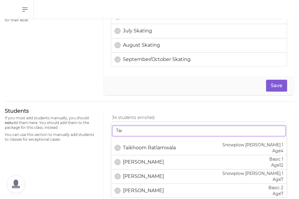
click at [124, 131] on input "Tai" at bounding box center [199, 130] width 174 height 11
type input "T"
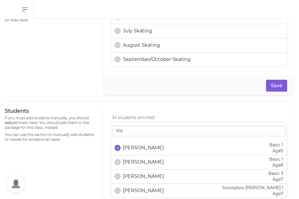
click at [136, 146] on p "[PERSON_NAME]" at bounding box center [143, 147] width 41 height 7
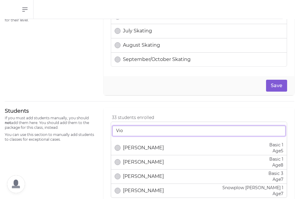
click at [129, 132] on input "Vio" at bounding box center [199, 130] width 174 height 11
type input "V"
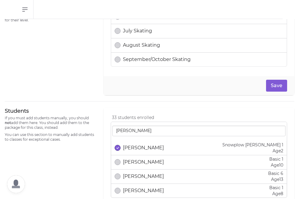
click at [141, 149] on p "[PERSON_NAME]" at bounding box center [143, 147] width 41 height 7
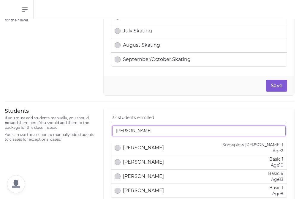
click at [133, 132] on input "[PERSON_NAME]" at bounding box center [199, 130] width 174 height 11
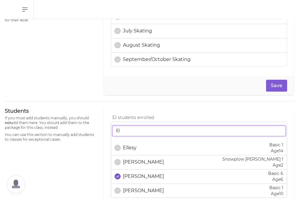
type input "E"
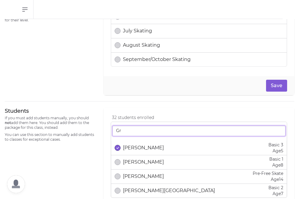
type input "G"
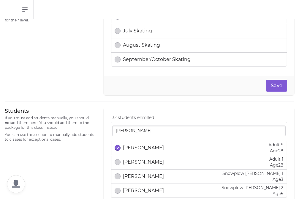
click at [146, 151] on p "[PERSON_NAME]" at bounding box center [143, 147] width 41 height 7
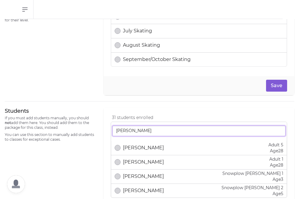
click at [133, 132] on input "[PERSON_NAME]" at bounding box center [199, 130] width 174 height 11
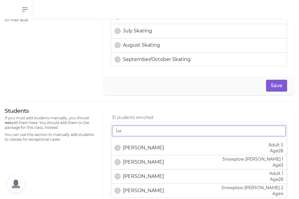
type input "L"
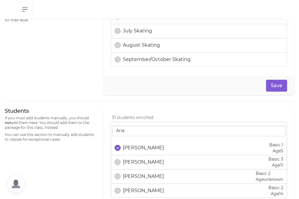
click at [138, 148] on p "[PERSON_NAME]" at bounding box center [143, 147] width 41 height 7
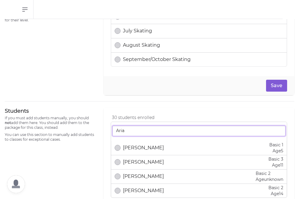
click at [130, 133] on input "Aria" at bounding box center [199, 130] width 174 height 11
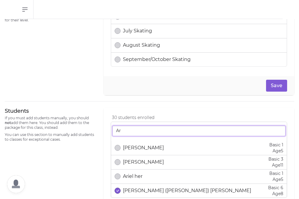
type input "A"
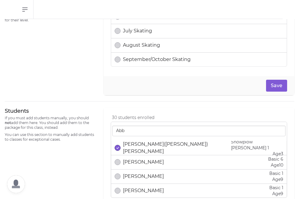
click at [129, 149] on p "[PERSON_NAME]([PERSON_NAME]) [PERSON_NAME]" at bounding box center [177, 148] width 108 height 14
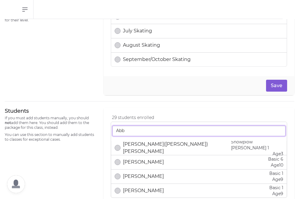
click at [128, 130] on input "Abb" at bounding box center [199, 130] width 174 height 11
type input "A"
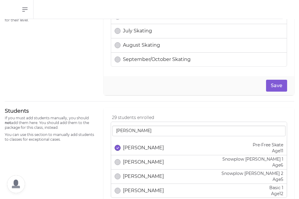
click at [131, 150] on p "[PERSON_NAME]" at bounding box center [143, 147] width 41 height 7
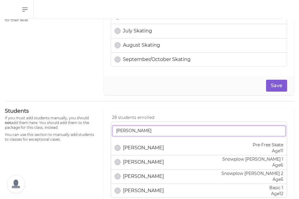
click at [131, 131] on input "[PERSON_NAME]" at bounding box center [199, 130] width 174 height 11
type input "a"
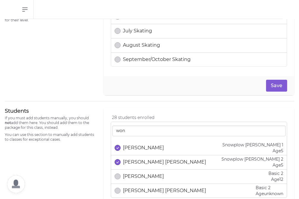
click at [145, 149] on p "[PERSON_NAME]" at bounding box center [143, 147] width 41 height 7
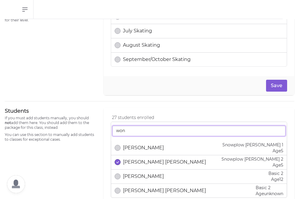
click at [135, 132] on input "won" at bounding box center [199, 130] width 174 height 11
type input "w"
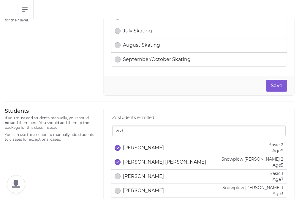
click at [139, 150] on p "[PERSON_NAME]" at bounding box center [143, 147] width 41 height 7
click at [139, 160] on p "[PERSON_NAME] [PERSON_NAME]" at bounding box center [164, 161] width 83 height 7
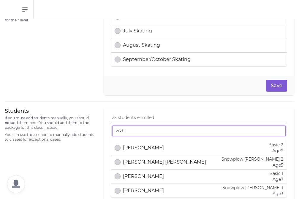
click at [126, 131] on input "zivh" at bounding box center [199, 130] width 174 height 11
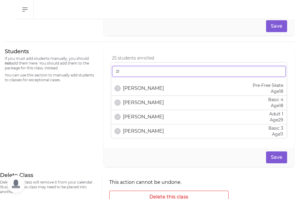
scroll to position [383, 0]
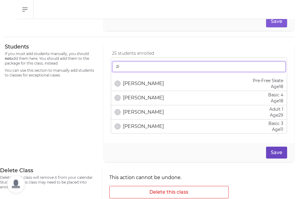
type input "zi"
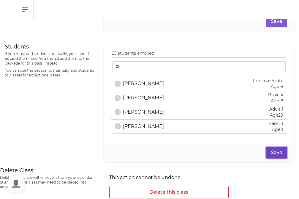
click at [284, 155] on button "Save" at bounding box center [276, 153] width 21 height 12
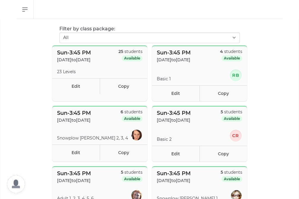
scroll to position [49, 0]
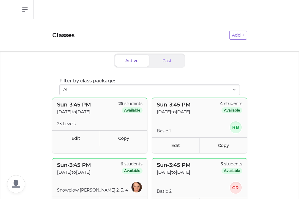
scroll to position [49, 0]
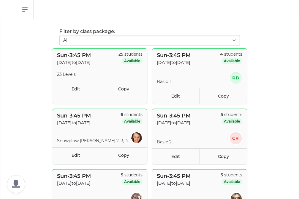
click at [115, 97] on div "Sun - 3:45 PM Sep 7 to Oct 19, 2025 25 students Available 23 Levels Edit Copy" at bounding box center [99, 76] width 95 height 56
click at [120, 88] on link "Copy" at bounding box center [124, 89] width 48 height 16
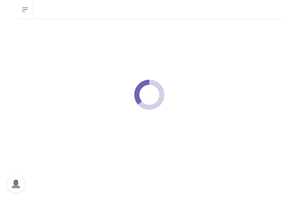
select select "0"
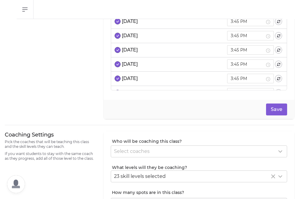
scroll to position [54, 0]
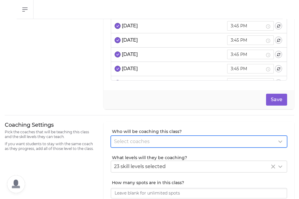
click at [120, 140] on span "Select coaches" at bounding box center [132, 142] width 36 height 6
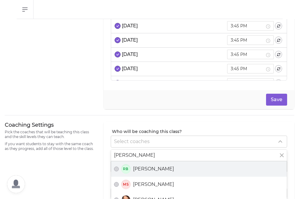
type input "Ryle"
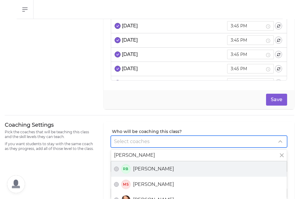
click at [137, 171] on span "[PERSON_NAME]" at bounding box center [153, 168] width 41 height 7
click at [119, 171] on button "RB Rylee Braun" at bounding box center [116, 168] width 5 height 5
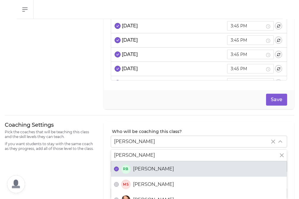
click at [70, 172] on div "Coaching Settings Pick the coaches that will be teaching this class and the ski…" at bounding box center [51, 175] width 92 height 108
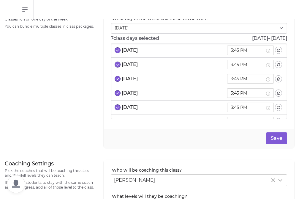
scroll to position [7, 0]
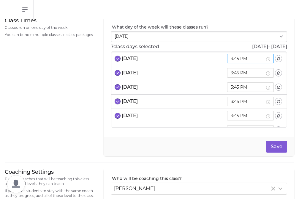
click at [258, 59] on input "3:45 PM" at bounding box center [248, 58] width 34 height 7
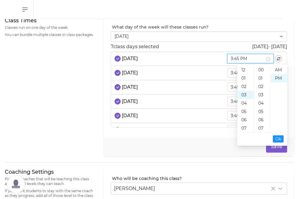
scroll to position [8, 0]
drag, startPoint x: 259, startPoint y: 59, endPoint x: 233, endPoint y: 59, distance: 26.5
click at [233, 59] on li "Sep 7 2025 3:45 PM" at bounding box center [199, 59] width 176 height 14
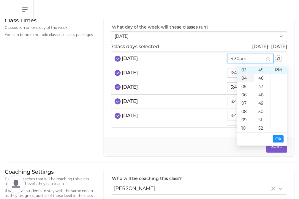
click at [245, 80] on div "04" at bounding box center [246, 78] width 17 height 8
click at [265, 88] on div "30" at bounding box center [262, 85] width 16 height 8
click at [278, 142] on span "Ok" at bounding box center [279, 139] width 6 height 7
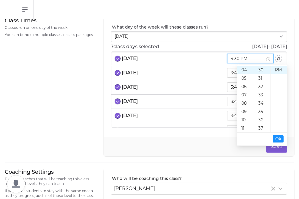
drag, startPoint x: 261, startPoint y: 58, endPoint x: 236, endPoint y: 58, distance: 24.7
click at [236, 58] on li "Sep 7 2025 4:30 PM" at bounding box center [199, 59] width 176 height 14
type input "4:30 PM"
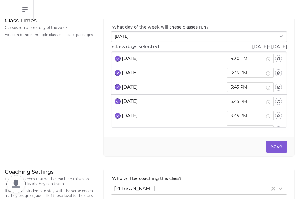
click at [213, 72] on li "Sep 14 2025 3:45 PM" at bounding box center [199, 73] width 176 height 14
click at [247, 73] on input "3:45 PM" at bounding box center [248, 73] width 34 height 7
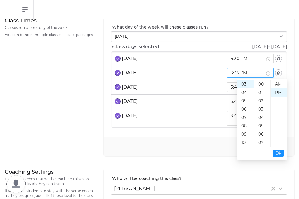
scroll to position [8, 0]
drag, startPoint x: 257, startPoint y: 72, endPoint x: 231, endPoint y: 72, distance: 25.3
click at [231, 72] on li "Sep 14 2025 3:45 PM" at bounding box center [199, 73] width 176 height 14
paste input "4:30"
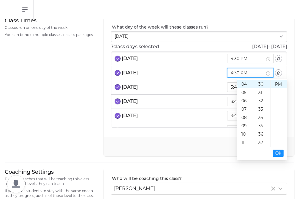
type input "3:45 PM"
click at [209, 78] on li "Sep 14 2025 3:45 PM" at bounding box center [199, 73] width 176 height 14
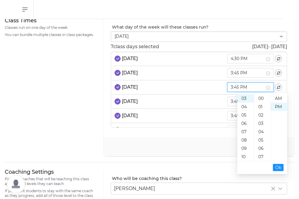
scroll to position [8, 0]
drag, startPoint x: 260, startPoint y: 87, endPoint x: 235, endPoint y: 87, distance: 25.0
click at [235, 87] on li "Sep 21 2025 3:45 PM" at bounding box center [199, 87] width 176 height 14
paste input "4:30"
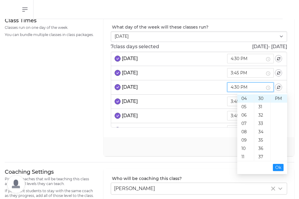
type input "3:45 PM"
click at [217, 90] on li "Sep 21 2025 3:45 PM" at bounding box center [199, 87] width 176 height 14
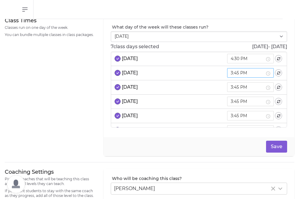
scroll to position [375, 0]
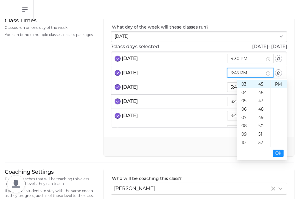
drag, startPoint x: 260, startPoint y: 75, endPoint x: 230, endPoint y: 75, distance: 29.4
click at [230, 75] on li "Sep 14 2025 3:45 PM" at bounding box center [199, 73] width 176 height 14
paste input "4:30"
click at [276, 153] on span "Ok" at bounding box center [279, 153] width 6 height 7
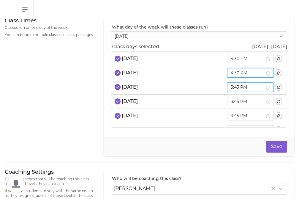
type input "4:30 PM"
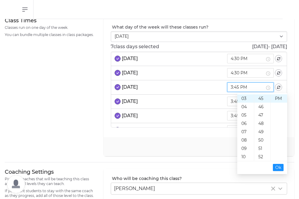
drag, startPoint x: 260, startPoint y: 87, endPoint x: 227, endPoint y: 87, distance: 32.7
click at [227, 87] on li "Sep 21 2025 3:45 PM" at bounding box center [199, 87] width 176 height 14
paste input "4:30"
click at [281, 166] on span "Ok" at bounding box center [279, 167] width 6 height 7
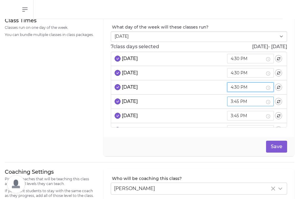
type input "4:30 PM"
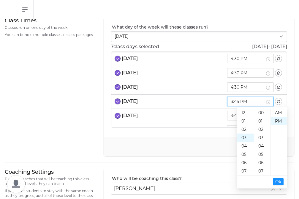
scroll to position [0, 0]
drag, startPoint x: 260, startPoint y: 102, endPoint x: 229, endPoint y: 102, distance: 30.3
click at [229, 102] on li "Sep 28 2025 3:45 PM" at bounding box center [199, 102] width 176 height 14
paste input "4:30"
click at [279, 180] on span "Ok" at bounding box center [279, 181] width 6 height 7
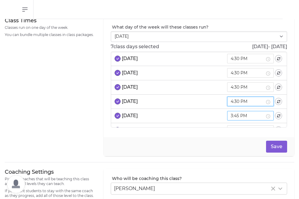
type input "4:30 PM"
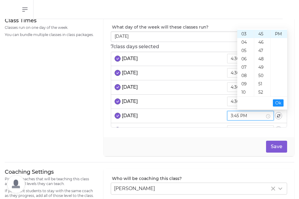
drag, startPoint x: 260, startPoint y: 117, endPoint x: 220, endPoint y: 117, distance: 40.1
click at [220, 117] on li "Oct 5 2025 3:45 PM" at bounding box center [199, 116] width 176 height 14
paste input "4:30"
click at [280, 102] on span "Ok" at bounding box center [279, 103] width 6 height 7
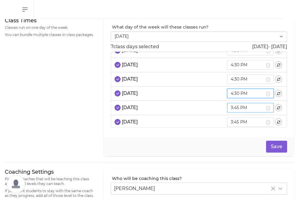
type input "4:30 PM"
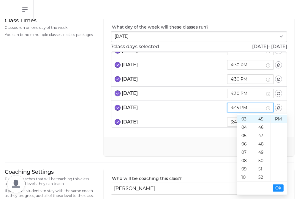
drag, startPoint x: 259, startPoint y: 109, endPoint x: 226, endPoint y: 109, distance: 33.3
click at [226, 109] on li "Oct 12 2025 3:45 PM" at bounding box center [199, 108] width 176 height 14
paste input "4:30"
click at [277, 190] on span "Ok" at bounding box center [279, 188] width 6 height 7
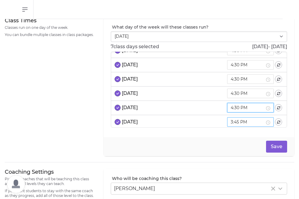
type input "4:30 PM"
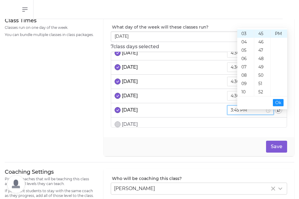
drag, startPoint x: 260, startPoint y: 124, endPoint x: 233, endPoint y: 125, distance: 26.8
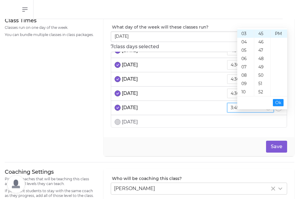
click at [223, 106] on li "Oct 19 2025 3:45 PM" at bounding box center [199, 108] width 176 height 14
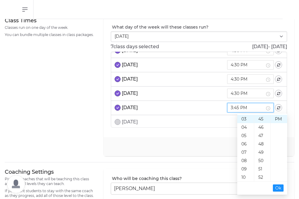
drag, startPoint x: 260, startPoint y: 108, endPoint x: 237, endPoint y: 108, distance: 22.6
click at [237, 108] on li "Oct 19 2025 3:45 PM" at bounding box center [199, 108] width 176 height 14
paste input "4:30"
click at [279, 188] on span "Ok" at bounding box center [279, 188] width 6 height 7
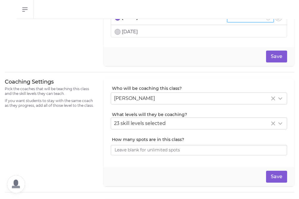
type input "4:30 PM"
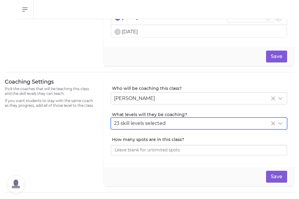
click at [183, 125] on div "23 skill levels selected" at bounding box center [192, 123] width 156 height 7
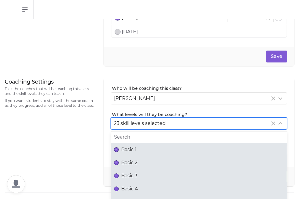
click at [137, 158] on label "Basic 2" at bounding box center [199, 162] width 176 height 13
click at [119, 160] on button "Basic 2" at bounding box center [116, 162] width 5 height 5
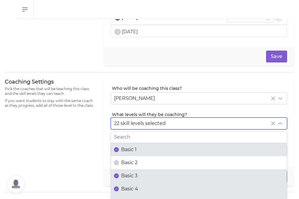
click at [133, 174] on span "Basic 3" at bounding box center [129, 175] width 16 height 7
click at [119, 174] on button "Basic 3" at bounding box center [116, 175] width 5 height 5
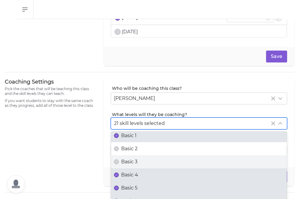
click at [133, 174] on span "Basic 4" at bounding box center [129, 174] width 17 height 7
click at [119, 174] on button "Basic 4" at bounding box center [116, 174] width 5 height 5
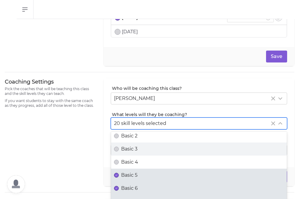
click at [133, 174] on span "Basic 5" at bounding box center [129, 175] width 16 height 7
click at [119, 174] on button "Basic 5" at bounding box center [116, 175] width 5 height 5
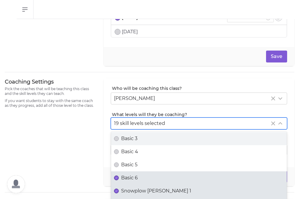
click at [133, 174] on span "Basic 6" at bounding box center [129, 177] width 17 height 7
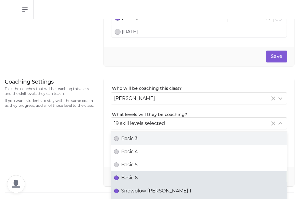
click at [119, 175] on button "Basic 6" at bounding box center [116, 177] width 5 height 5
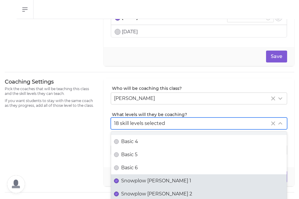
click at [134, 177] on span "Snowplow [PERSON_NAME] 1" at bounding box center [156, 180] width 70 height 7
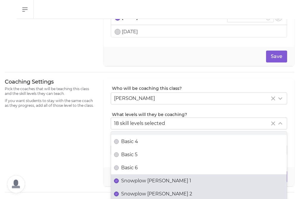
click at [119, 178] on button "Snowplow [PERSON_NAME] 1" at bounding box center [116, 180] width 5 height 5
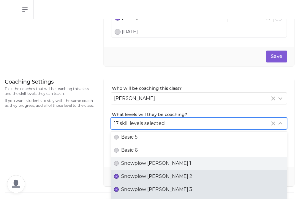
click at [134, 177] on span "Snowplow [PERSON_NAME] 2" at bounding box center [156, 176] width 71 height 7
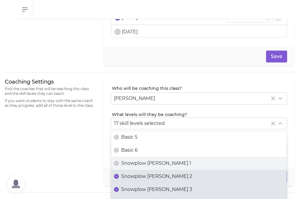
click at [119, 177] on button "Snowplow [PERSON_NAME] 2" at bounding box center [116, 176] width 5 height 5
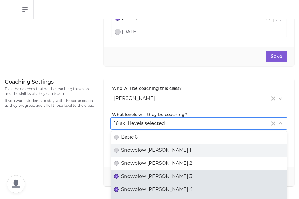
click at [134, 177] on span "Snowplow [PERSON_NAME] 3" at bounding box center [156, 176] width 71 height 7
click at [119, 177] on button "Snowplow [PERSON_NAME] 3" at bounding box center [116, 176] width 5 height 5
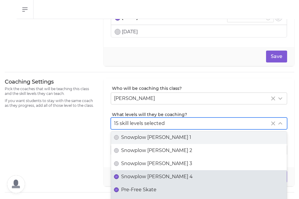
click at [134, 177] on span "Snowplow [PERSON_NAME] 4" at bounding box center [157, 176] width 72 height 7
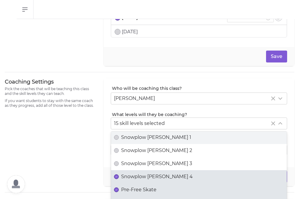
click at [119, 177] on button "Snowplow [PERSON_NAME] 4" at bounding box center [116, 176] width 5 height 5
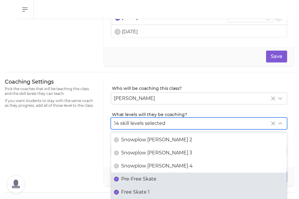
click at [134, 177] on span "Pre-Free Skate" at bounding box center [138, 178] width 35 height 7
click at [119, 177] on button "Pre-Free Skate" at bounding box center [116, 179] width 5 height 5
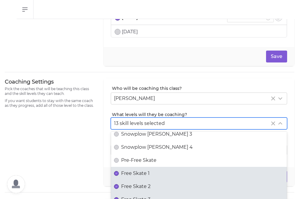
click at [134, 177] on label "Free Skate 1" at bounding box center [199, 173] width 176 height 13
click at [119, 176] on button "Free Skate 1" at bounding box center [116, 173] width 5 height 5
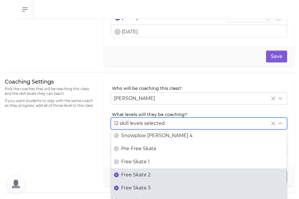
click at [134, 177] on span "Free Skate 2" at bounding box center [135, 174] width 29 height 7
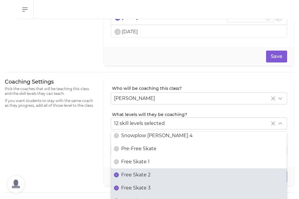
click at [119, 177] on button "Free Skate 2" at bounding box center [116, 174] width 5 height 5
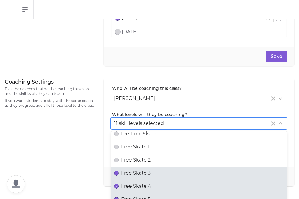
click at [134, 177] on label "Free Skate 3" at bounding box center [199, 172] width 176 height 13
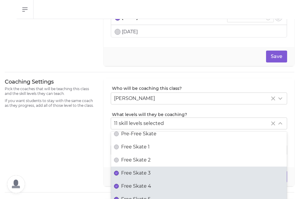
click at [119, 175] on button "Free Skate 3" at bounding box center [116, 173] width 5 height 5
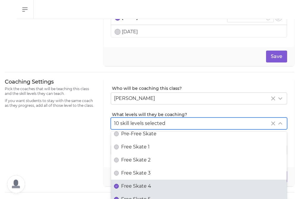
click at [135, 184] on span "Free Skate 4" at bounding box center [136, 186] width 30 height 7
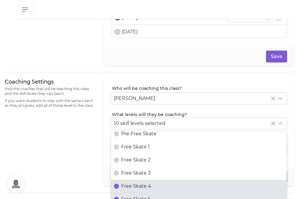
click at [119, 184] on button "Free Skate 4" at bounding box center [116, 186] width 5 height 5
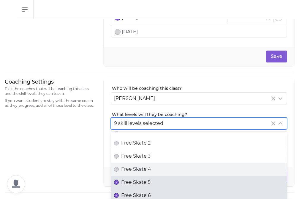
click at [135, 184] on span "Free Skate 5" at bounding box center [135, 182] width 29 height 7
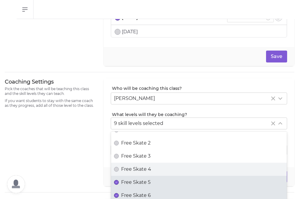
click at [119, 184] on button "Free Skate 5" at bounding box center [116, 182] width 5 height 5
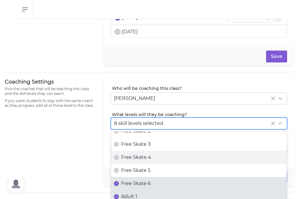
click at [135, 184] on span "Free Skate 6" at bounding box center [136, 183] width 30 height 7
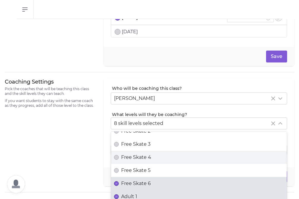
click at [119, 184] on button "Free Skate 6" at bounding box center [116, 183] width 5 height 5
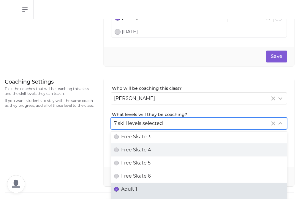
click at [135, 184] on label "Adult 1" at bounding box center [199, 189] width 176 height 13
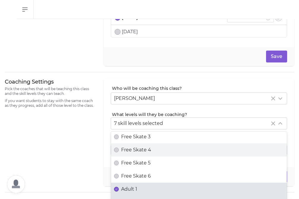
click at [119, 187] on button "Adult 1" at bounding box center [116, 189] width 5 height 5
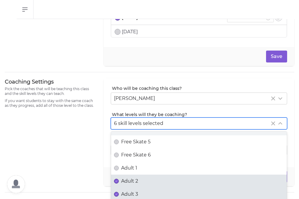
click at [135, 184] on span "Adult 2" at bounding box center [129, 180] width 17 height 7
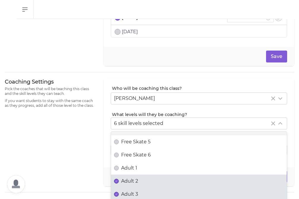
click at [119, 183] on button "Adult 2" at bounding box center [116, 181] width 5 height 5
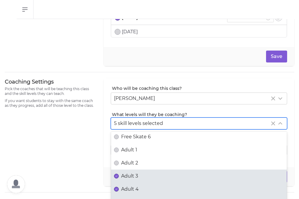
click at [134, 177] on span "Adult 3" at bounding box center [129, 175] width 17 height 7
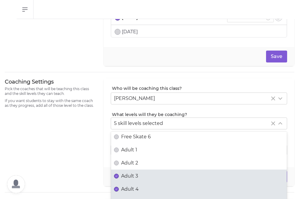
click at [119, 177] on button "Adult 3" at bounding box center [116, 176] width 5 height 5
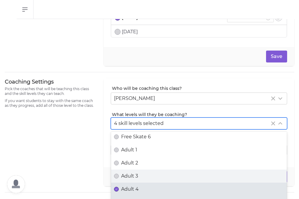
click at [132, 187] on span "Adult 4" at bounding box center [130, 188] width 18 height 7
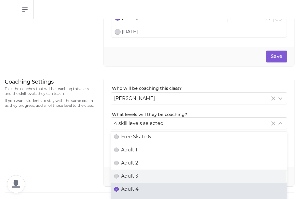
click at [119, 187] on button "Adult 4" at bounding box center [116, 189] width 5 height 5
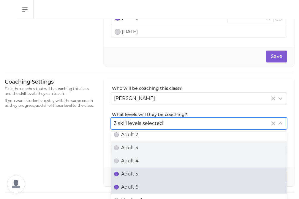
click at [131, 176] on span "Adult 5" at bounding box center [129, 173] width 17 height 7
click at [119, 176] on button "Adult 5" at bounding box center [116, 174] width 5 height 5
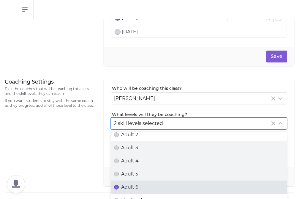
click at [131, 190] on label "Adult 6" at bounding box center [199, 186] width 176 height 13
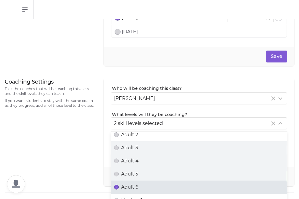
click at [119, 189] on button "Adult 6" at bounding box center [116, 187] width 5 height 5
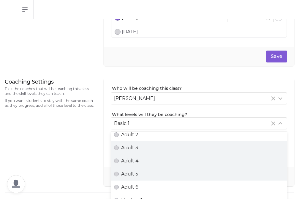
click at [91, 178] on div "Coaching Settings Pick the coaches that will be teaching this class and the ski…" at bounding box center [51, 132] width 92 height 108
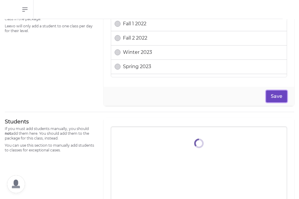
click at [276, 98] on button "Save" at bounding box center [276, 96] width 21 height 12
click at [70, 79] on div "Class Packages When a student buys a package, we auto-place them in its classes…" at bounding box center [51, 46] width 92 height 119
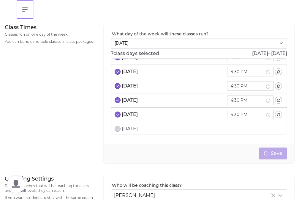
click at [22, 12] on icon "button" at bounding box center [24, 9] width 7 height 7
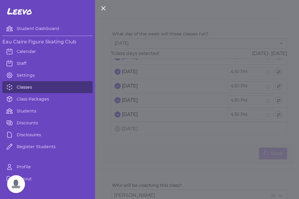
click at [25, 89] on link "Classes" at bounding box center [47, 87] width 90 height 12
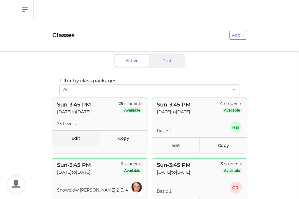
click at [75, 140] on link "Edit" at bounding box center [76, 138] width 48 height 16
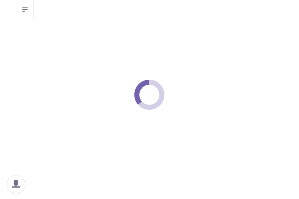
select select "0"
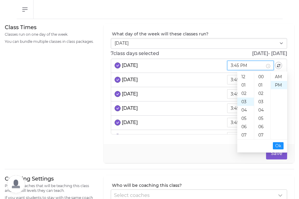
scroll to position [8, 0]
drag, startPoint x: 259, startPoint y: 67, endPoint x: 234, endPoint y: 67, distance: 25.0
click at [234, 67] on li "Sep 7 2025 3:45 PM" at bounding box center [199, 66] width 176 height 14
paste input "4:30"
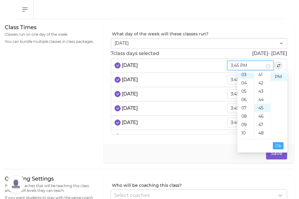
scroll to position [375, 0]
click at [280, 144] on span "Ok" at bounding box center [279, 145] width 6 height 7
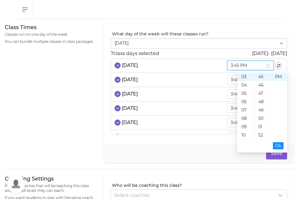
drag, startPoint x: 259, startPoint y: 66, endPoint x: 229, endPoint y: 66, distance: 29.7
click at [229, 66] on li "Sep 7 2025 3:45 PM" at bounding box center [199, 66] width 176 height 14
paste input "4:30"
click at [277, 144] on span "Ok" at bounding box center [279, 145] width 6 height 7
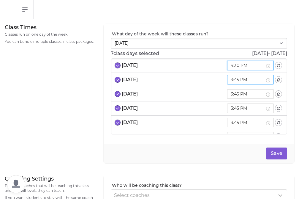
type input "4:30 PM"
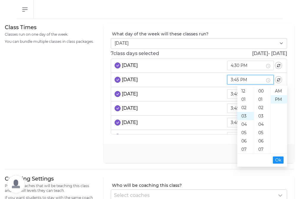
scroll to position [8, 0]
drag, startPoint x: 261, startPoint y: 81, endPoint x: 230, endPoint y: 81, distance: 31.2
click at [230, 81] on li "Sep 14 2025 3:45 PM" at bounding box center [199, 80] width 176 height 14
paste input "4:30"
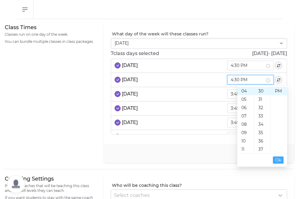
click at [280, 158] on span "Ok" at bounding box center [279, 160] width 6 height 7
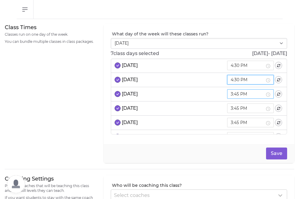
type input "4:30 PM"
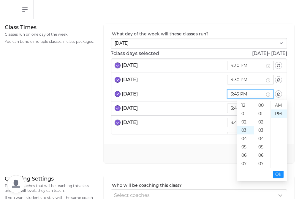
scroll to position [8, 0]
drag, startPoint x: 260, startPoint y: 92, endPoint x: 223, endPoint y: 92, distance: 36.3
click at [223, 92] on li "Sep 21 2025 3:45 PM" at bounding box center [199, 94] width 176 height 14
paste input "4:30"
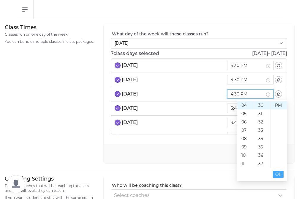
click at [282, 174] on button "Ok" at bounding box center [278, 174] width 11 height 7
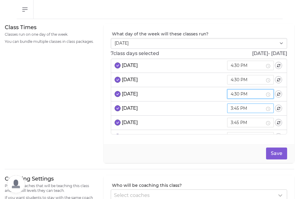
type input "4:30 PM"
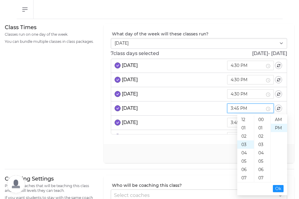
scroll to position [0, 0]
drag, startPoint x: 260, startPoint y: 109, endPoint x: 233, endPoint y: 109, distance: 26.8
click at [233, 109] on li "Sep 28 2025 3:45 PM" at bounding box center [199, 108] width 176 height 14
paste input "4:30"
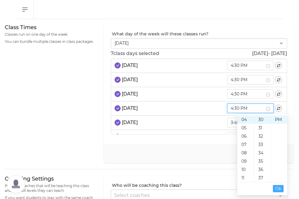
click at [277, 187] on span "Ok" at bounding box center [279, 188] width 6 height 7
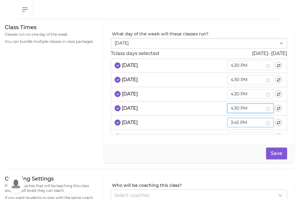
type input "4:30 PM"
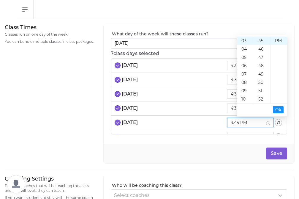
drag, startPoint x: 259, startPoint y: 122, endPoint x: 224, endPoint y: 122, distance: 35.4
click at [224, 122] on li "Oct 5 2025 3:45 PM" at bounding box center [199, 123] width 176 height 14
paste input "4:30"
click at [277, 108] on span "Ok" at bounding box center [279, 109] width 6 height 7
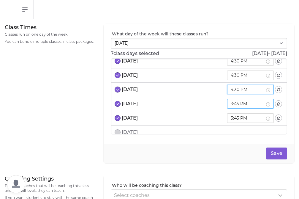
type input "4:30 PM"
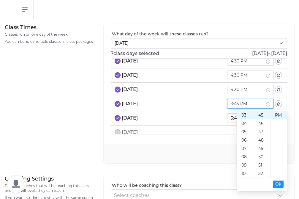
drag, startPoint x: 258, startPoint y: 104, endPoint x: 238, endPoint y: 104, distance: 19.6
click at [238, 104] on div "3:45 PM" at bounding box center [250, 104] width 47 height 10
paste input "4:30"
click at [278, 185] on span "Ok" at bounding box center [279, 184] width 6 height 7
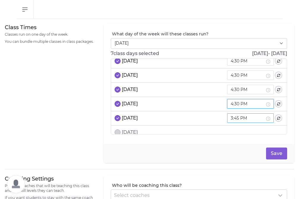
type input "4:30 PM"
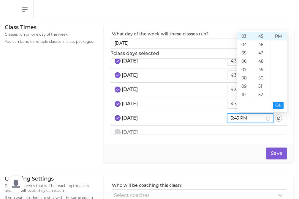
drag, startPoint x: 258, startPoint y: 117, endPoint x: 230, endPoint y: 117, distance: 28.2
click at [230, 117] on li "Oct 19 2025 3:45 PM" at bounding box center [199, 118] width 176 height 14
paste input "4:30"
click at [276, 103] on span "Ok" at bounding box center [279, 105] width 6 height 7
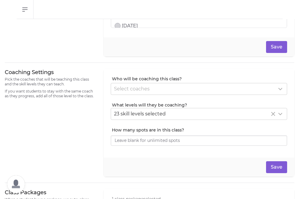
type input "4:30 PM"
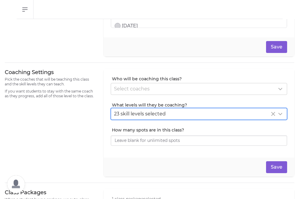
click at [204, 114] on div "23 skill levels selected" at bounding box center [192, 113] width 156 height 7
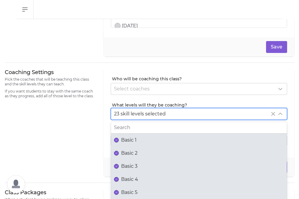
click at [132, 141] on span "Basic 1" at bounding box center [128, 139] width 15 height 7
click at [119, 141] on button "Basic 1" at bounding box center [116, 140] width 5 height 5
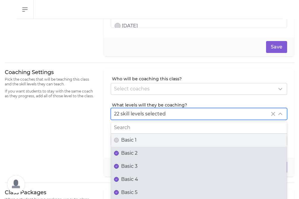
click at [133, 150] on span "Basic 2" at bounding box center [129, 153] width 16 height 7
click at [119, 151] on button "Basic 2" at bounding box center [116, 153] width 5 height 5
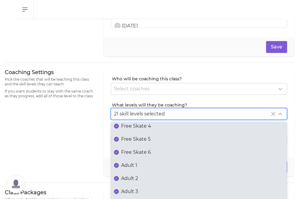
click at [132, 165] on span "Adult 1" at bounding box center [129, 165] width 16 height 7
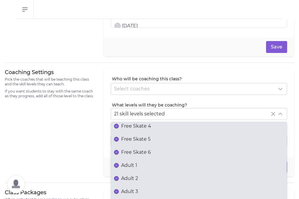
click at [119, 165] on button "Adult 1" at bounding box center [116, 165] width 5 height 5
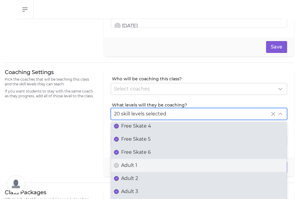
click at [133, 176] on span "Adult 2" at bounding box center [129, 178] width 17 height 7
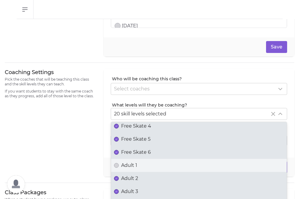
click at [119, 176] on button "Adult 2" at bounding box center [116, 178] width 5 height 5
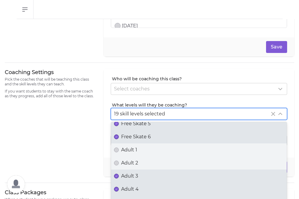
click at [133, 176] on span "Adult 3" at bounding box center [129, 175] width 17 height 7
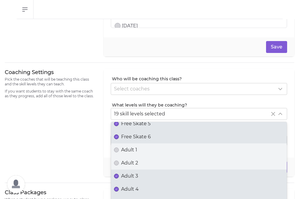
click at [119, 176] on button "Adult 3" at bounding box center [116, 176] width 5 height 5
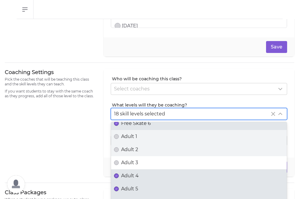
click at [133, 176] on span "Adult 4" at bounding box center [130, 175] width 18 height 7
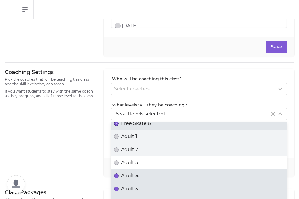
click at [119, 176] on button "Adult 4" at bounding box center [116, 175] width 5 height 5
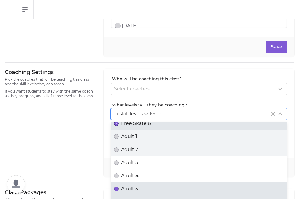
click at [133, 185] on label "Adult 5" at bounding box center [199, 188] width 176 height 13
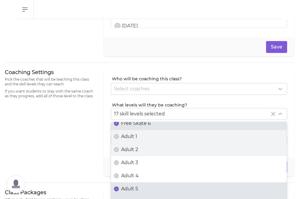
click at [119, 186] on button "Adult 5" at bounding box center [116, 188] width 5 height 5
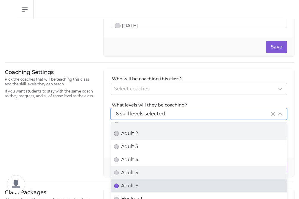
click at [133, 185] on span "Adult 6" at bounding box center [129, 185] width 17 height 7
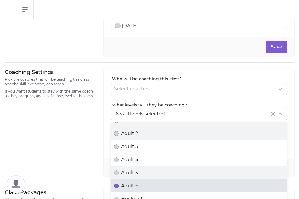
click at [119, 185] on button "Adult 6" at bounding box center [116, 185] width 5 height 5
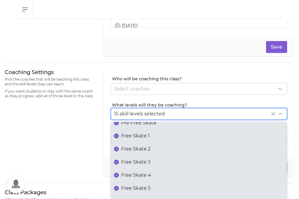
click at [134, 134] on span "Free Skate 1" at bounding box center [135, 135] width 29 height 7
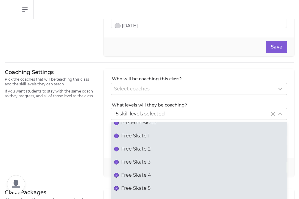
click at [119, 134] on button "Free Skate 1" at bounding box center [116, 135] width 5 height 5
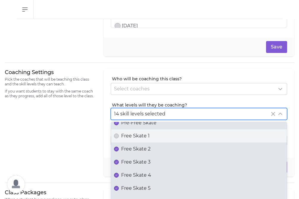
click at [134, 144] on label "Free Skate 2" at bounding box center [199, 148] width 176 height 13
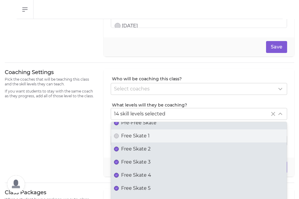
click at [119, 147] on button "Free Skate 2" at bounding box center [116, 149] width 5 height 5
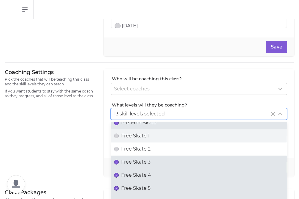
click at [134, 157] on label "Free Skate 3" at bounding box center [199, 161] width 176 height 13
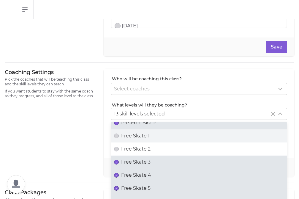
click at [119, 160] on button "Free Skate 3" at bounding box center [116, 162] width 5 height 5
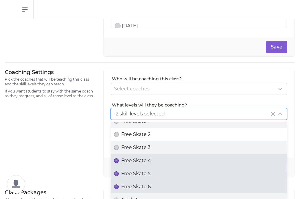
click at [134, 157] on span "Free Skate 4" at bounding box center [136, 160] width 30 height 7
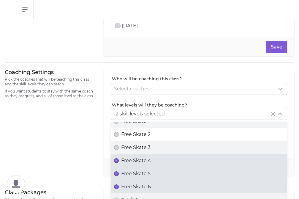
click at [119, 158] on button "Free Skate 4" at bounding box center [116, 160] width 5 height 5
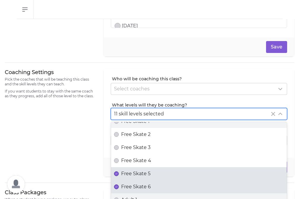
click at [136, 169] on label "Free Skate 5" at bounding box center [199, 173] width 176 height 13
click at [119, 171] on button "Free Skate 5" at bounding box center [116, 173] width 5 height 5
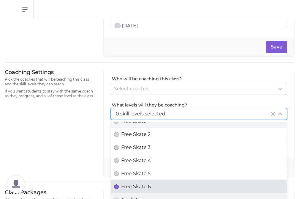
click at [137, 185] on span "Free Skate 6" at bounding box center [136, 186] width 30 height 7
click at [119, 185] on button "Free Skate 6" at bounding box center [116, 186] width 5 height 5
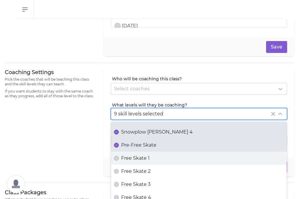
click at [136, 145] on span "Pre-Free Skate" at bounding box center [138, 145] width 35 height 7
click at [119, 145] on button "Pre-Free Skate" at bounding box center [116, 145] width 5 height 5
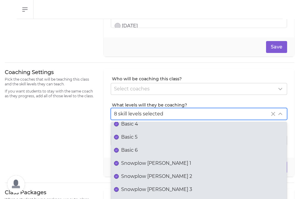
click at [134, 137] on span "Basic 5" at bounding box center [129, 136] width 16 height 7
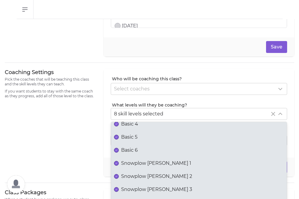
click at [119, 137] on button "Basic 5" at bounding box center [116, 137] width 5 height 5
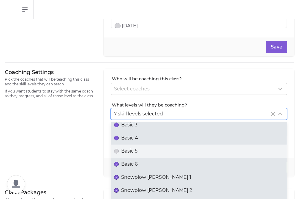
scroll to position [41, 0]
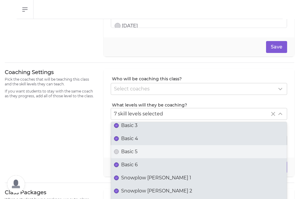
click at [83, 155] on div "Coaching Settings Pick the coaches that will be teaching this class and the ski…" at bounding box center [51, 123] width 92 height 108
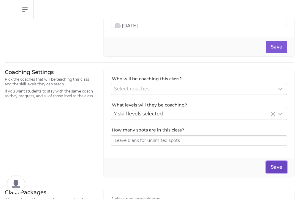
click at [276, 162] on button "Save" at bounding box center [276, 167] width 21 height 12
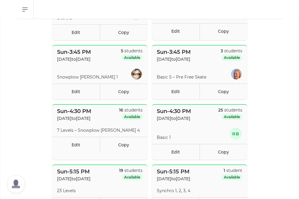
scroll to position [174, 0]
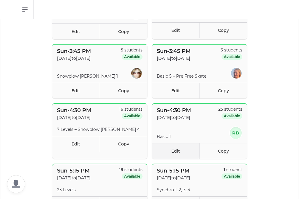
click at [189, 150] on link "Edit" at bounding box center [176, 151] width 48 height 16
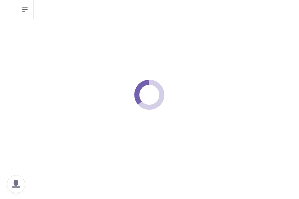
select select "0"
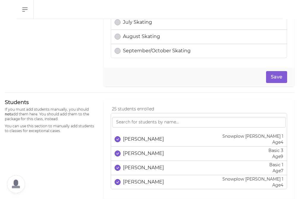
scroll to position [328, 0]
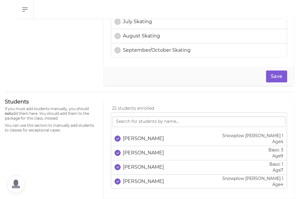
click at [133, 139] on p "[PERSON_NAME]" at bounding box center [143, 138] width 41 height 7
click at [134, 152] on p "[PERSON_NAME]" at bounding box center [143, 152] width 41 height 7
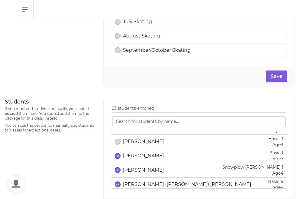
scroll to position [15, 0]
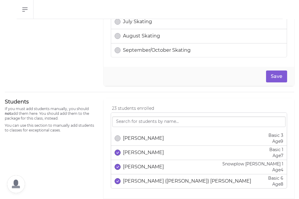
click at [134, 169] on p "[PERSON_NAME]" at bounding box center [143, 166] width 41 height 7
click at [135, 179] on p "[PERSON_NAME] ([PERSON_NAME]) [PERSON_NAME]" at bounding box center [187, 180] width 128 height 7
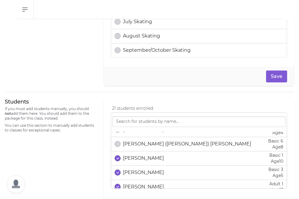
scroll to position [54, 0]
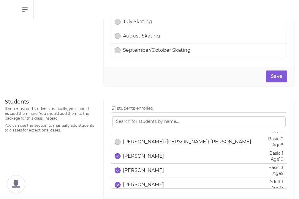
click at [136, 167] on p "[PERSON_NAME]" at bounding box center [143, 170] width 41 height 7
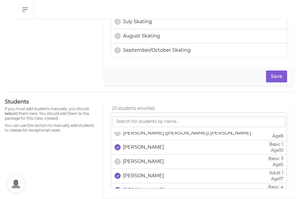
scroll to position [67, 0]
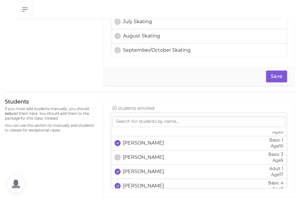
click at [136, 174] on p "[PERSON_NAME]" at bounding box center [143, 171] width 41 height 7
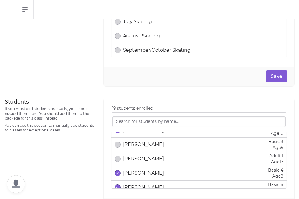
scroll to position [82, 0]
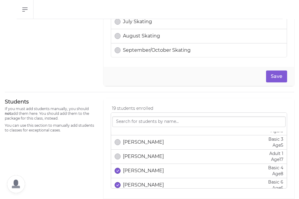
click at [136, 172] on p "[PERSON_NAME]" at bounding box center [143, 170] width 41 height 7
click at [137, 182] on p "[PERSON_NAME]" at bounding box center [143, 184] width 41 height 7
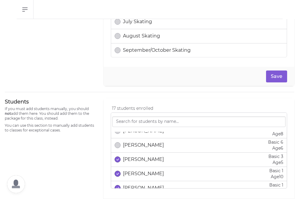
scroll to position [123, 0]
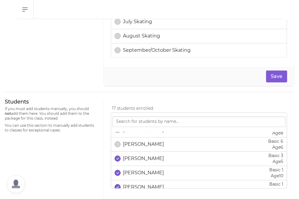
click at [133, 158] on p "[PERSON_NAME]" at bounding box center [143, 158] width 41 height 7
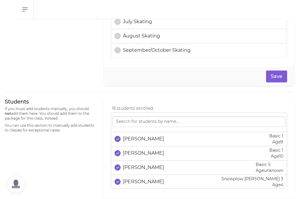
scroll to position [172, 0]
click at [133, 169] on p "[PERSON_NAME]" at bounding box center [143, 166] width 41 height 7
click at [136, 179] on p "[PERSON_NAME]" at bounding box center [143, 180] width 41 height 7
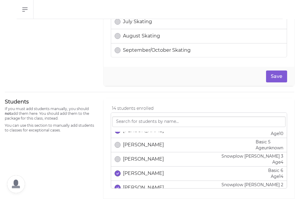
scroll to position [195, 0]
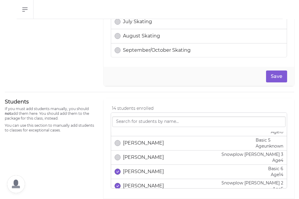
click at [135, 173] on p "[PERSON_NAME]" at bounding box center [143, 171] width 41 height 7
click at [136, 185] on p "[PERSON_NAME]" at bounding box center [143, 185] width 41 height 7
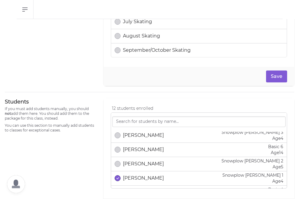
scroll to position [218, 0]
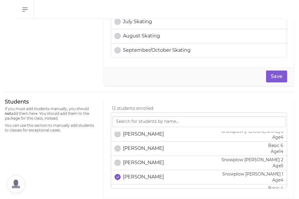
click at [135, 179] on p "[PERSON_NAME]" at bounding box center [143, 176] width 41 height 7
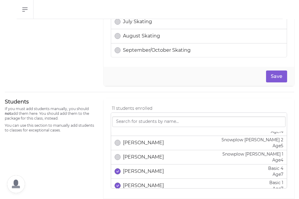
scroll to position [241, 0]
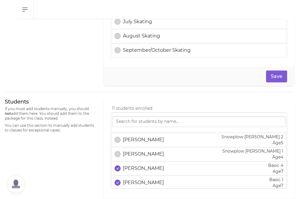
click at [135, 169] on p "[PERSON_NAME]" at bounding box center [143, 168] width 41 height 7
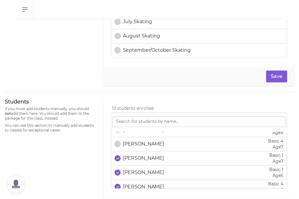
scroll to position [270, 0]
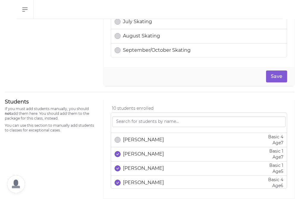
click at [134, 182] on p "[PERSON_NAME]" at bounding box center [143, 182] width 41 height 7
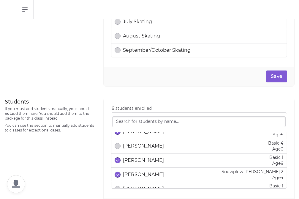
scroll to position [308, 0]
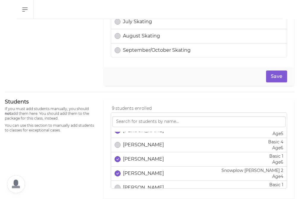
click at [133, 175] on p "[PERSON_NAME]" at bounding box center [143, 173] width 41 height 7
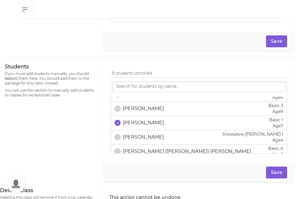
scroll to position [0, 0]
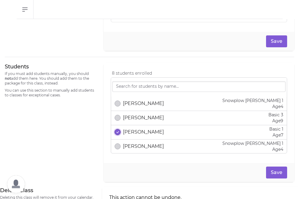
click at [118, 133] on button "select date" at bounding box center [118, 132] width 6 height 6
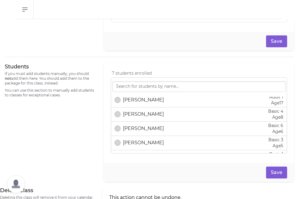
scroll to position [104, 0]
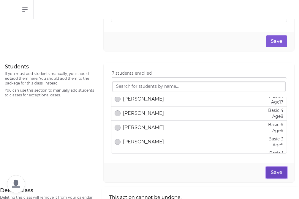
click at [273, 175] on button "Save" at bounding box center [276, 172] width 21 height 12
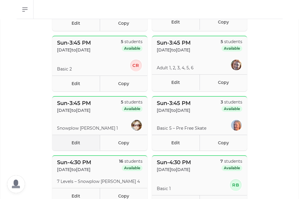
scroll to position [122, 0]
click at [81, 86] on link "Edit" at bounding box center [76, 84] width 48 height 16
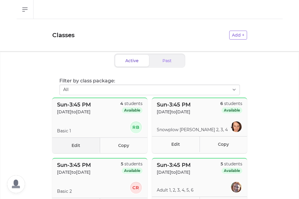
click at [79, 146] on link "Edit" at bounding box center [76, 145] width 48 height 16
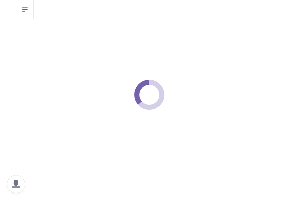
select select "0"
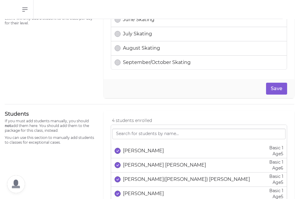
scroll to position [320, 0]
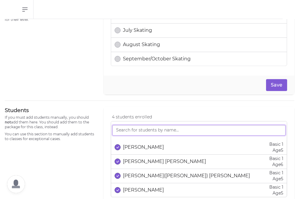
click at [134, 135] on input "search" at bounding box center [199, 130] width 174 height 11
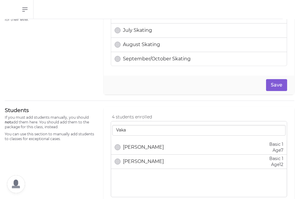
click at [135, 149] on p "[PERSON_NAME]" at bounding box center [143, 147] width 41 height 7
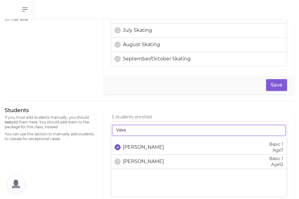
click at [131, 130] on input "Vaka" at bounding box center [199, 130] width 174 height 11
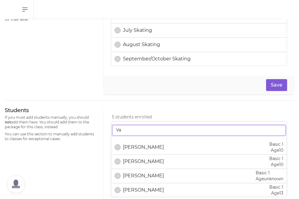
type input "V"
type input "trau"
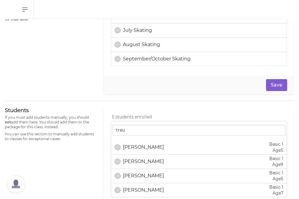
click at [141, 146] on p "[PERSON_NAME]" at bounding box center [143, 147] width 41 height 7
click at [95, 150] on div "Students If you must add students manually, you should not add them here. You s…" at bounding box center [51, 166] width 92 height 119
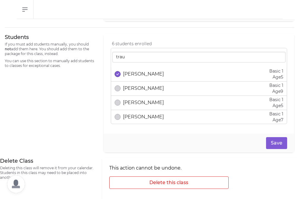
scroll to position [395, 0]
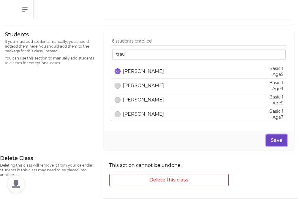
click at [277, 139] on button "Save" at bounding box center [276, 140] width 21 height 12
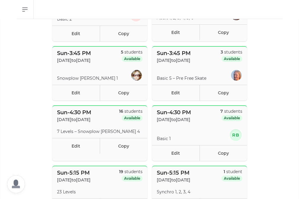
scroll to position [175, 0]
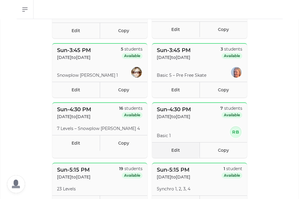
click at [180, 150] on link "Edit" at bounding box center [176, 150] width 48 height 16
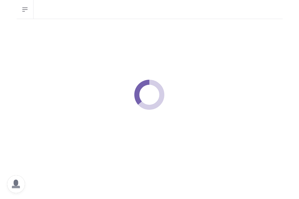
select select "0"
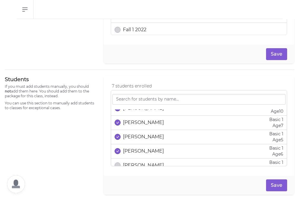
scroll to position [51, 0]
click at [144, 133] on p "[PERSON_NAME]" at bounding box center [143, 136] width 41 height 7
click at [274, 185] on button "Save" at bounding box center [276, 185] width 21 height 12
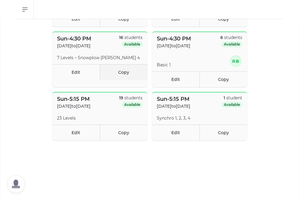
scroll to position [247, 0]
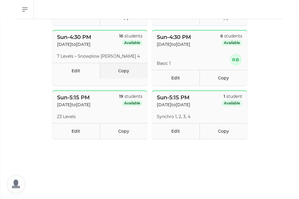
click at [119, 71] on link "Copy" at bounding box center [124, 71] width 48 height 16
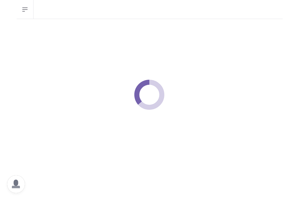
select select "0"
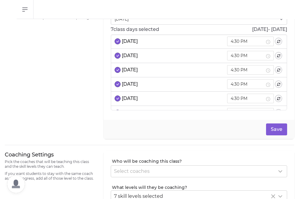
scroll to position [35, 0]
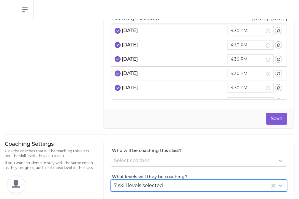
click at [129, 183] on span "7 skill levels selected" at bounding box center [138, 186] width 49 height 6
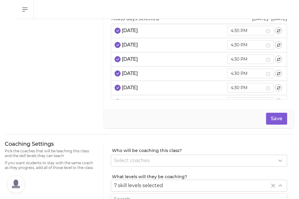
scroll to position [40, 0]
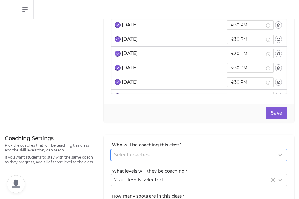
click at [124, 153] on span "Select coaches" at bounding box center [132, 155] width 36 height 6
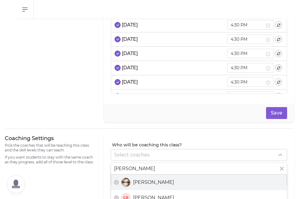
type input "[PERSON_NAME]"
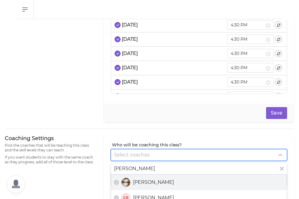
click at [139, 186] on div "[PERSON_NAME]" at bounding box center [199, 182] width 170 height 10
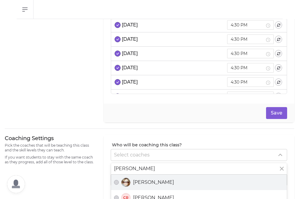
click at [119, 185] on button "[PERSON_NAME]" at bounding box center [116, 182] width 5 height 5
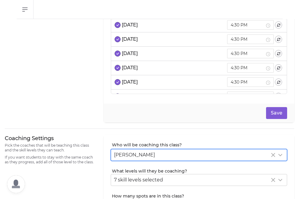
click at [90, 187] on div "Coaching Settings Pick the coaches that will be teaching this class and the ski…" at bounding box center [51, 189] width 92 height 108
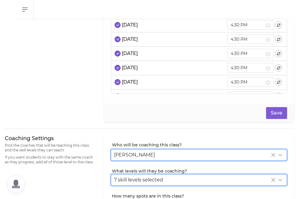
click at [130, 184] on div "7 skill levels selected" at bounding box center [199, 179] width 176 height 11
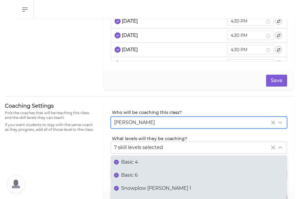
scroll to position [26, 0]
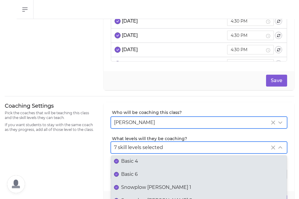
click at [126, 172] on span "Basic 6" at bounding box center [129, 174] width 17 height 7
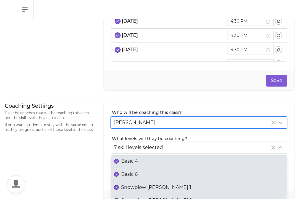
click at [119, 172] on button "Basic 6" at bounding box center [116, 174] width 5 height 5
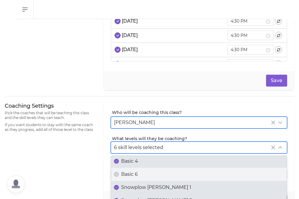
click at [126, 167] on label "Basic 4" at bounding box center [199, 161] width 176 height 13
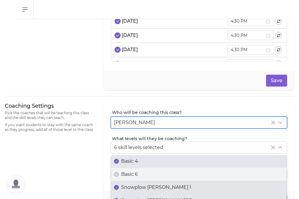
click at [119, 163] on button "Basic 4" at bounding box center [116, 161] width 5 height 5
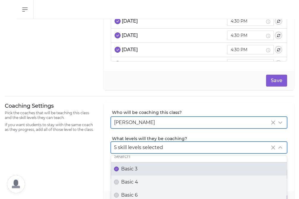
click at [126, 167] on span "Basic 3" at bounding box center [129, 168] width 16 height 7
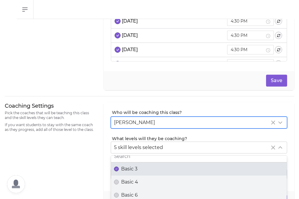
click at [119, 167] on button "Basic 3" at bounding box center [116, 168] width 5 height 5
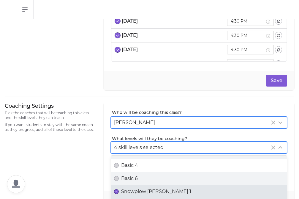
scroll to position [109, 0]
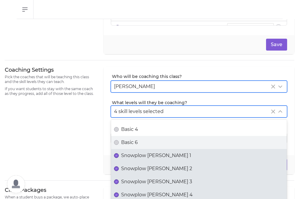
click at [143, 180] on span "Snowplow [PERSON_NAME] 3" at bounding box center [156, 181] width 71 height 7
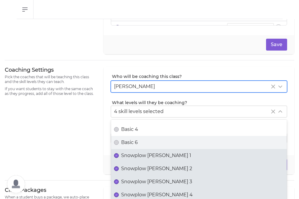
click at [119, 180] on button "Snowplow [PERSON_NAME] 3" at bounding box center [116, 181] width 5 height 5
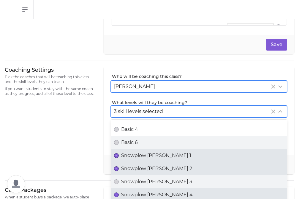
scroll to position [38, 0]
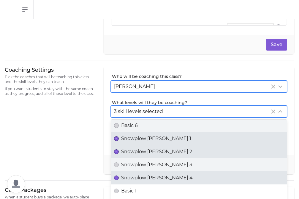
click at [143, 180] on span "Snowplow [PERSON_NAME] 4" at bounding box center [157, 177] width 72 height 7
click at [119, 180] on button "Snowplow [PERSON_NAME] 4" at bounding box center [116, 177] width 5 height 5
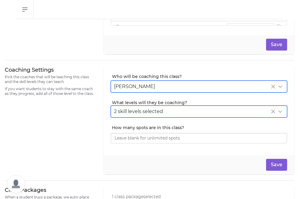
click at [76, 178] on div at bounding box center [150, 180] width 290 height 12
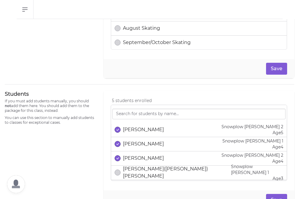
scroll to position [31, 0]
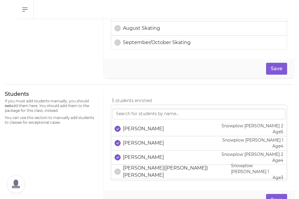
click at [140, 158] on p "[PERSON_NAME]" at bounding box center [143, 157] width 41 height 7
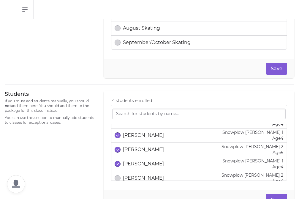
scroll to position [0, 0]
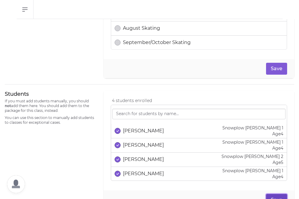
click at [274, 196] on button "Save" at bounding box center [276, 200] width 21 height 12
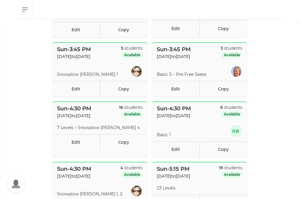
scroll to position [179, 0]
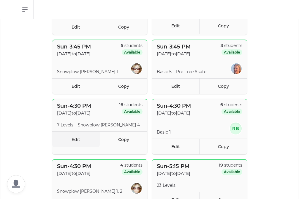
click at [80, 140] on link "Edit" at bounding box center [76, 139] width 48 height 16
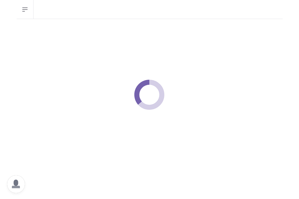
select select "0"
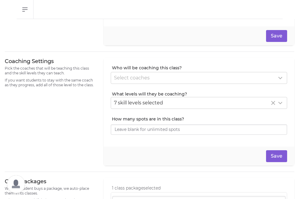
scroll to position [135, 0]
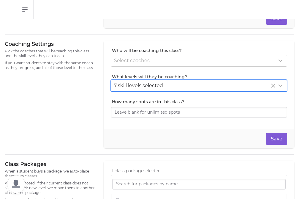
click at [131, 86] on span "7 skill levels selected" at bounding box center [138, 86] width 49 height 6
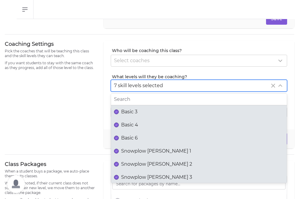
click at [131, 149] on span "Snowplow [PERSON_NAME] 1" at bounding box center [156, 150] width 70 height 7
click at [119, 149] on button "Snowplow [PERSON_NAME] 1" at bounding box center [116, 151] width 5 height 5
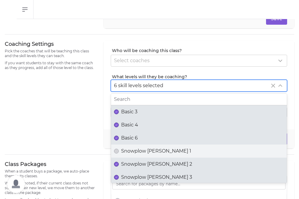
click at [131, 165] on span "Snowplow [PERSON_NAME] 2" at bounding box center [156, 164] width 71 height 7
click at [119, 165] on button "Snowplow [PERSON_NAME] 2" at bounding box center [116, 164] width 5 height 5
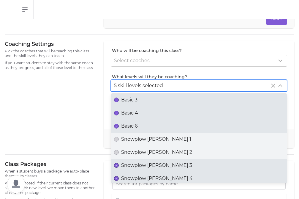
click at [131, 165] on span "Snowplow [PERSON_NAME] 3" at bounding box center [156, 165] width 71 height 7
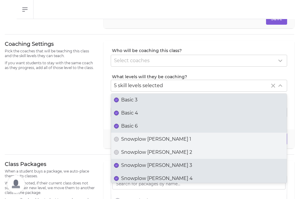
click at [119, 165] on button "Snowplow [PERSON_NAME] 3" at bounding box center [116, 165] width 5 height 5
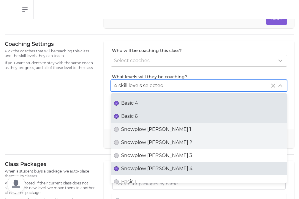
click at [131, 165] on span "Snowplow [PERSON_NAME] 4" at bounding box center [157, 168] width 72 height 7
click at [119, 166] on button "Snowplow [PERSON_NAME] 4" at bounding box center [116, 168] width 5 height 5
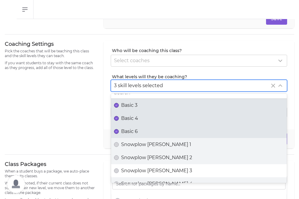
scroll to position [5, 0]
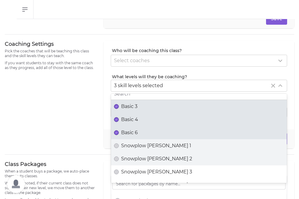
click at [95, 139] on div "Coaching Settings Pick the coaches that will be teaching this class and the ski…" at bounding box center [51, 94] width 92 height 108
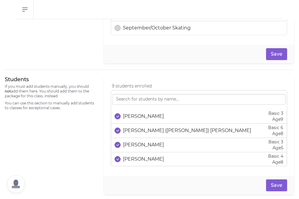
scroll to position [351, 0]
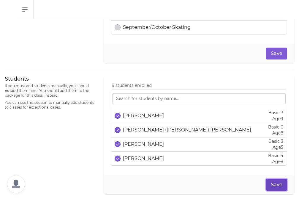
click at [275, 183] on button "Save" at bounding box center [276, 185] width 21 height 12
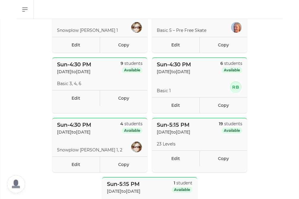
scroll to position [220, 0]
click at [115, 95] on link "Copy" at bounding box center [124, 98] width 48 height 16
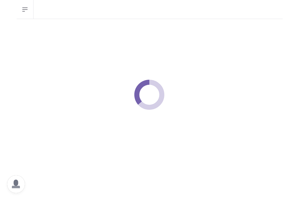
select select "0"
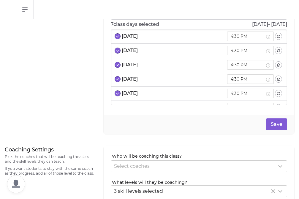
scroll to position [31, 0]
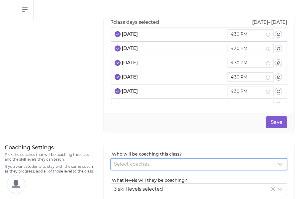
click at [136, 169] on div "Select coaches" at bounding box center [199, 163] width 176 height 11
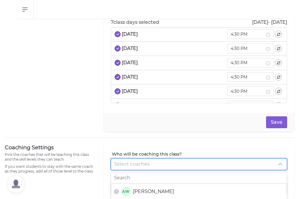
click at [134, 166] on span "Select coaches" at bounding box center [132, 164] width 36 height 6
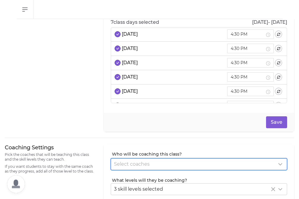
click at [128, 163] on span "Select coaches" at bounding box center [132, 164] width 36 height 6
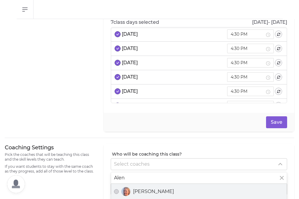
type input "Alen"
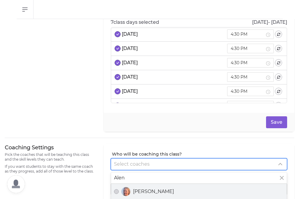
click at [134, 191] on span "[PERSON_NAME]" at bounding box center [153, 191] width 41 height 7
click at [119, 191] on button "[PERSON_NAME]" at bounding box center [116, 191] width 5 height 5
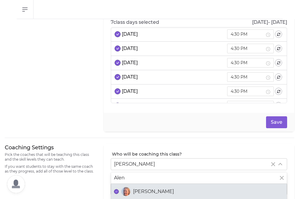
click at [88, 137] on div at bounding box center [150, 138] width 290 height 12
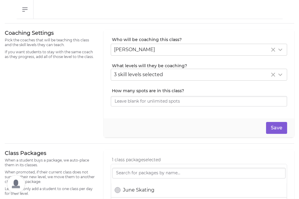
scroll to position [147, 0]
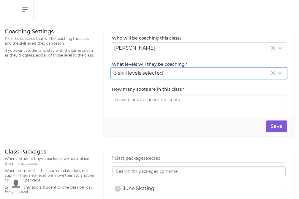
click at [139, 71] on span "3 skill levels selected" at bounding box center [138, 73] width 49 height 6
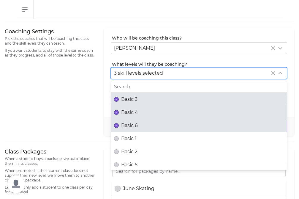
click at [134, 111] on span "Basic 4" at bounding box center [129, 112] width 17 height 7
click at [119, 111] on button "Basic 4" at bounding box center [116, 112] width 5 height 5
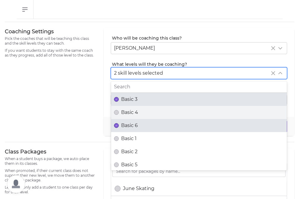
click at [133, 103] on label "Basic 3" at bounding box center [199, 99] width 176 height 13
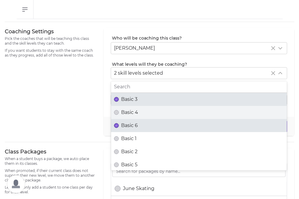
click at [119, 102] on button "Basic 3" at bounding box center [116, 99] width 5 height 5
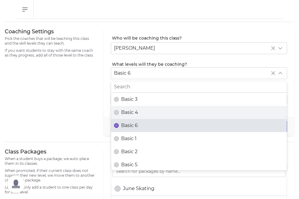
click at [86, 95] on div "Coaching Settings Pick the coaches that will be teaching this class and the ski…" at bounding box center [51, 82] width 92 height 108
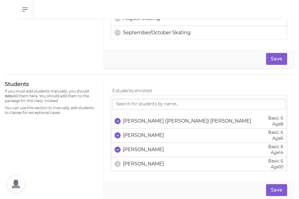
scroll to position [352, 0]
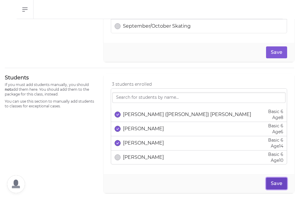
click at [277, 182] on button "Save" at bounding box center [276, 183] width 21 height 12
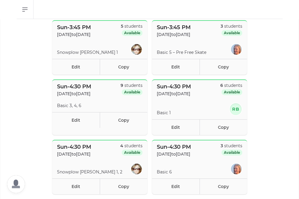
scroll to position [189, 0]
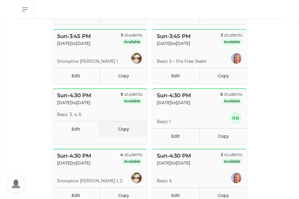
click at [113, 130] on link "Copy" at bounding box center [124, 129] width 48 height 16
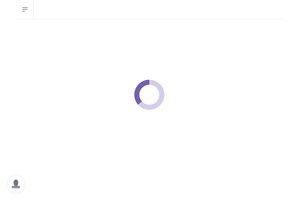
select select "0"
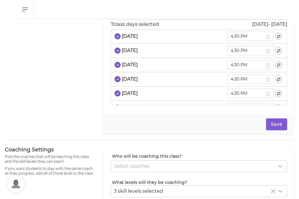
scroll to position [31, 0]
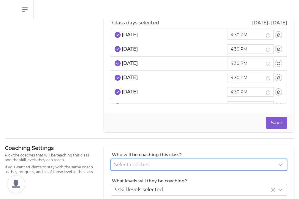
click at [124, 164] on span "Select coaches" at bounding box center [132, 165] width 36 height 6
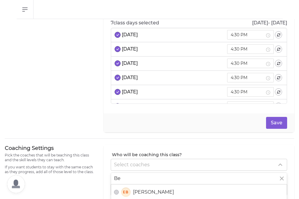
type input "B"
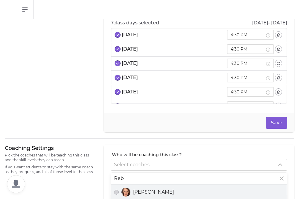
type input "Reb"
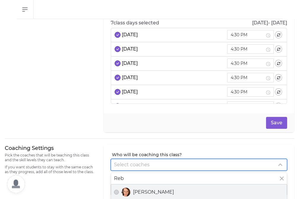
click at [146, 194] on span "[PERSON_NAME]" at bounding box center [153, 191] width 41 height 7
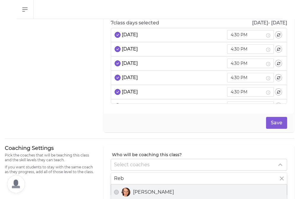
click at [119, 194] on button "[PERSON_NAME]" at bounding box center [116, 192] width 5 height 5
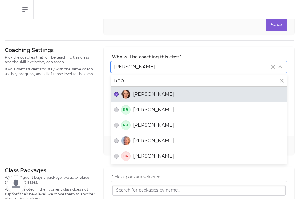
scroll to position [133, 0]
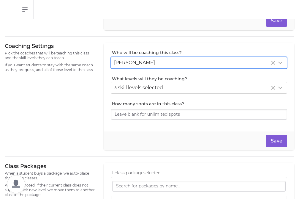
click at [86, 122] on div "Coaching Settings Pick the coaches that will be teaching this class and the ski…" at bounding box center [51, 97] width 92 height 108
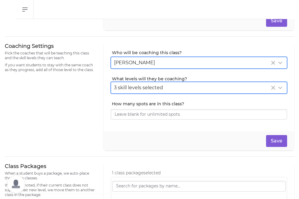
click at [124, 86] on span "3 skill levels selected" at bounding box center [138, 88] width 49 height 6
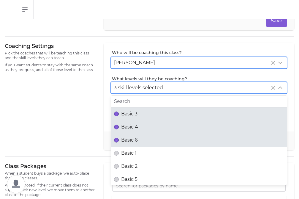
click at [123, 129] on span "Basic 4" at bounding box center [129, 126] width 17 height 7
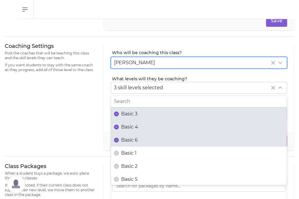
click at [119, 129] on button "Basic 4" at bounding box center [116, 127] width 5 height 5
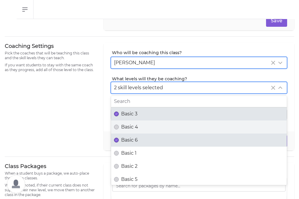
click at [122, 140] on span "Basic 6" at bounding box center [129, 139] width 17 height 7
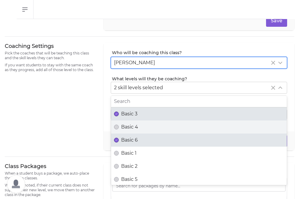
click at [119, 140] on button "Basic 6" at bounding box center [116, 140] width 5 height 5
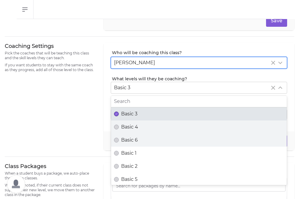
click at [78, 127] on div "Coaching Settings Pick the coaches that will be teaching this class and the ski…" at bounding box center [51, 97] width 92 height 108
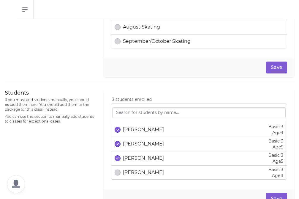
scroll to position [0, 0]
click at [274, 194] on button "Save" at bounding box center [276, 199] width 21 height 12
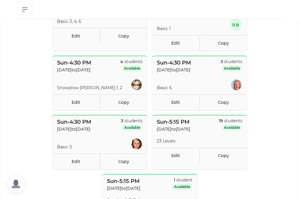
scroll to position [283, 0]
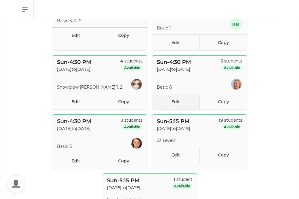
click at [175, 102] on link "Edit" at bounding box center [176, 102] width 48 height 16
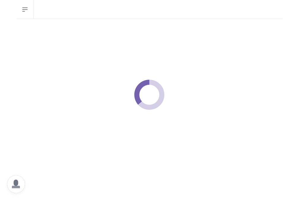
select select "0"
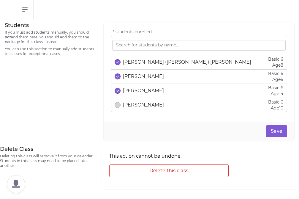
scroll to position [423, 0]
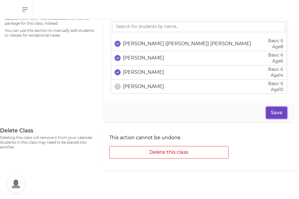
click at [276, 110] on button "Save" at bounding box center [276, 113] width 21 height 12
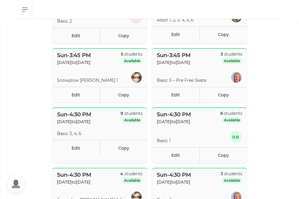
scroll to position [172, 0]
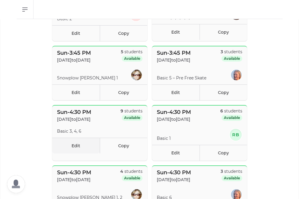
click at [86, 139] on link "Edit" at bounding box center [76, 146] width 48 height 16
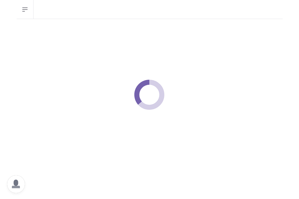
select select "0"
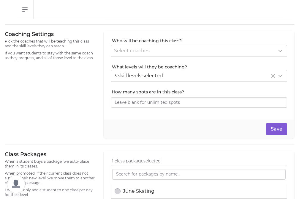
scroll to position [147, 0]
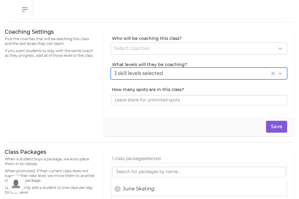
click at [133, 70] on span "3 skill levels selected" at bounding box center [138, 73] width 49 height 6
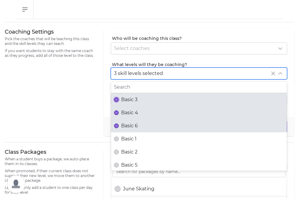
click at [116, 99] on icon "button" at bounding box center [117, 100] width 2 height 2
click at [130, 98] on span "Basic 3" at bounding box center [129, 99] width 16 height 7
click at [119, 98] on button "Basic 3" at bounding box center [116, 99] width 5 height 5
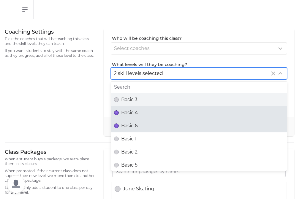
click at [128, 123] on span "Basic 6" at bounding box center [129, 125] width 17 height 7
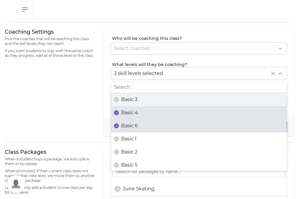
click at [119, 123] on button "Basic 6" at bounding box center [116, 125] width 5 height 5
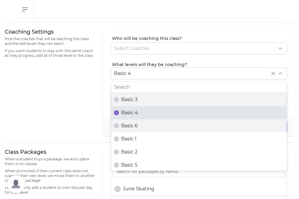
click at [89, 127] on div "Coaching Settings Pick the coaches that will be teaching this class and the ski…" at bounding box center [51, 82] width 92 height 108
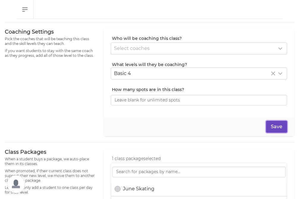
click at [279, 129] on button "Save" at bounding box center [276, 127] width 21 height 12
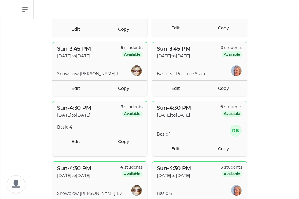
scroll to position [177, 0]
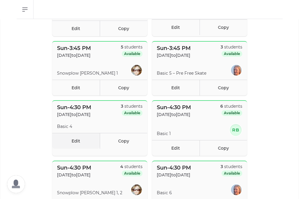
click at [77, 147] on link "Edit" at bounding box center [76, 141] width 48 height 16
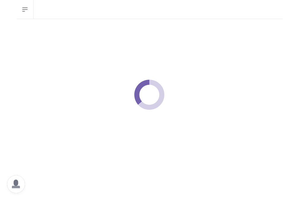
select select "0"
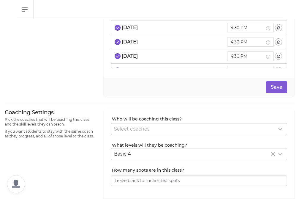
scroll to position [79, 0]
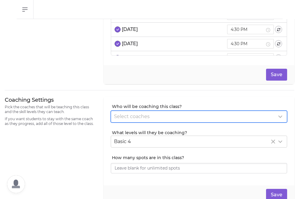
click at [127, 115] on span "Select coaches" at bounding box center [132, 117] width 36 height 6
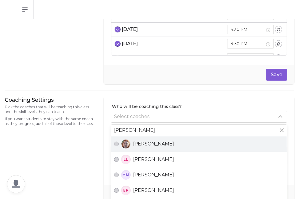
type input "[PERSON_NAME]"
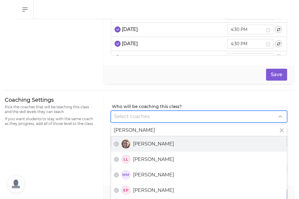
click at [139, 142] on span "[PERSON_NAME]" at bounding box center [153, 143] width 41 height 7
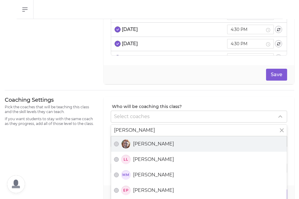
click at [119, 142] on button "[PERSON_NAME]" at bounding box center [116, 144] width 5 height 5
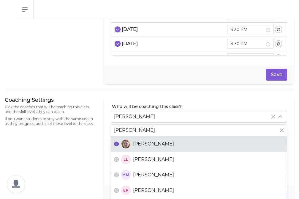
click at [100, 114] on div "Coaching Settings Pick the coaches that will be teaching this class and the ski…" at bounding box center [150, 150] width 290 height 108
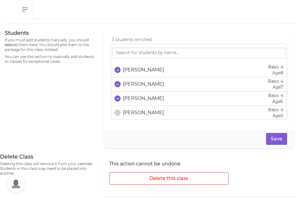
scroll to position [423, 0]
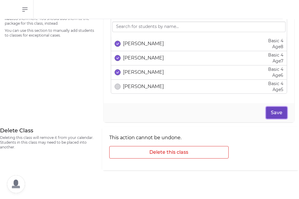
click at [270, 112] on button "Save" at bounding box center [276, 113] width 21 height 12
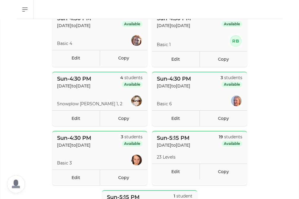
scroll to position [269, 0]
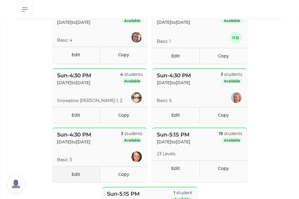
click at [86, 174] on link "Edit" at bounding box center [76, 174] width 48 height 16
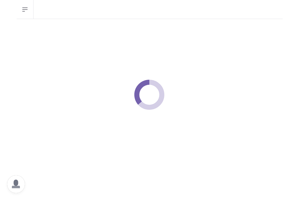
select select "0"
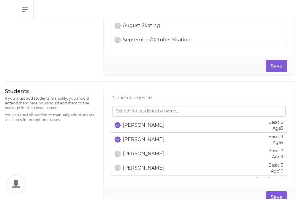
scroll to position [18, 0]
click at [271, 196] on button "Save" at bounding box center [276, 197] width 21 height 12
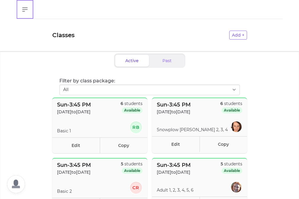
click at [27, 14] on button "Open sidebar" at bounding box center [25, 9] width 17 height 19
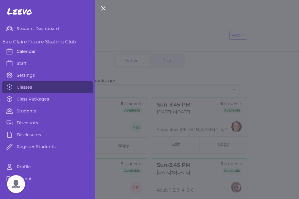
click at [29, 50] on link "Calendar" at bounding box center [47, 51] width 90 height 12
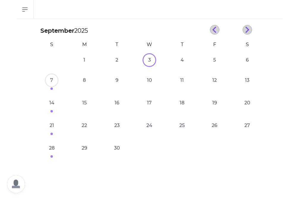
click at [53, 84] on button "7" at bounding box center [52, 80] width 12 height 12
